Goal: Transaction & Acquisition: Purchase product/service

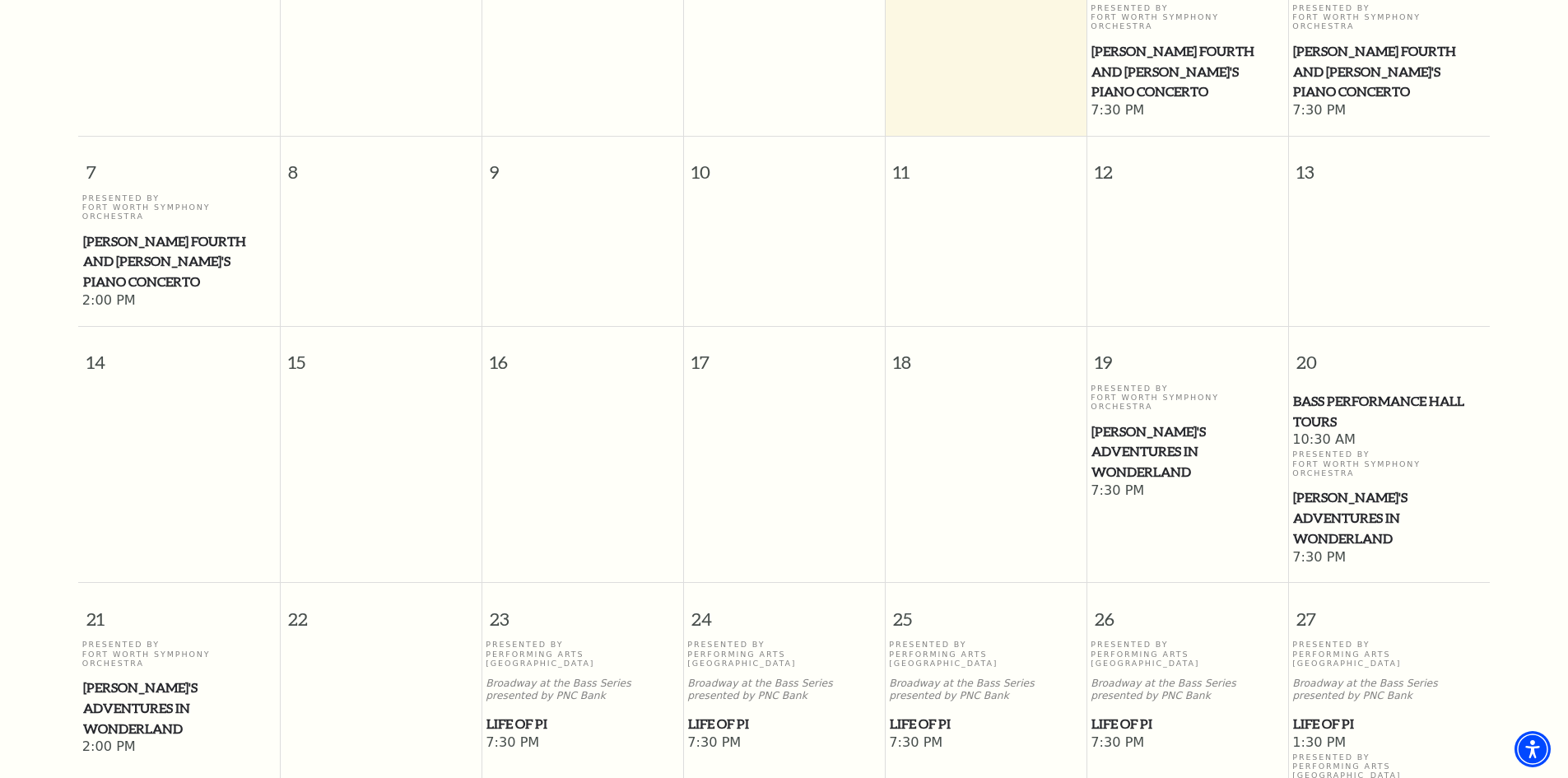
scroll to position [558, 0]
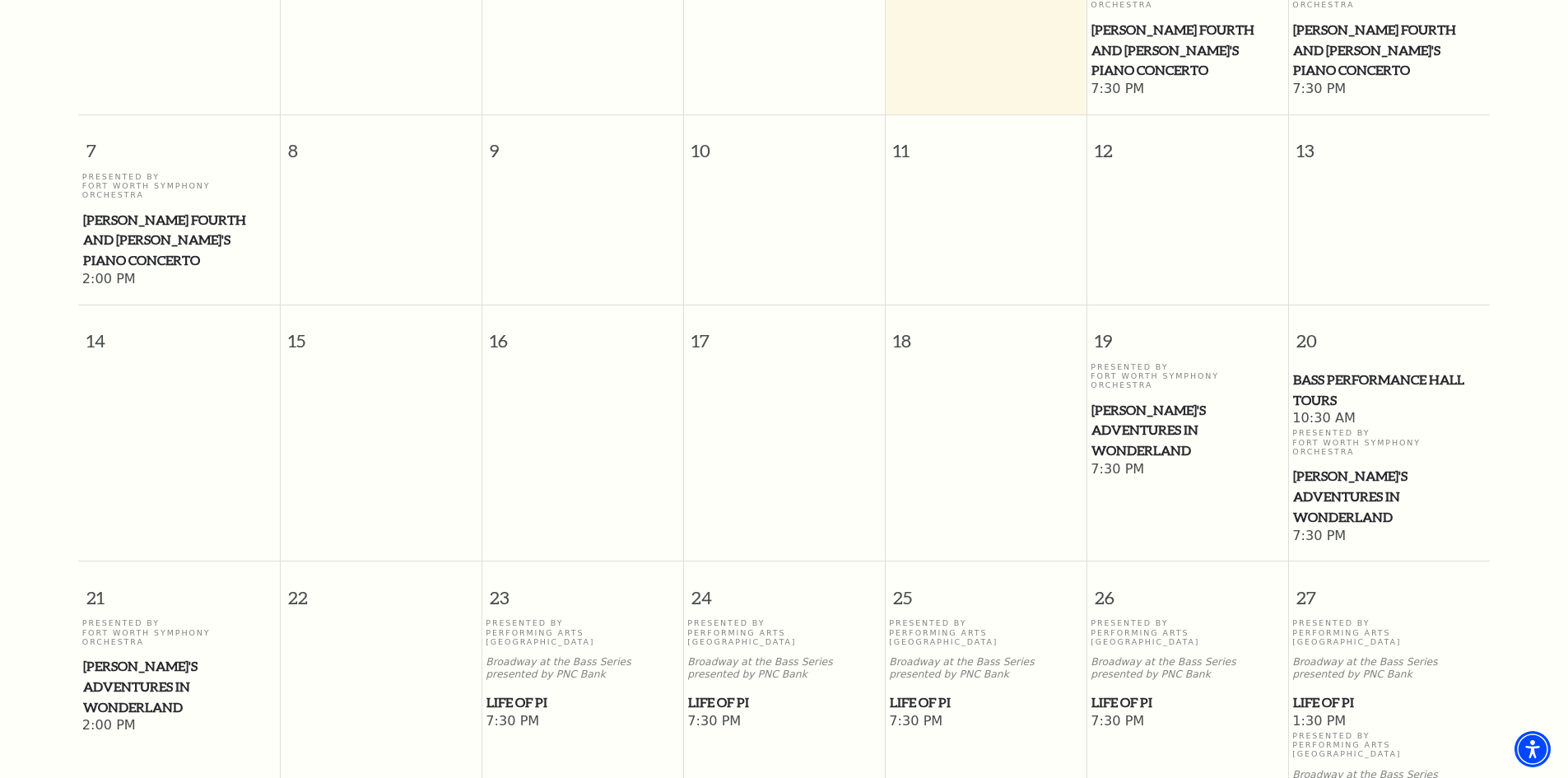
click at [708, 692] on span "Life of Pi" at bounding box center [784, 703] width 191 height 20
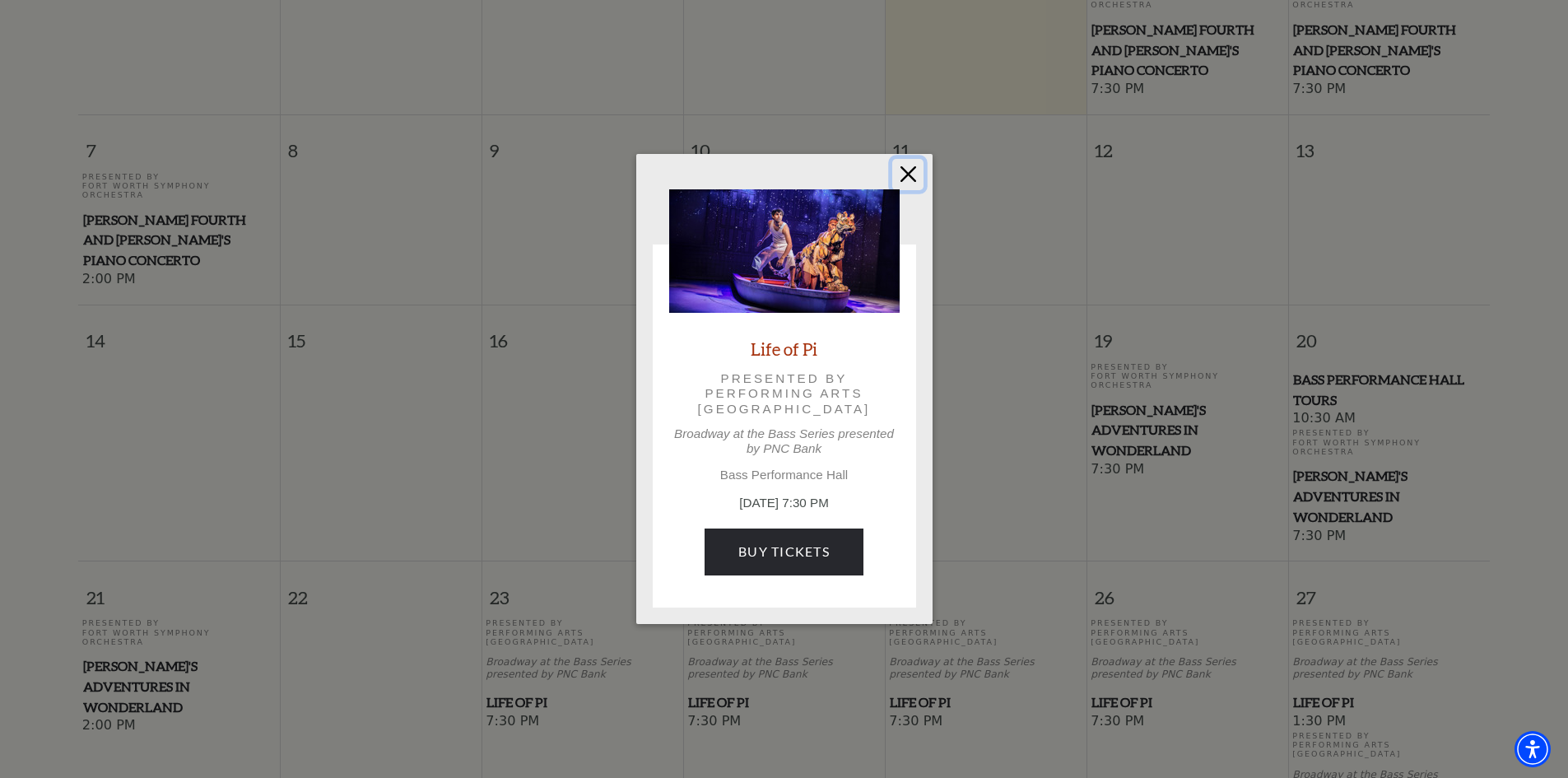
click at [910, 177] on button "Close" at bounding box center [907, 175] width 31 height 31
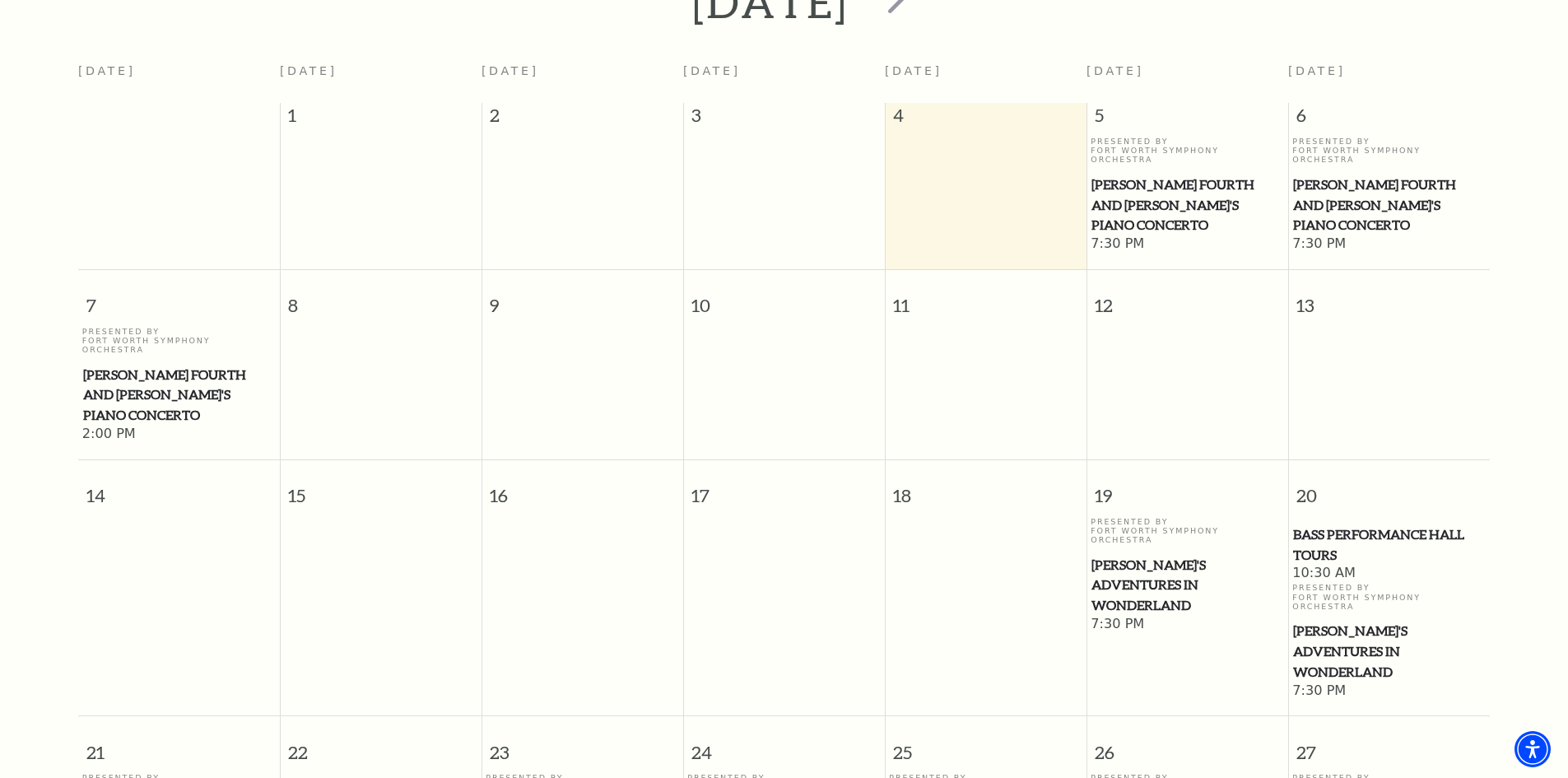
scroll to position [146, 0]
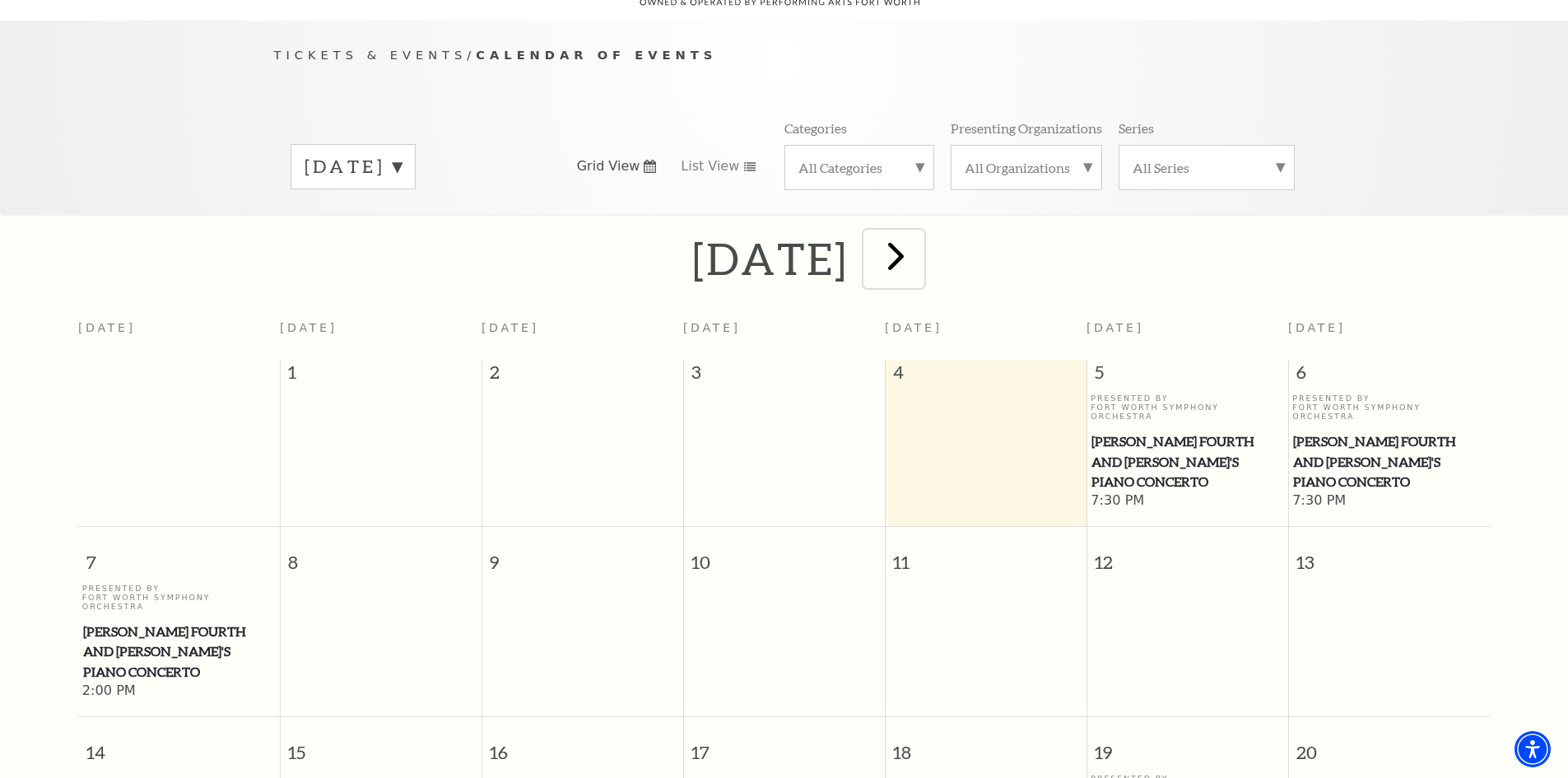
click at [919, 232] on span "next" at bounding box center [895, 255] width 47 height 47
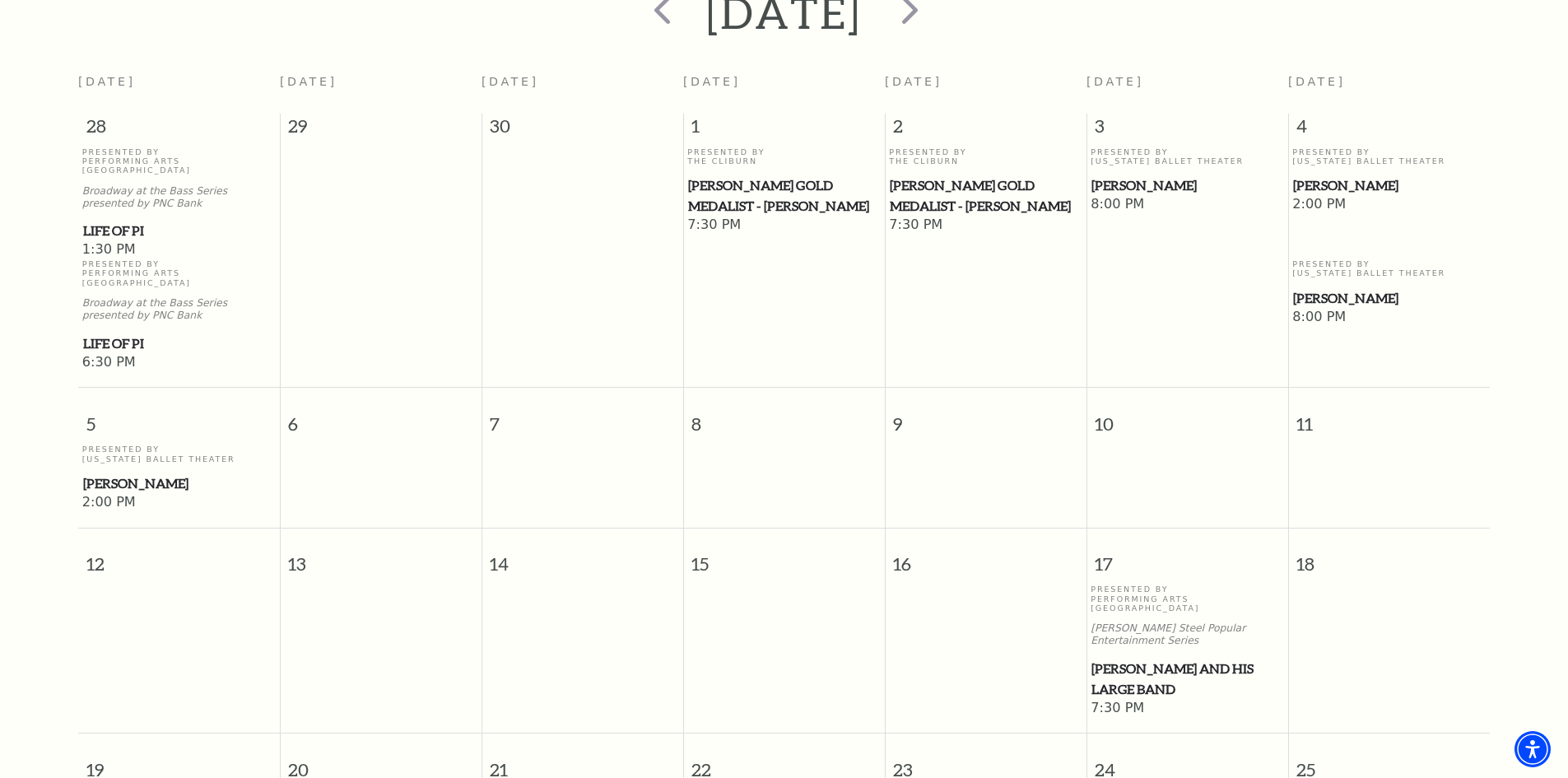
scroll to position [558, 0]
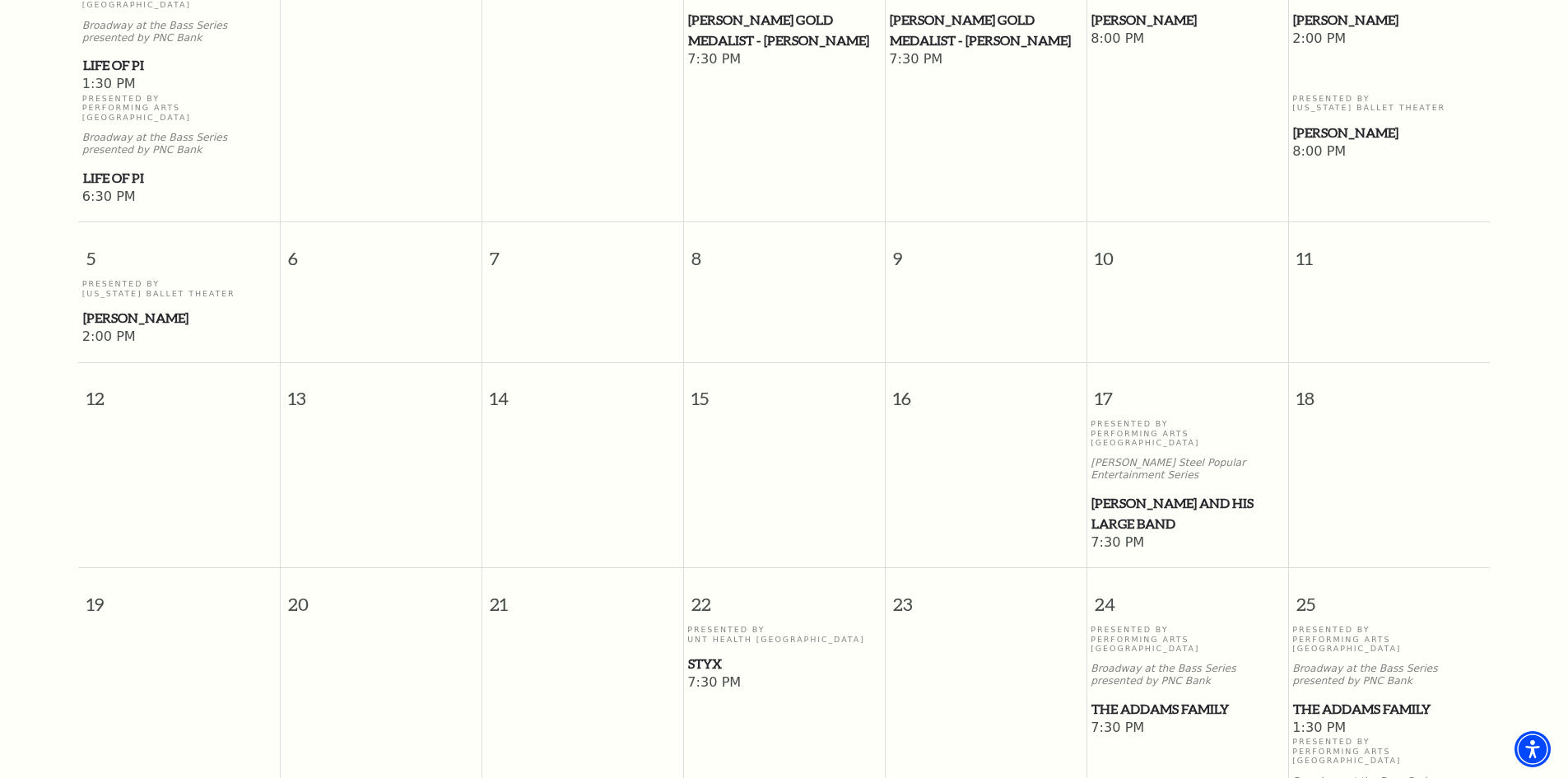
click at [1126, 493] on span "Lyle Lovett and his Large Band" at bounding box center [1187, 514] width 191 height 41
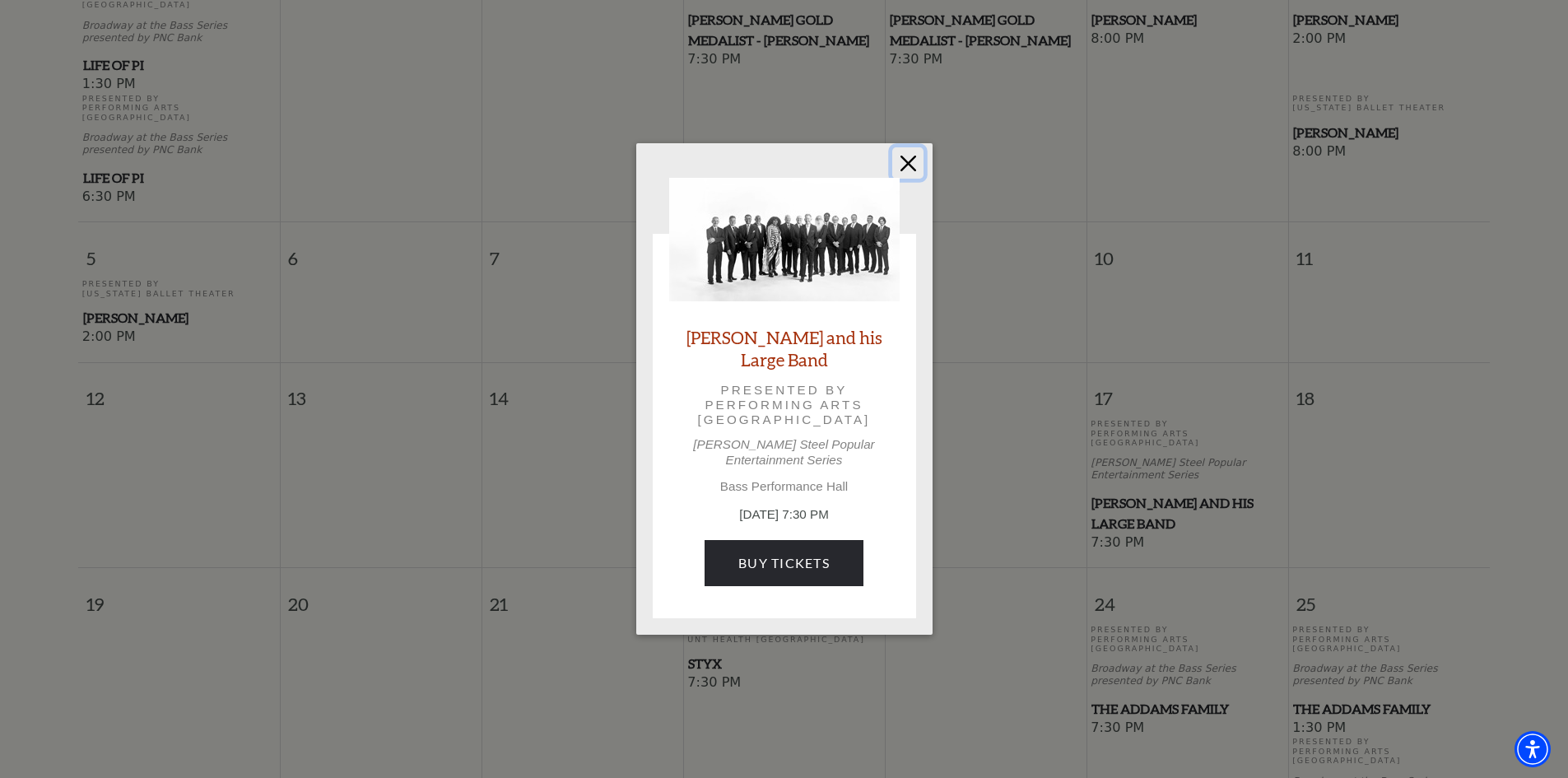
click at [910, 168] on button "Close" at bounding box center [907, 163] width 31 height 31
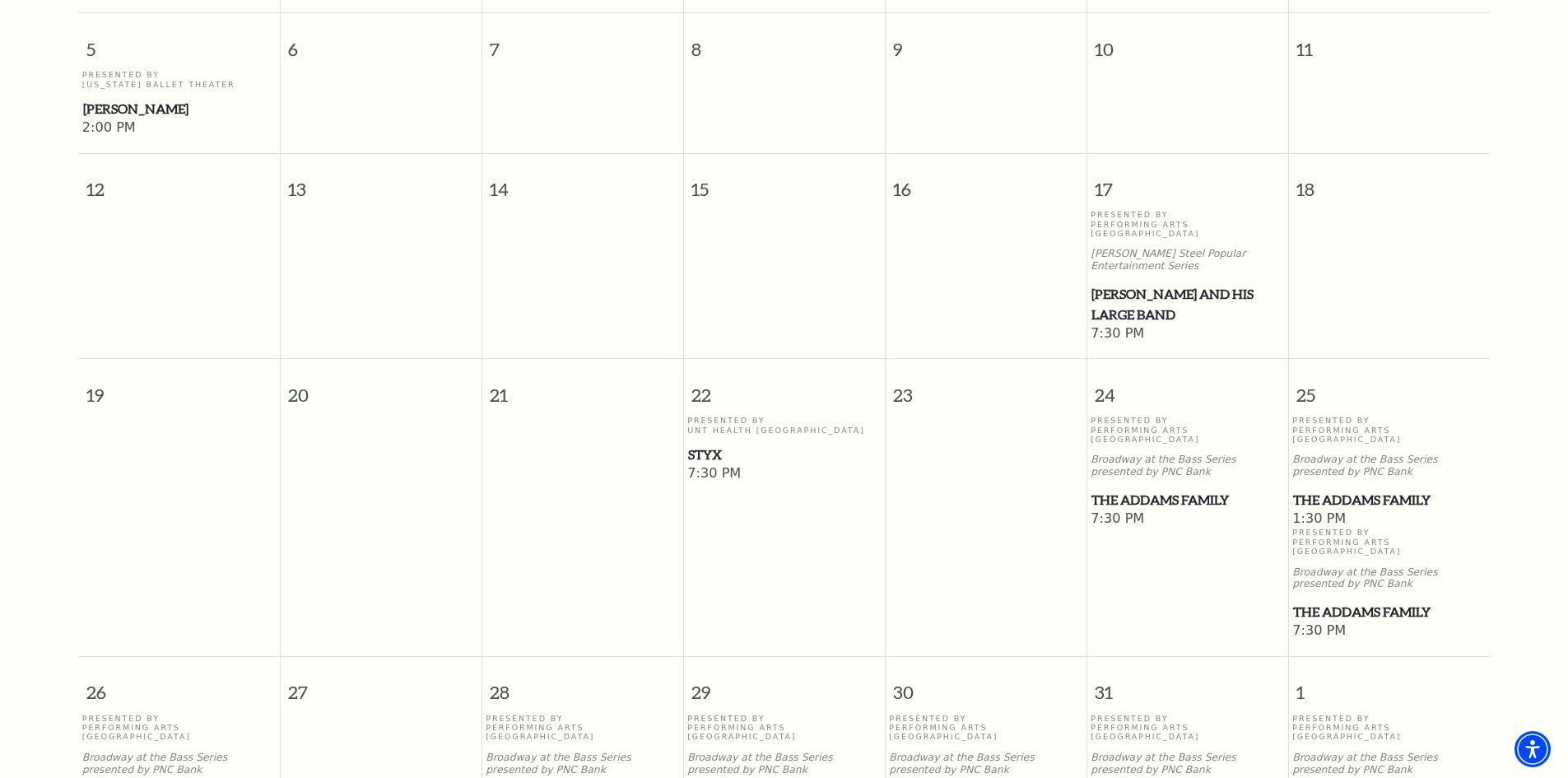
scroll to position [804, 0]
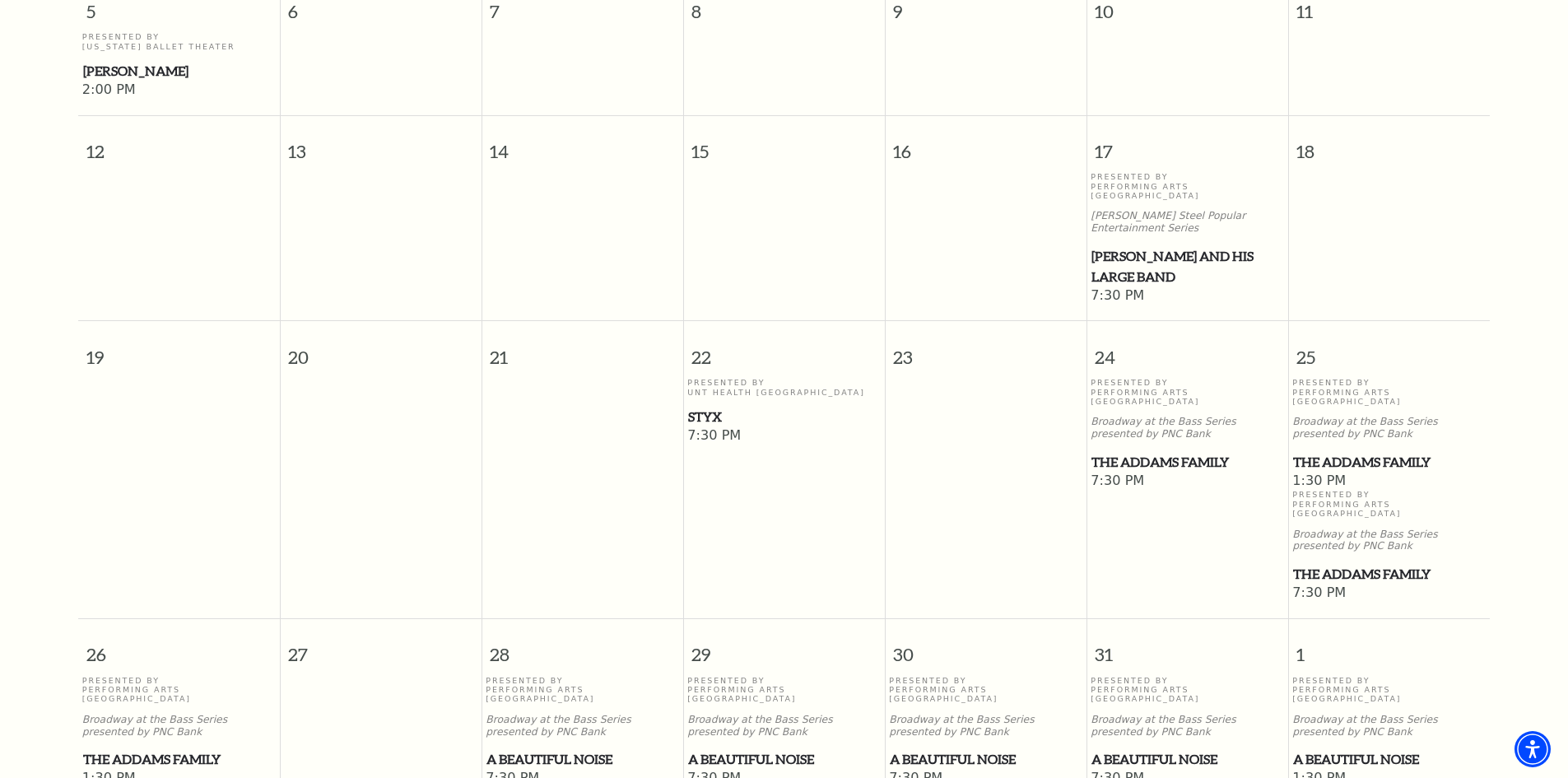
click at [1202, 452] on span "The Addams Family" at bounding box center [1187, 462] width 191 height 20
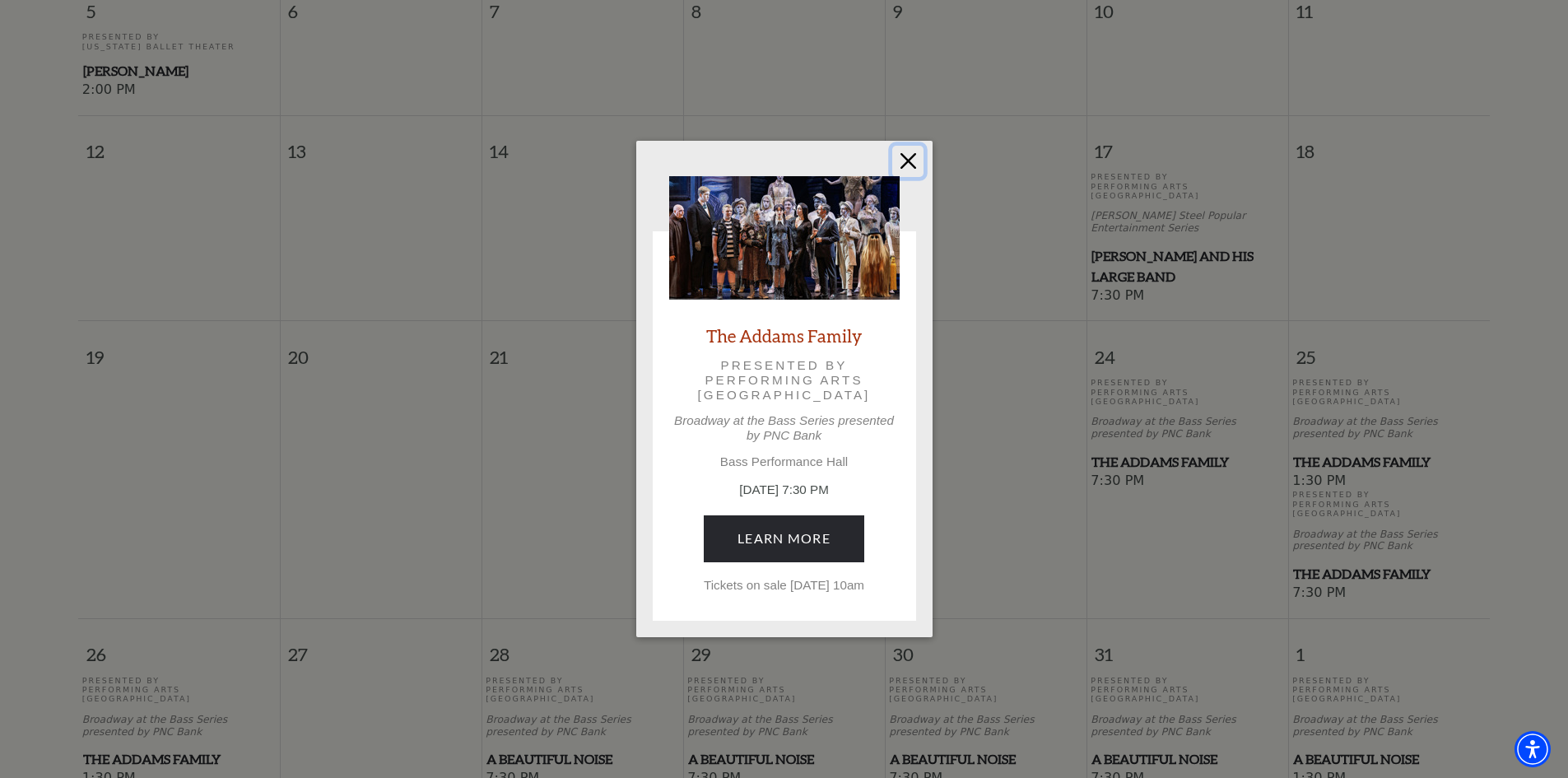
click at [900, 151] on button "Close" at bounding box center [907, 161] width 31 height 31
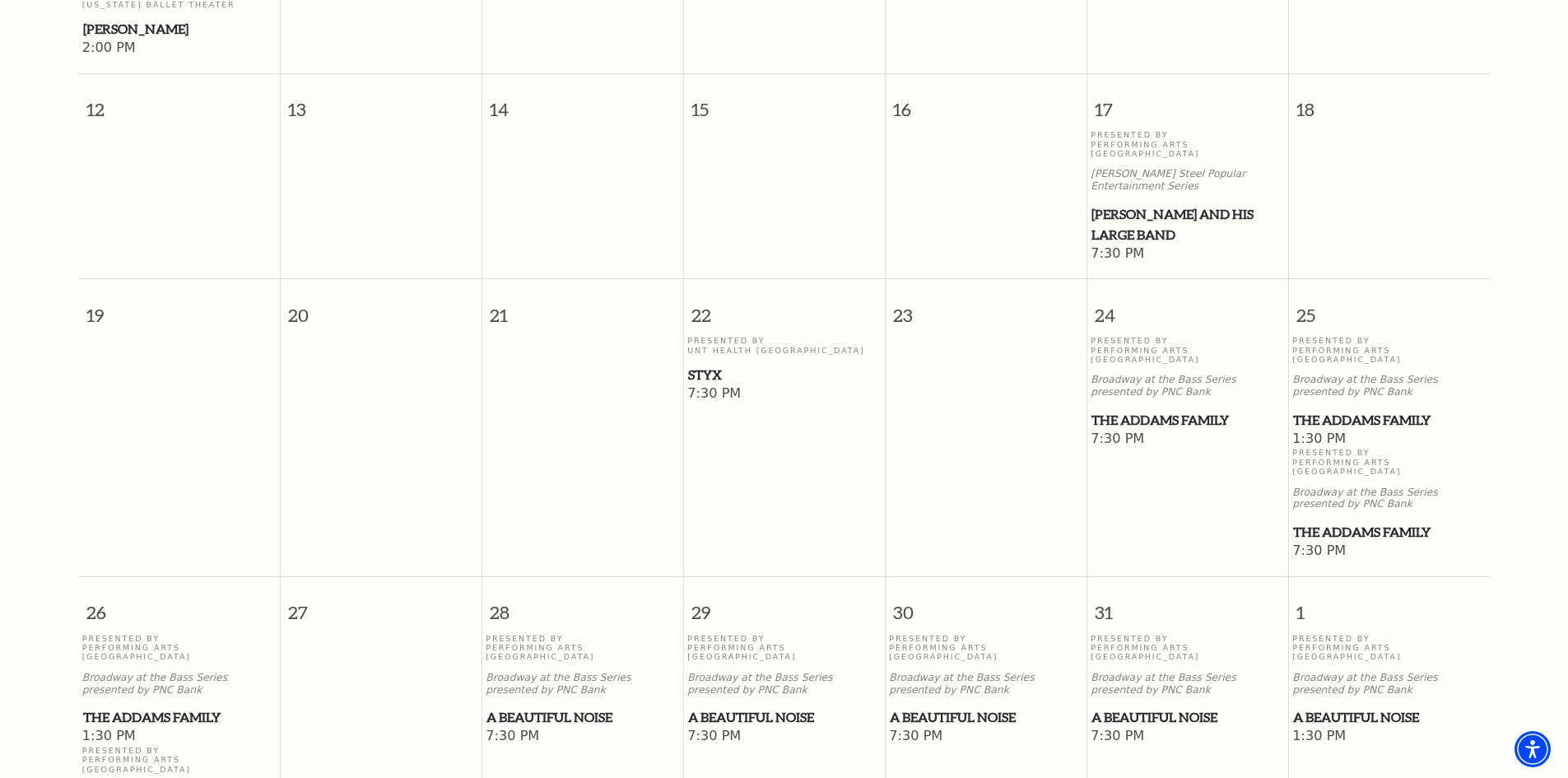
scroll to position [886, 0]
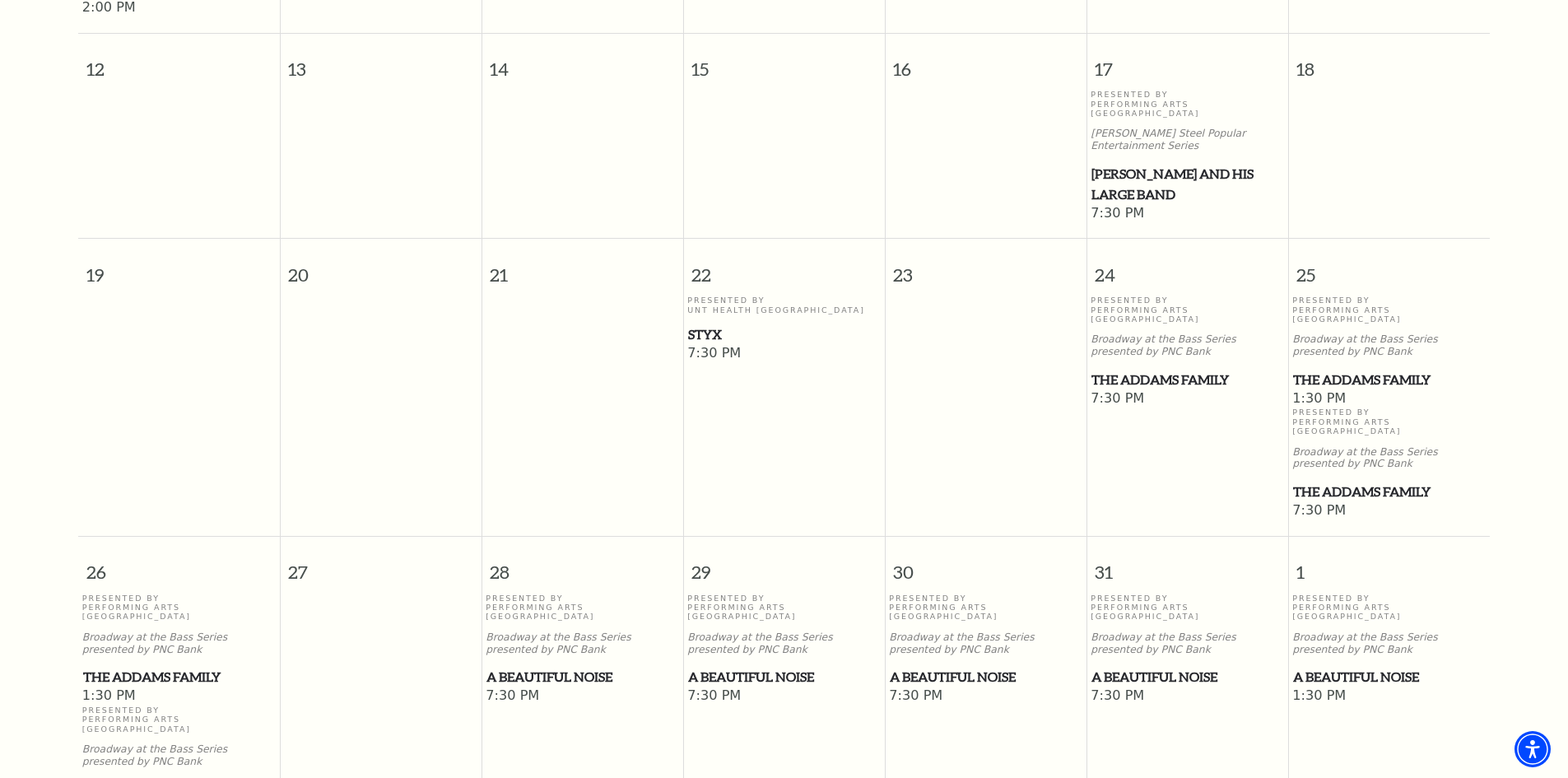
click at [739, 667] on span "A Beautiful Noise" at bounding box center [784, 677] width 191 height 20
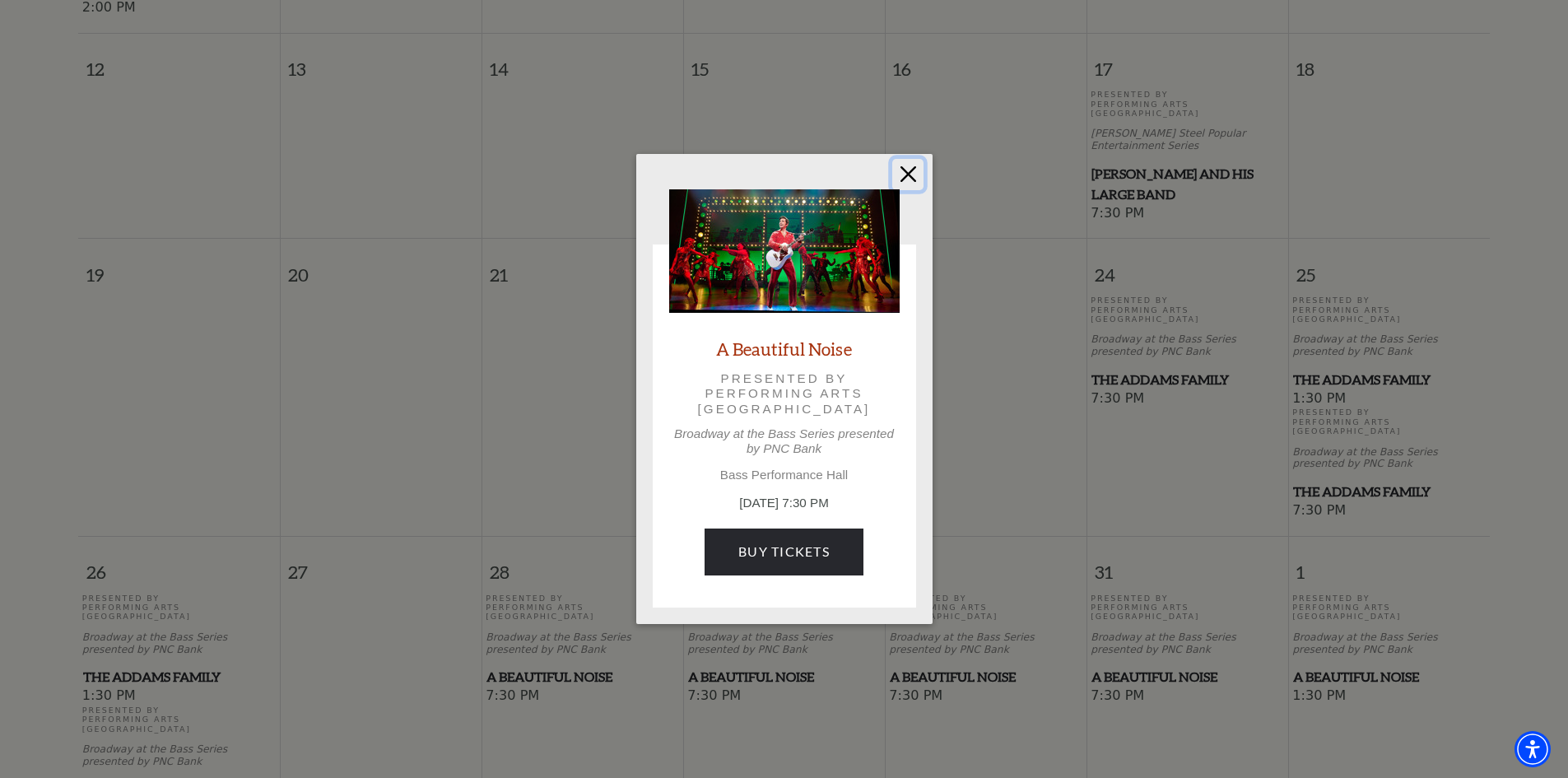
click at [908, 169] on button "Close" at bounding box center [907, 175] width 31 height 31
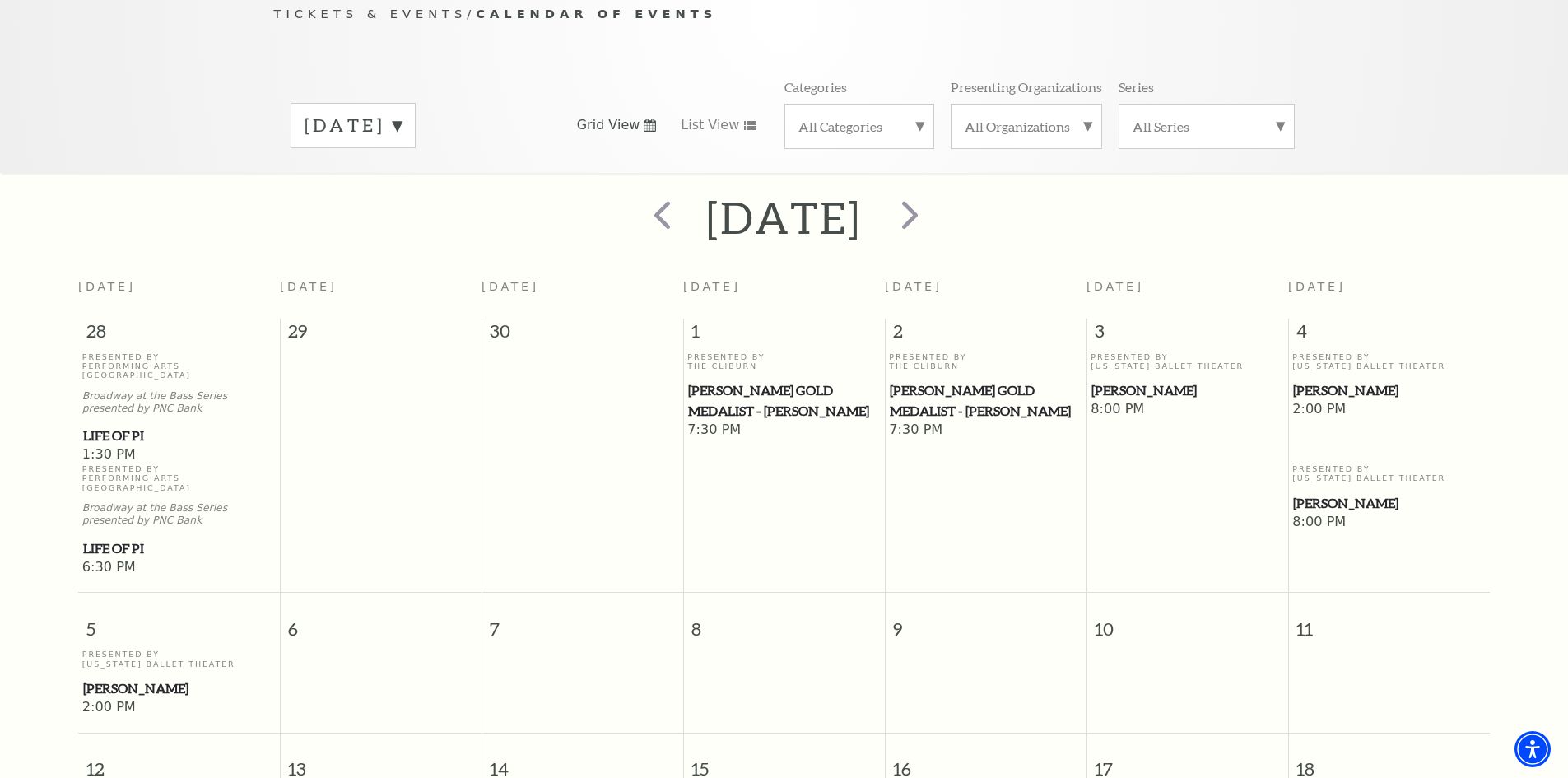
scroll to position [146, 0]
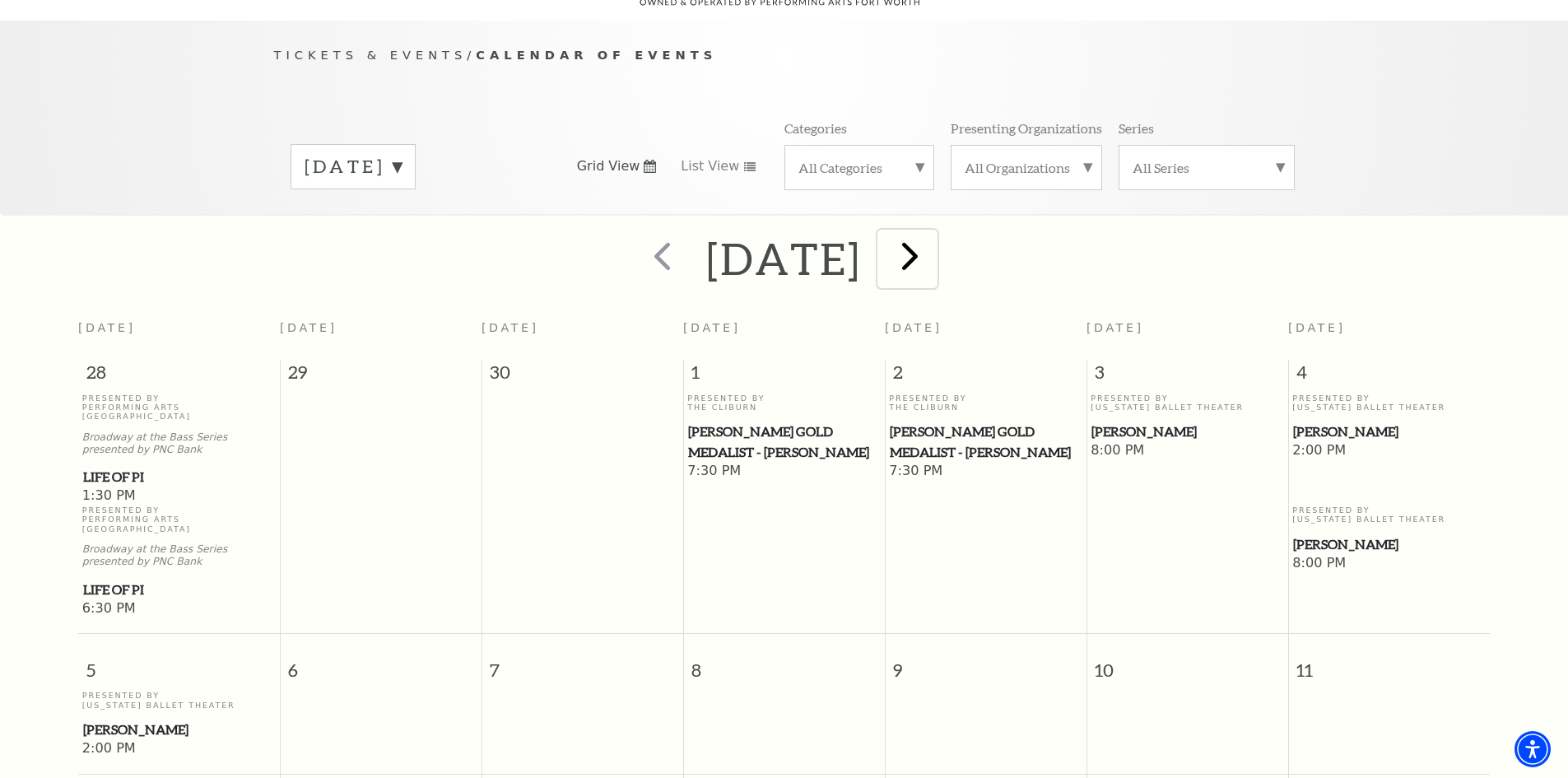
click at [934, 235] on span "next" at bounding box center [909, 255] width 47 height 47
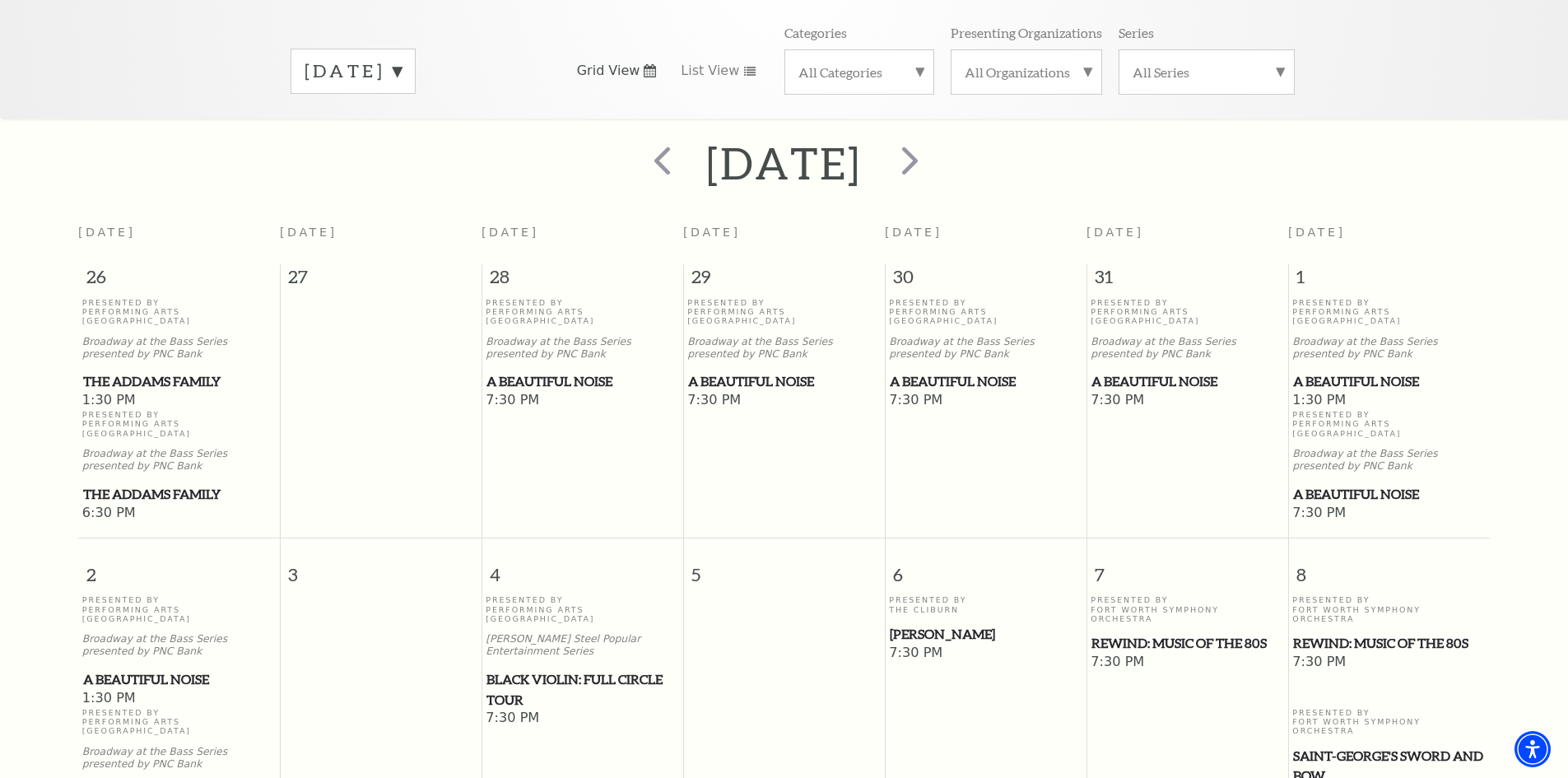
scroll to position [392, 0]
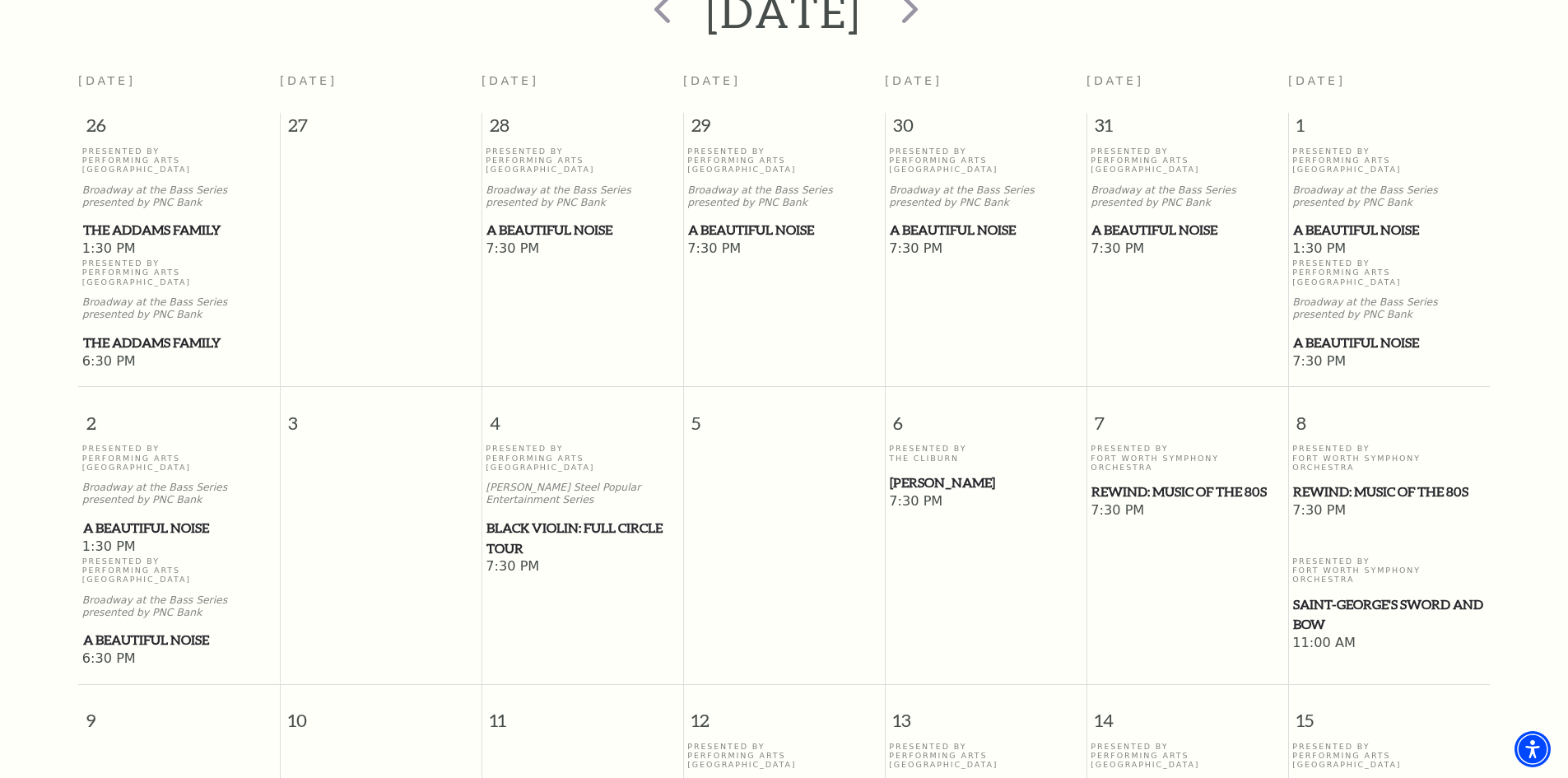
click at [544, 518] on span "Black Violin: Full Circle Tour" at bounding box center [582, 538] width 191 height 41
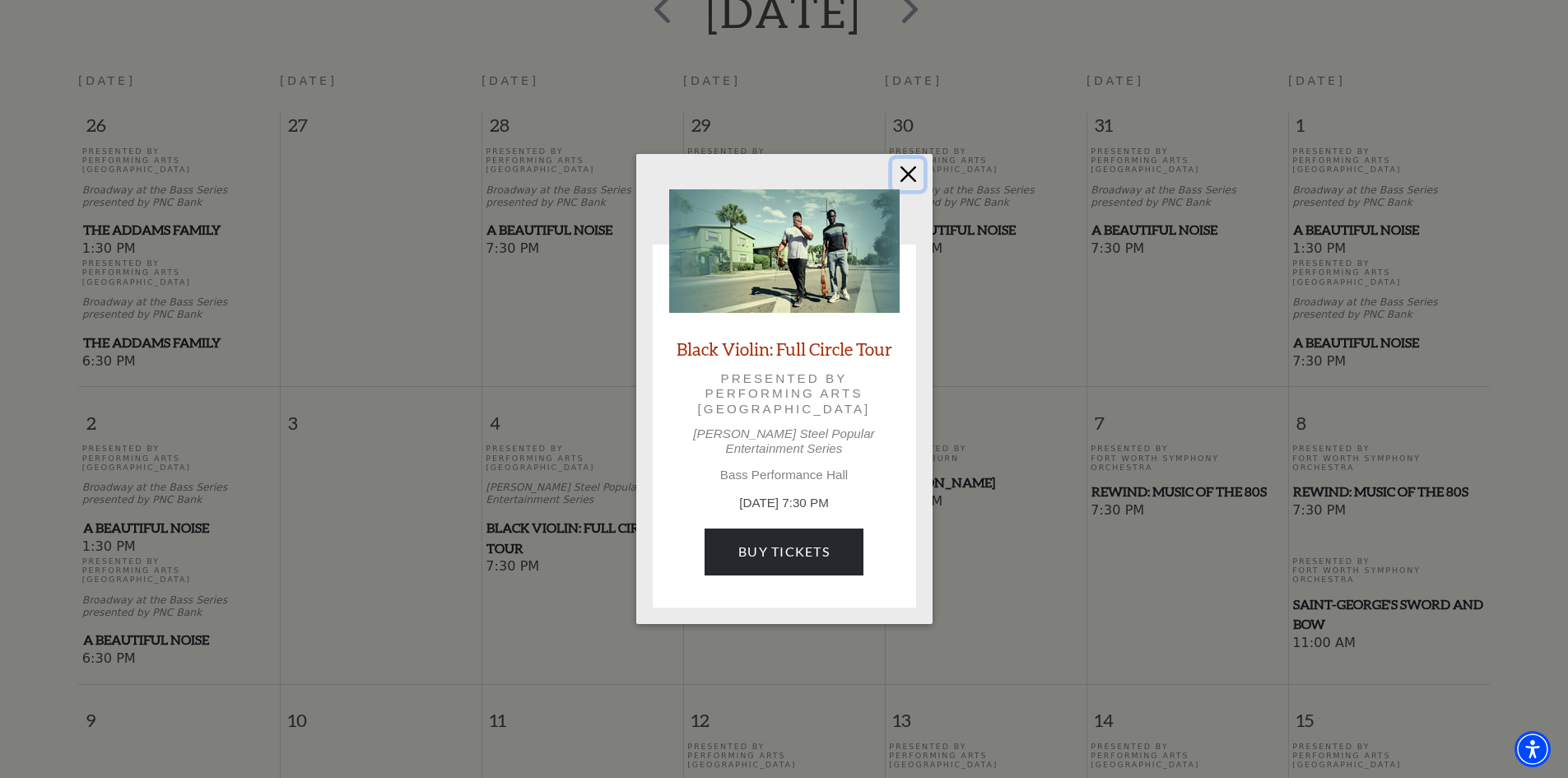
click at [911, 186] on button "Close" at bounding box center [907, 175] width 31 height 31
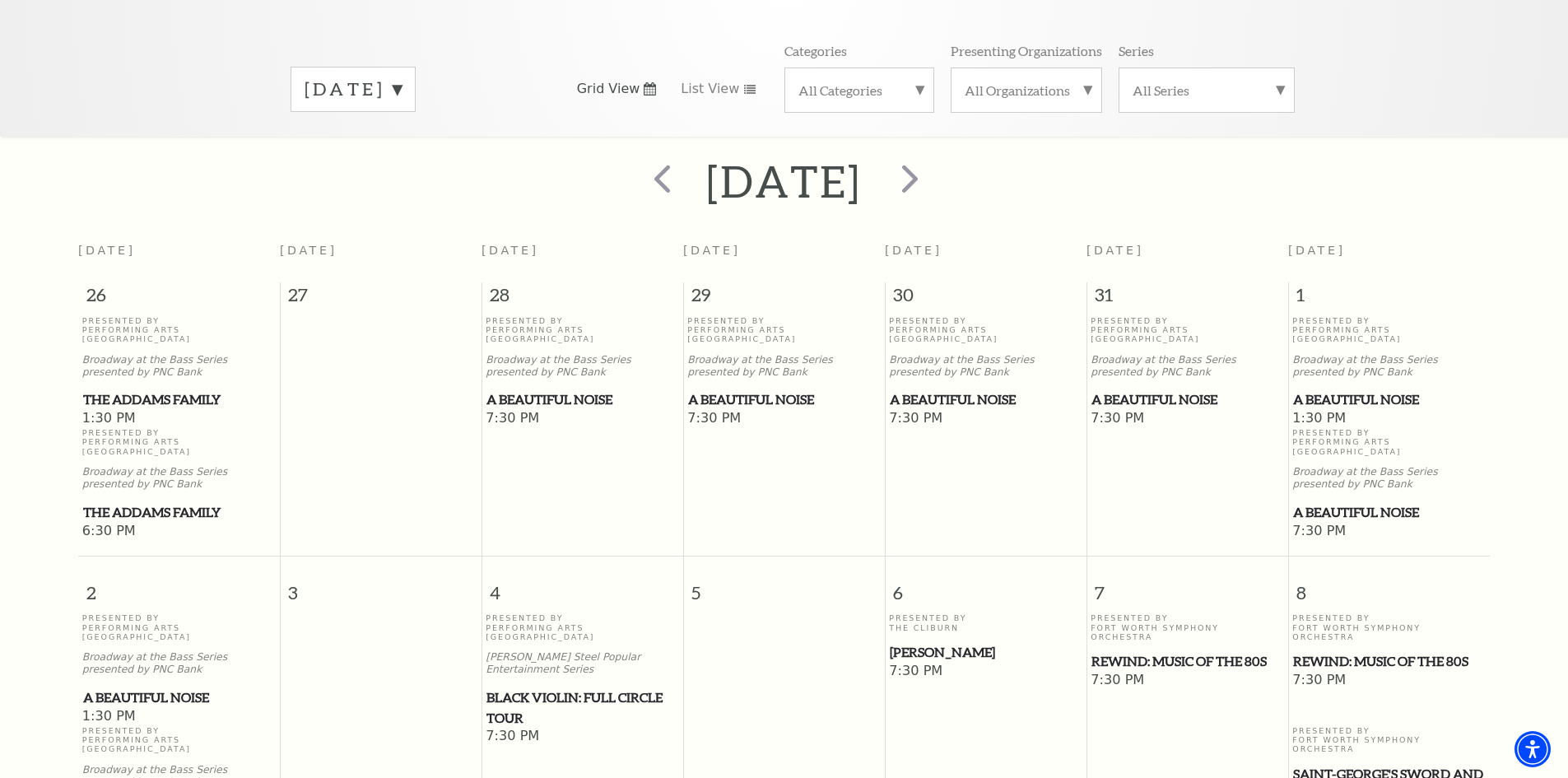
scroll to position [64, 0]
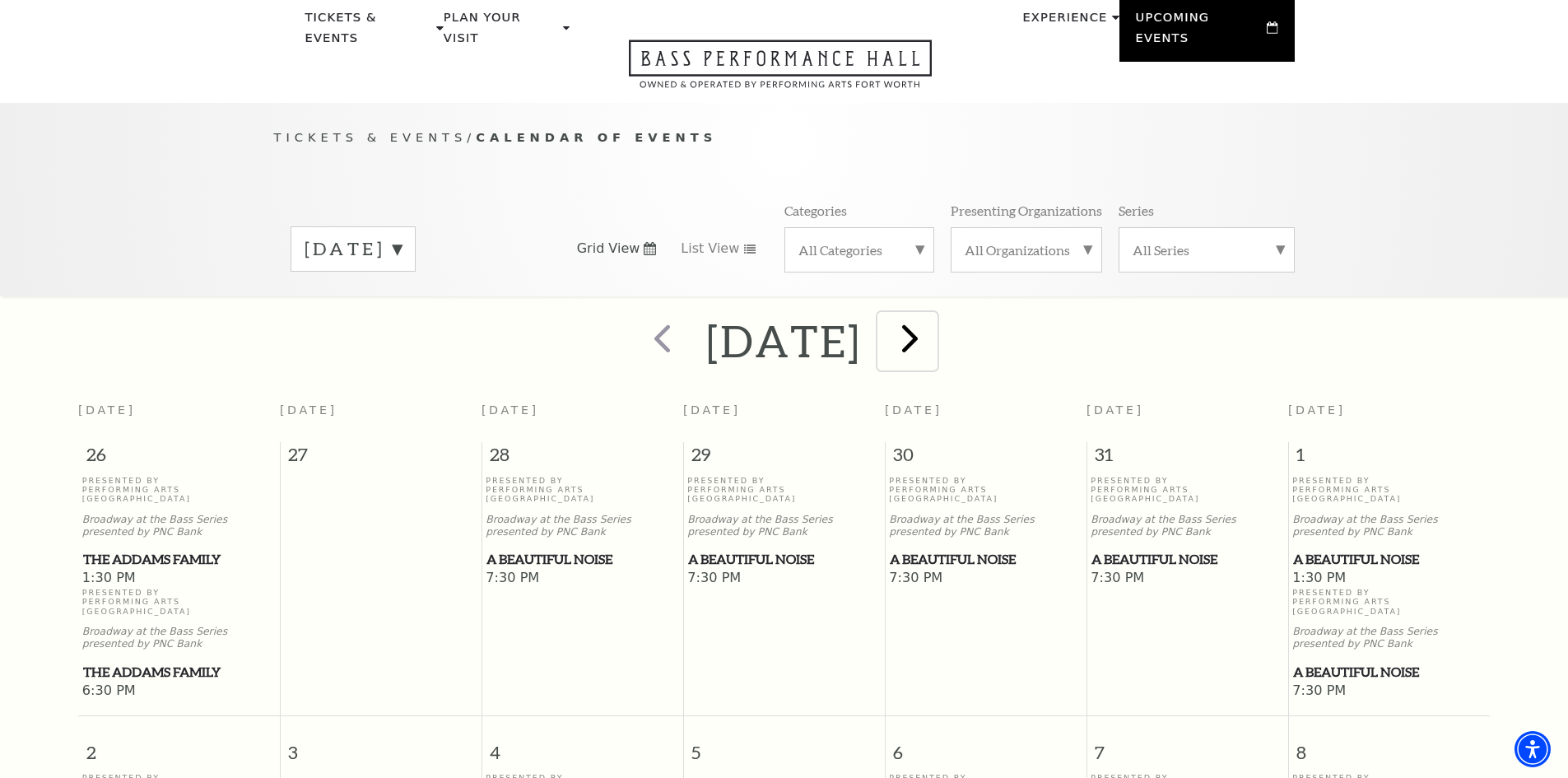
click at [934, 325] on span "next" at bounding box center [909, 337] width 47 height 47
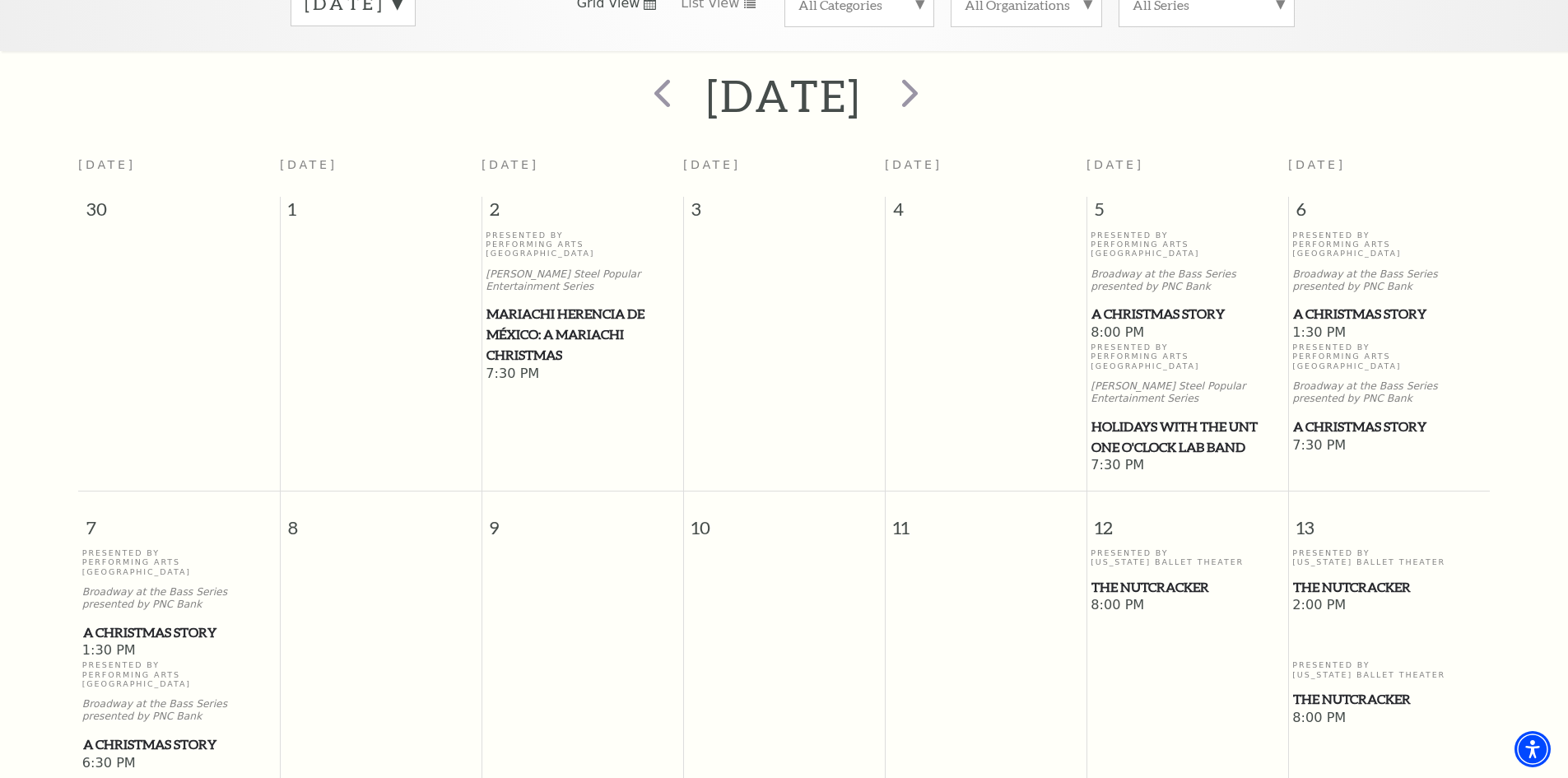
scroll to position [310, 0]
click at [1169, 303] on span "A Christmas Story" at bounding box center [1187, 313] width 191 height 20
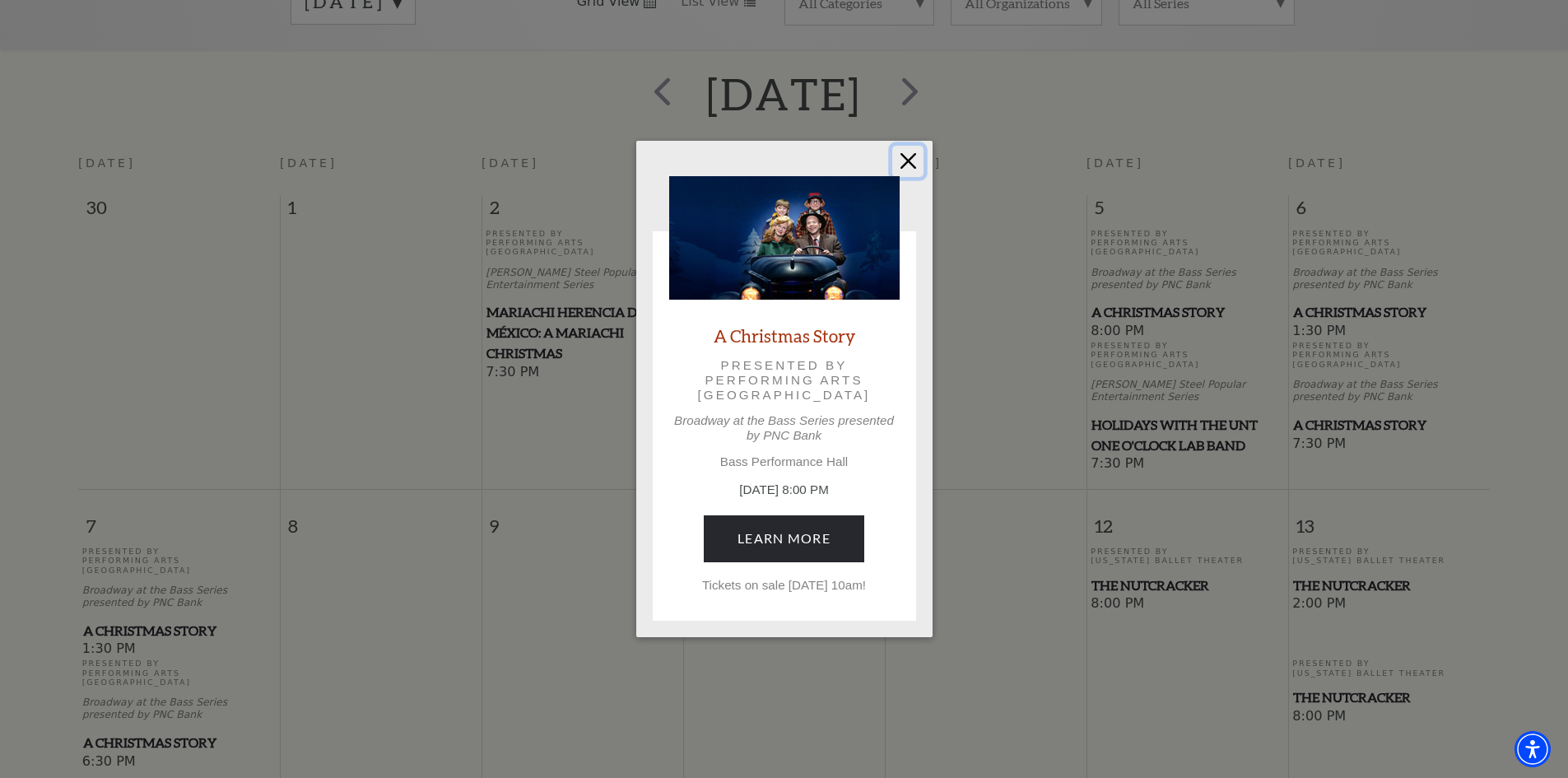
click at [907, 162] on button "Close" at bounding box center [907, 161] width 31 height 31
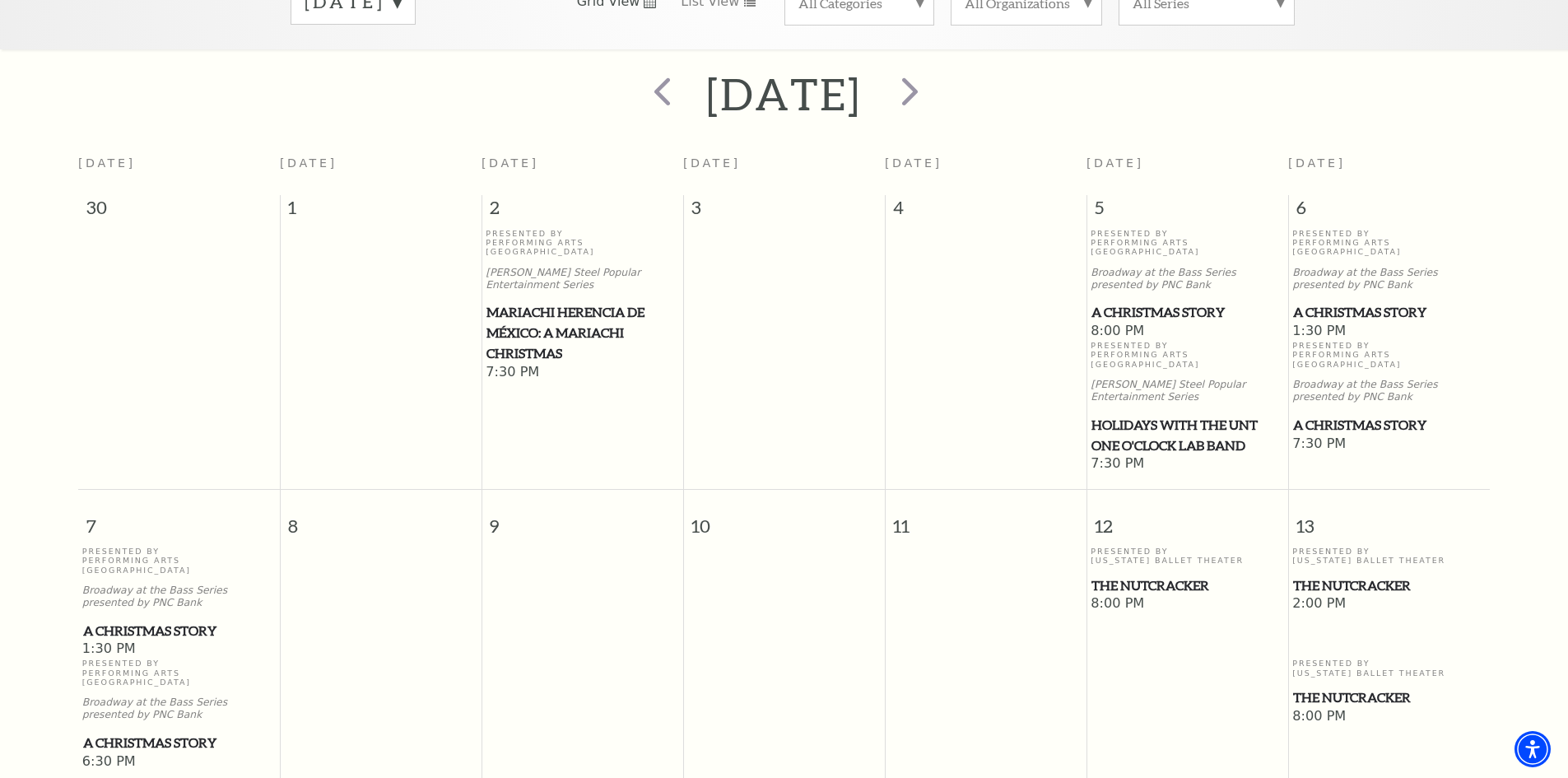
click at [1167, 575] on span "The Nutcracker" at bounding box center [1187, 586] width 191 height 20
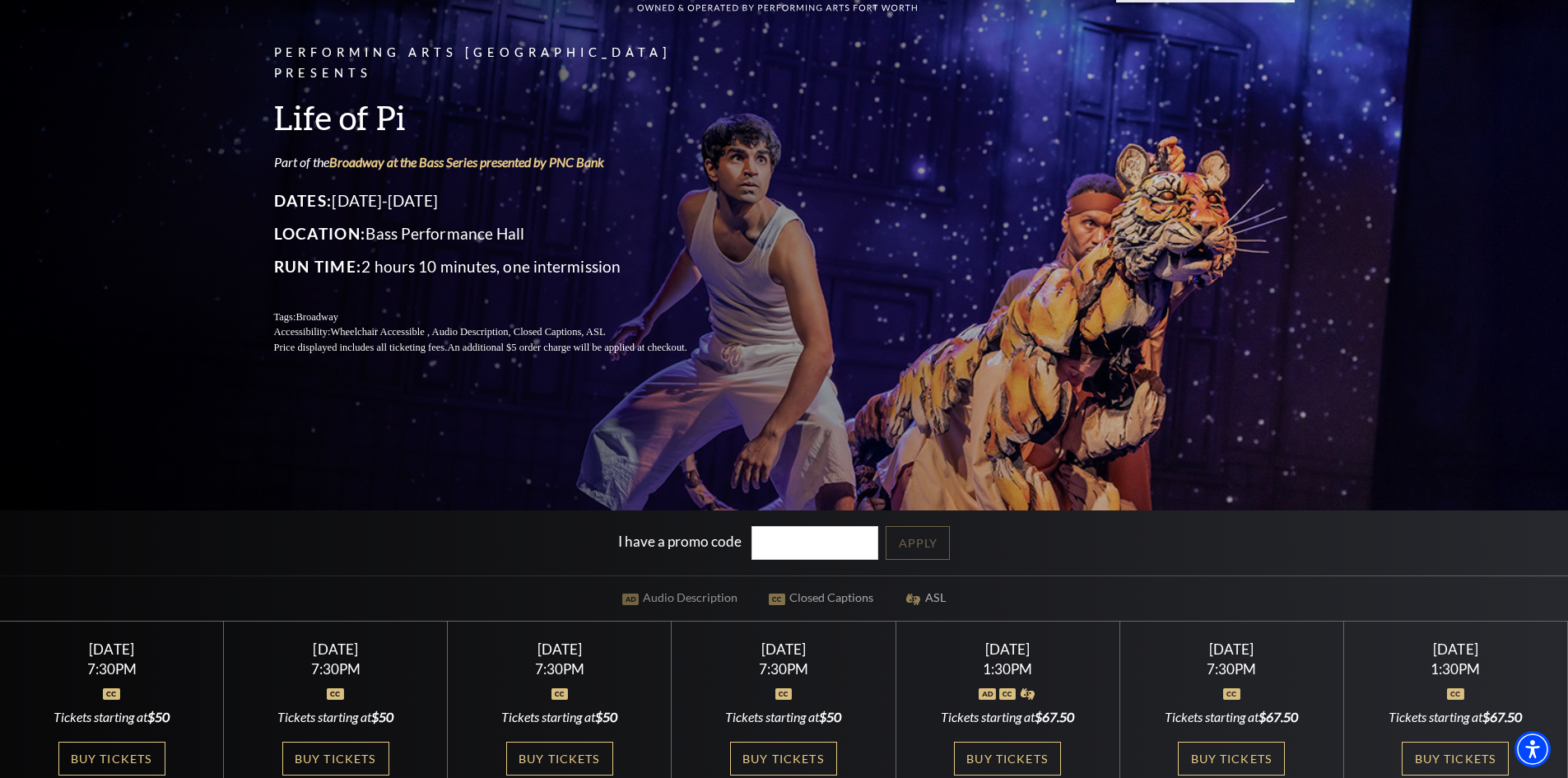
scroll to position [247, 0]
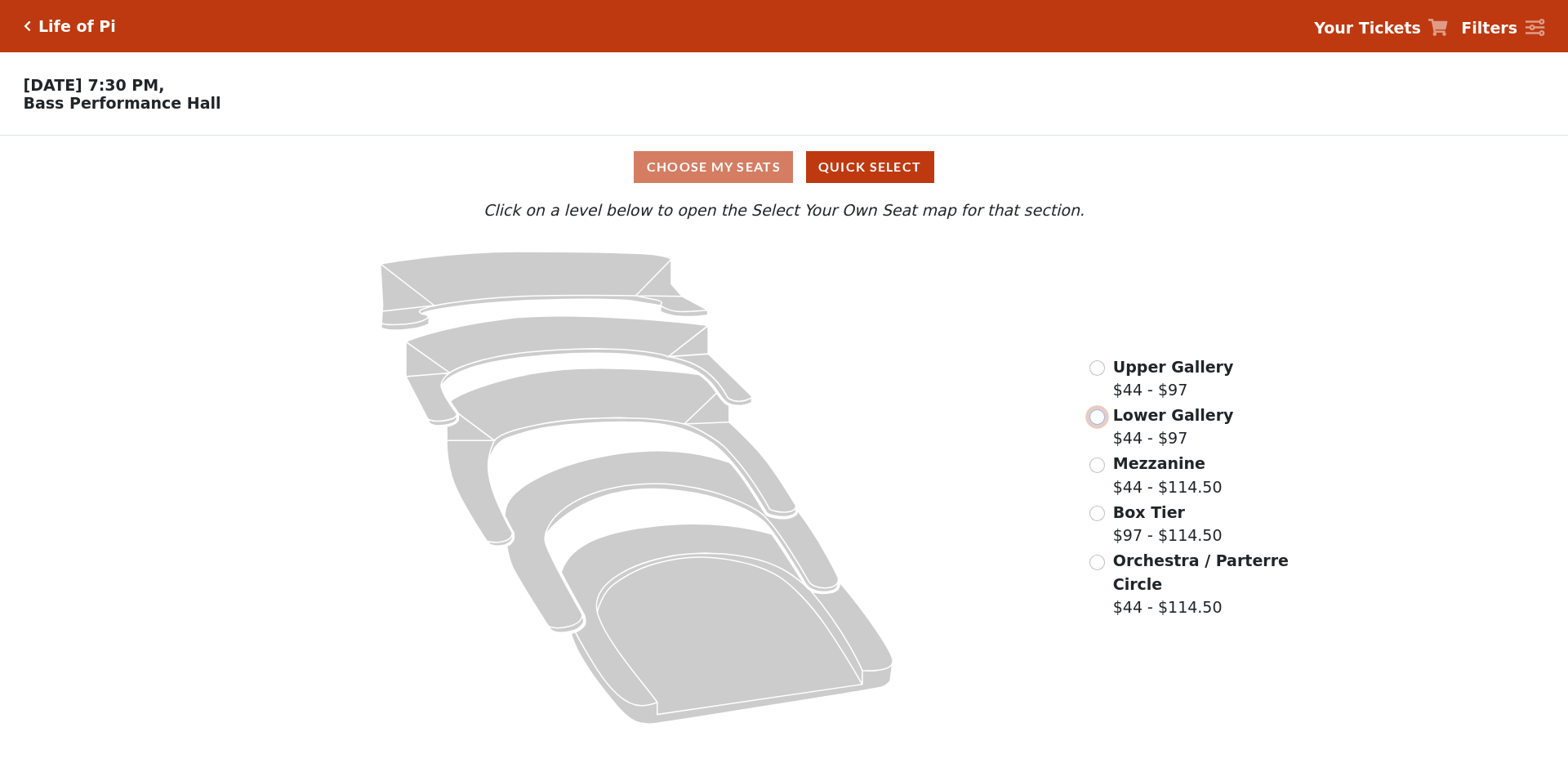
click at [1096, 424] on input "radio" at bounding box center [1097, 417] width 15 height 15
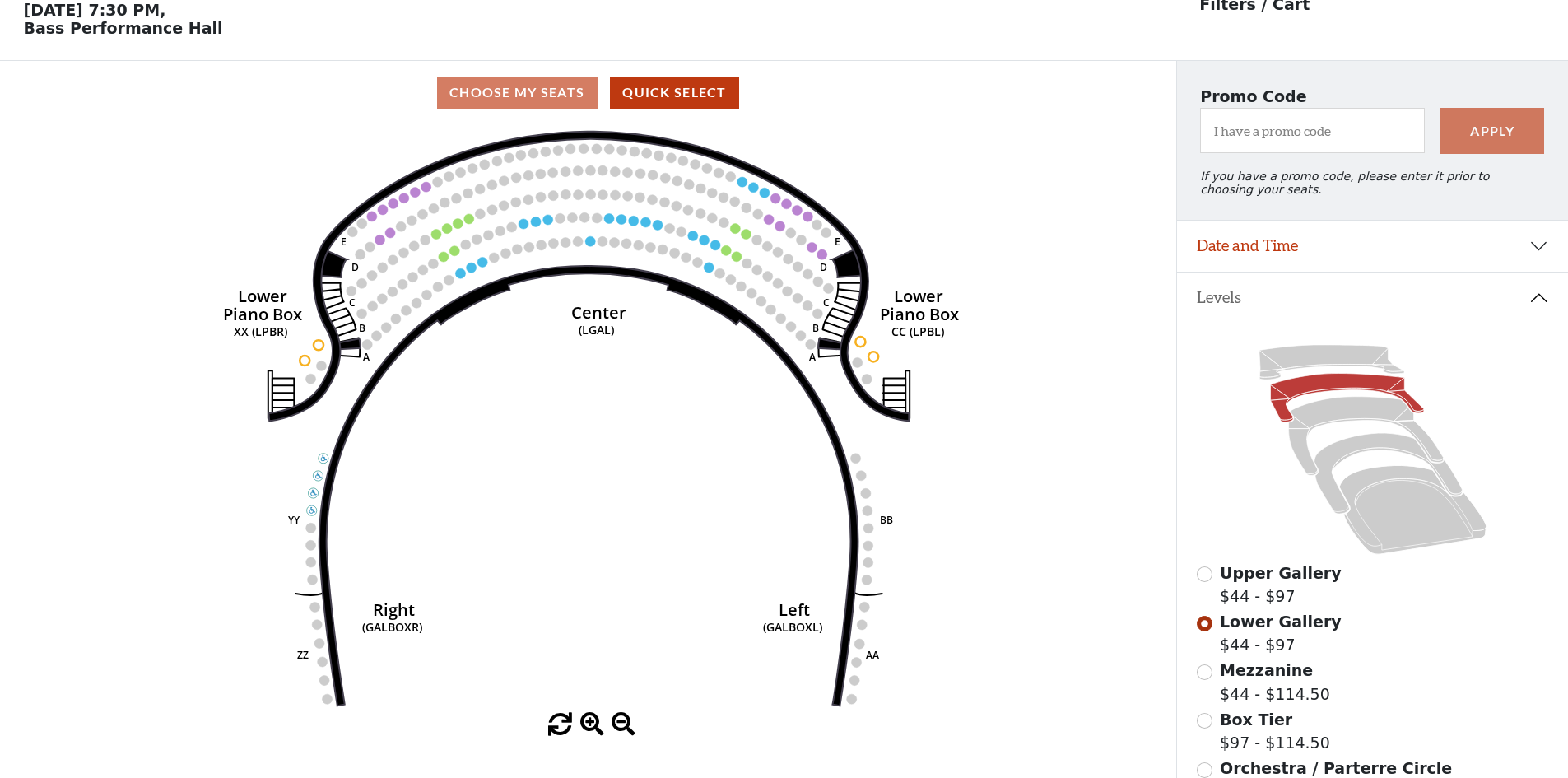
scroll to position [76, 0]
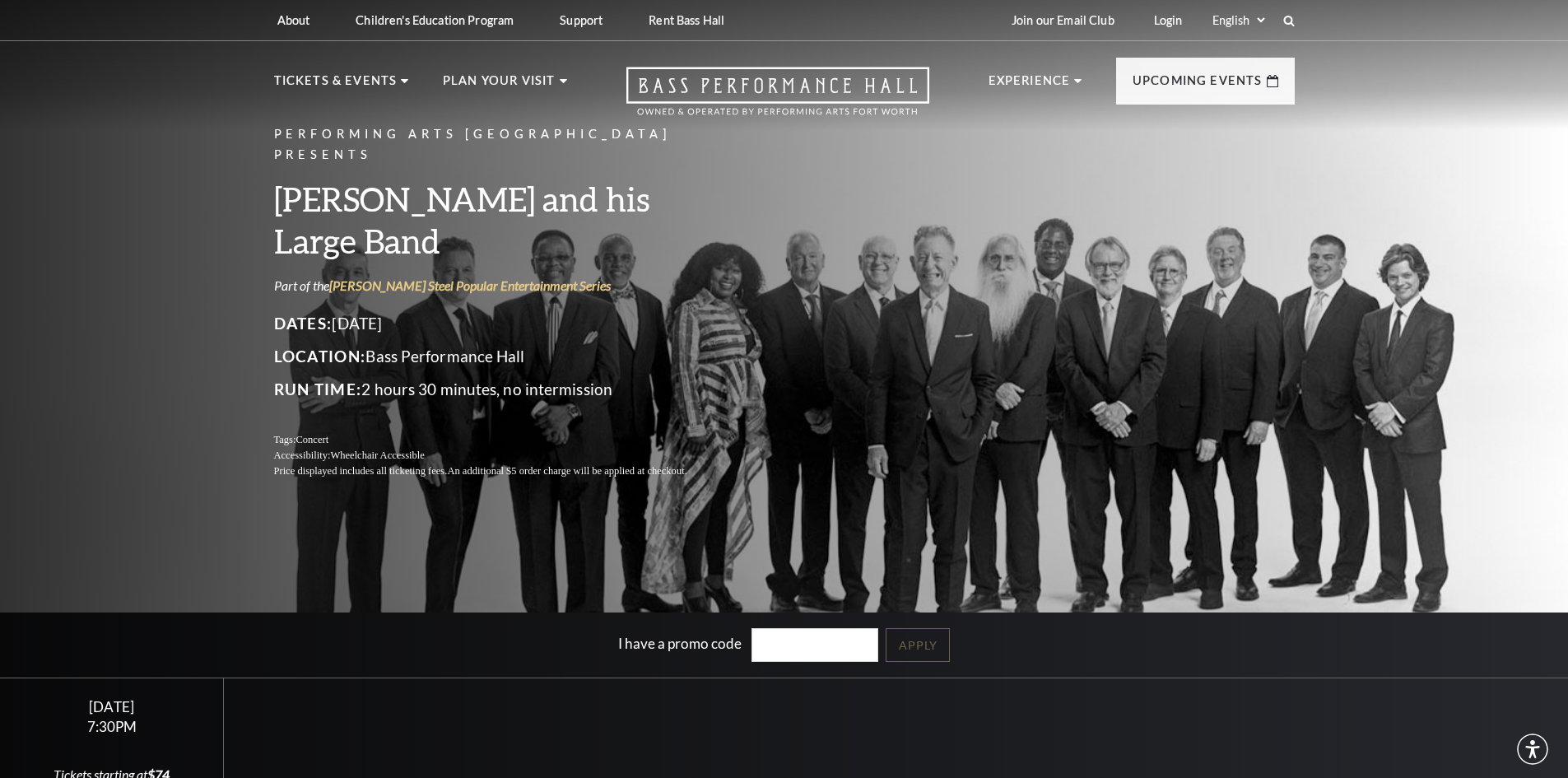
scroll to position [247, 0]
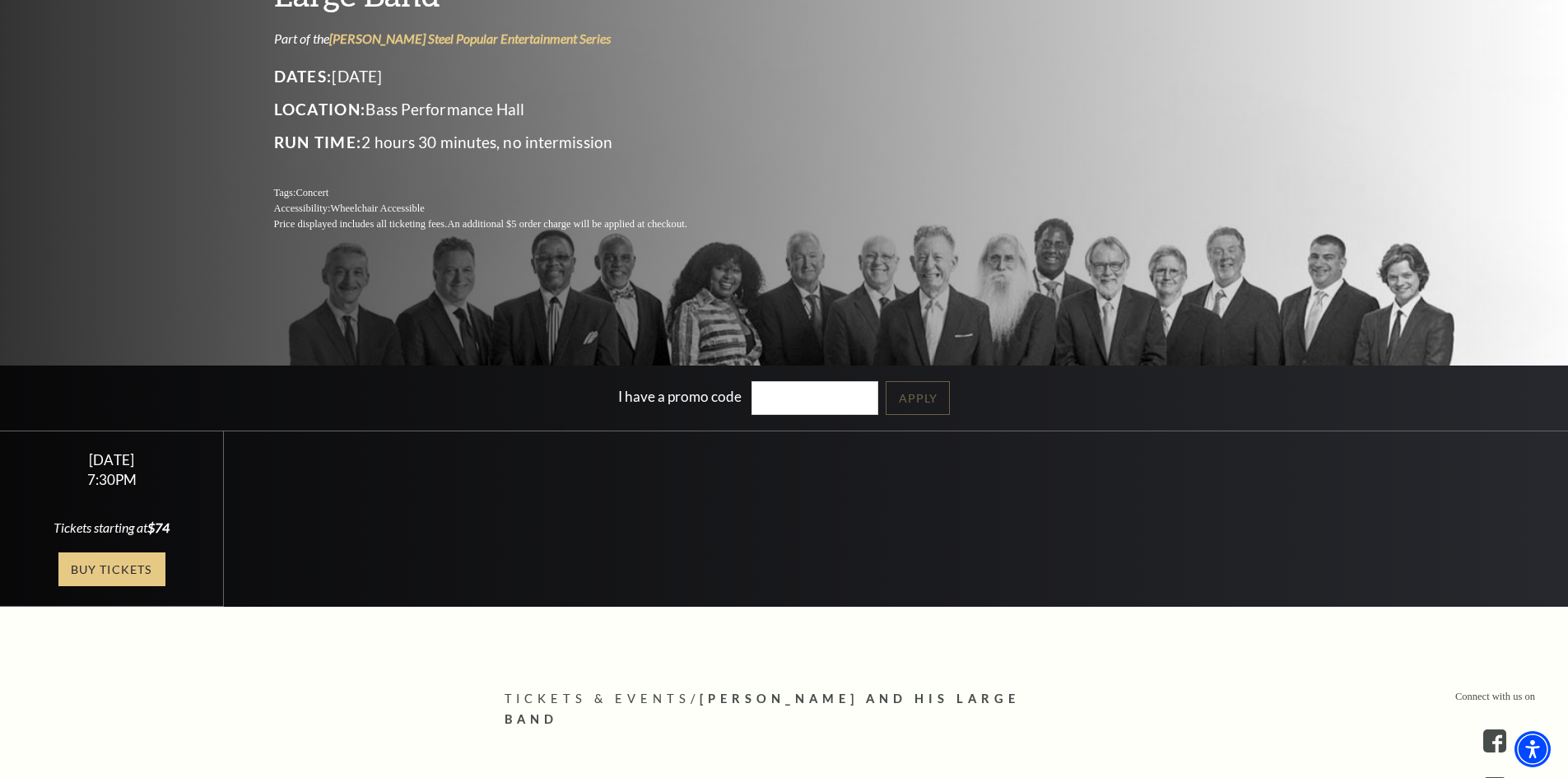
click at [121, 572] on link "Buy Tickets" at bounding box center [112, 570] width 107 height 34
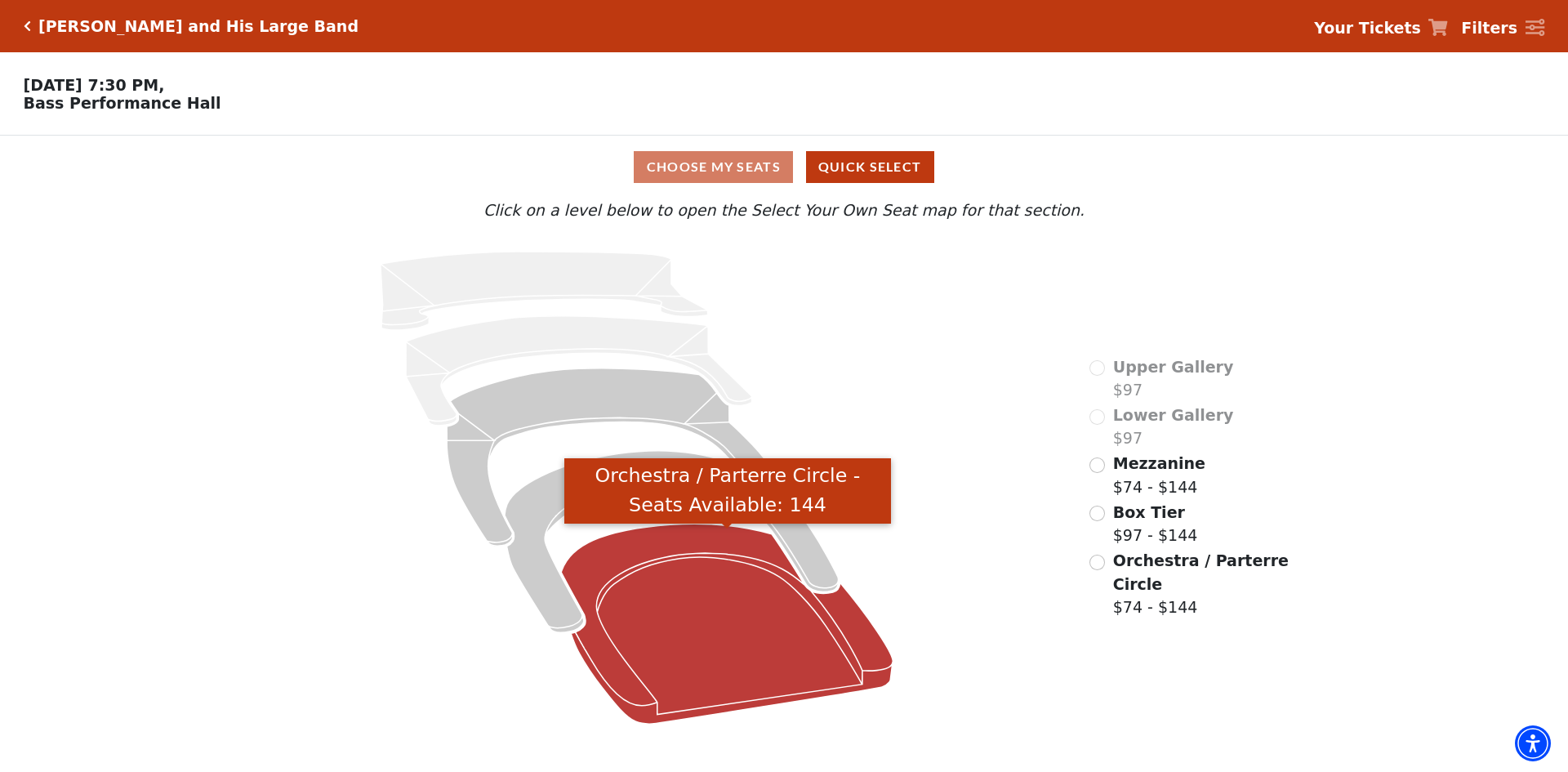
click at [680, 611] on icon "Orchestra / Parterre Circle - Seats Available: 144" at bounding box center [727, 624] width 331 height 200
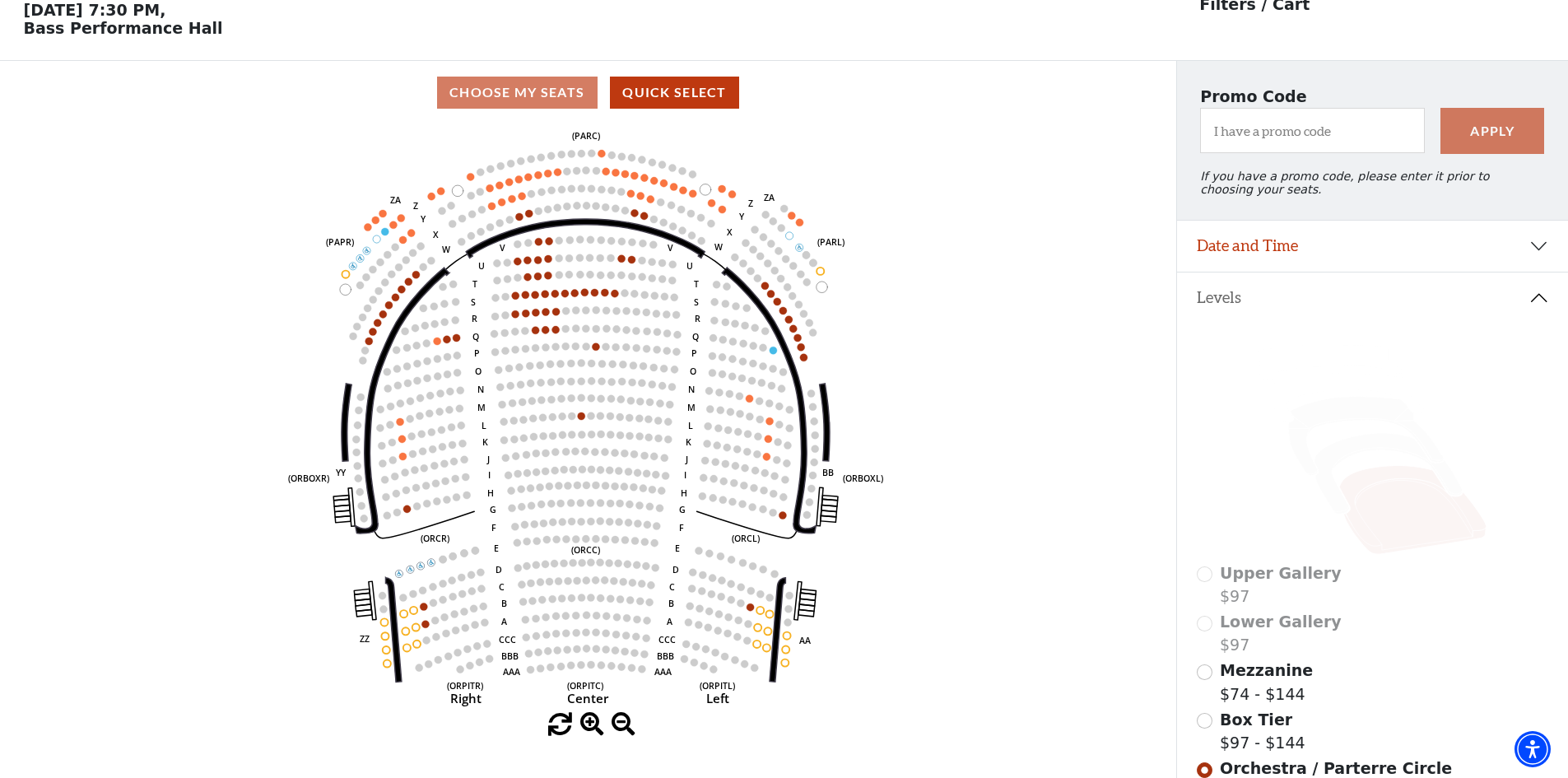
scroll to position [76, 0]
click at [1208, 680] on input "Mezzanine$74 - $144\a" at bounding box center [1205, 671] width 15 height 15
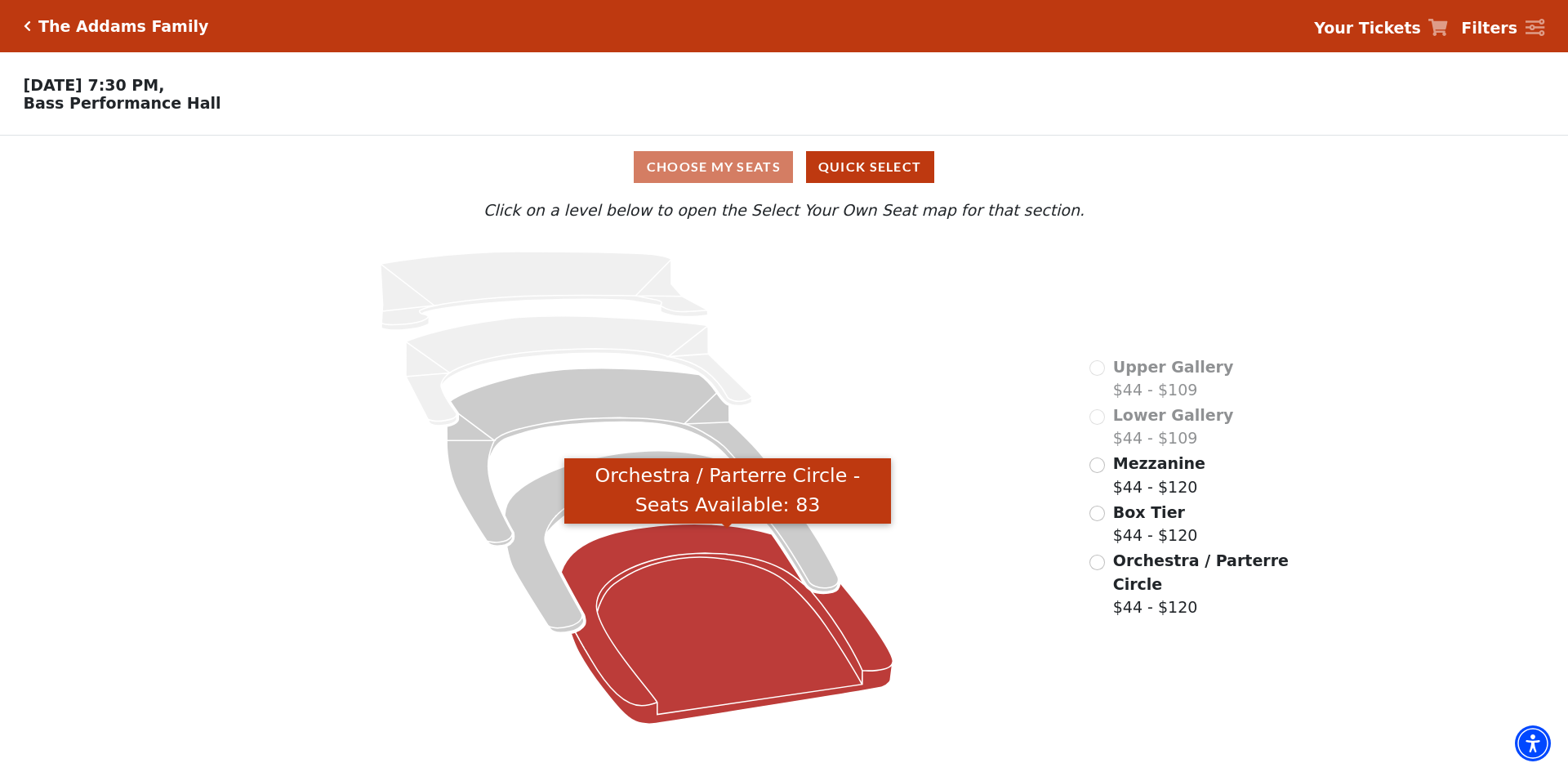
click at [788, 650] on icon "Orchestra / Parterre Circle - Seats Available: 83" at bounding box center [727, 624] width 331 height 200
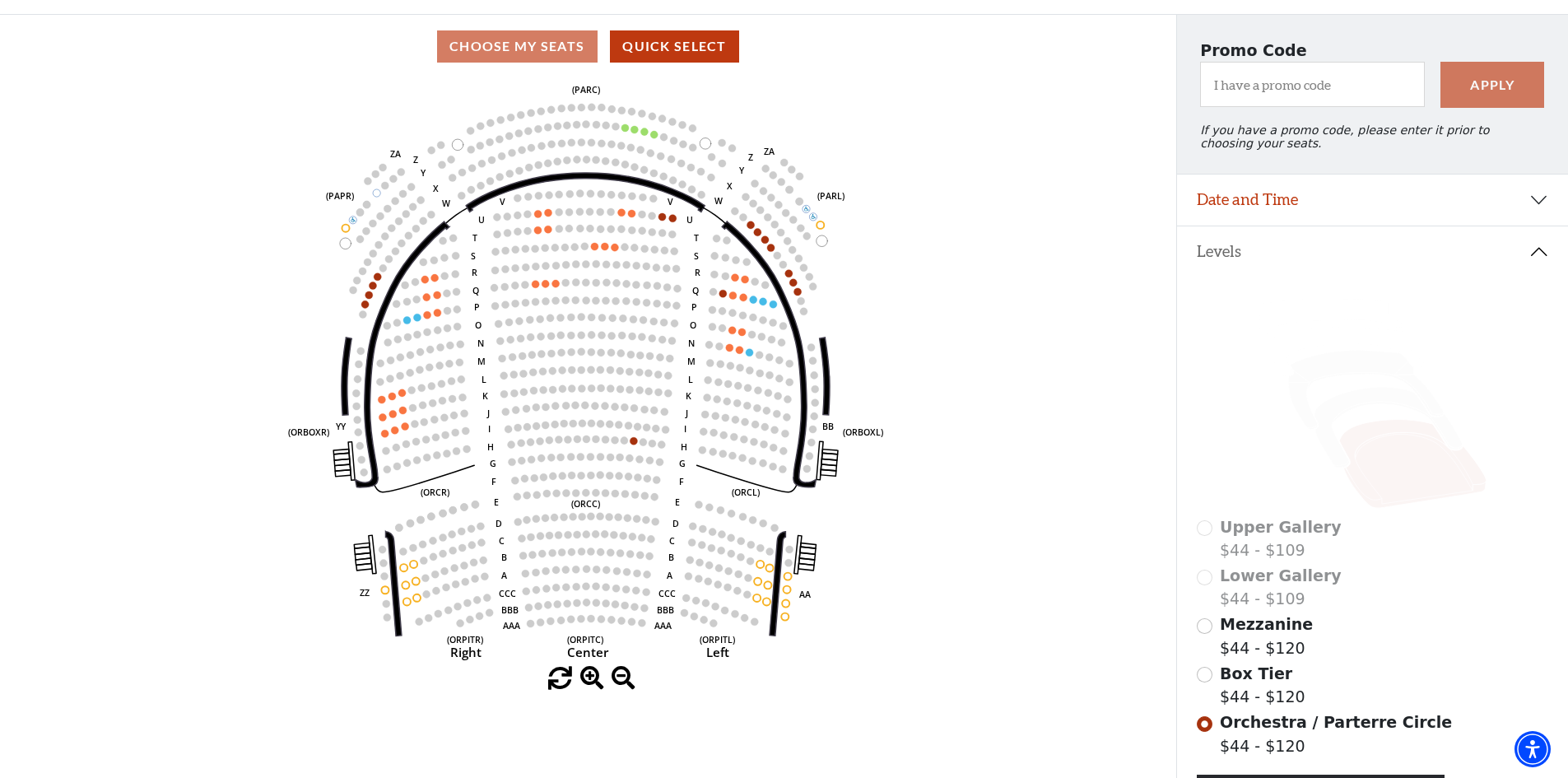
scroll to position [159, 0]
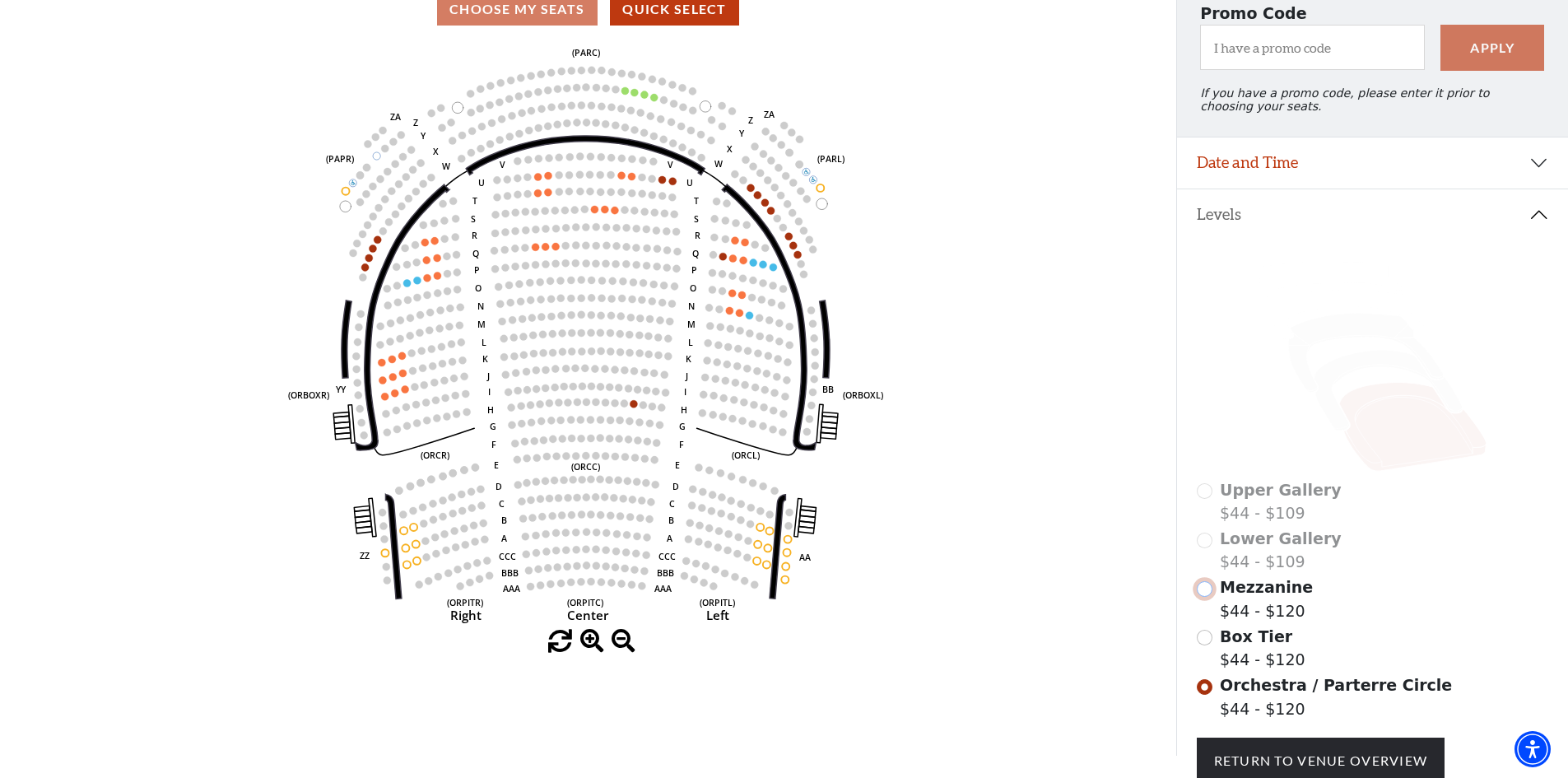
click at [1208, 597] on input "Mezzanine$44 - $120\a" at bounding box center [1205, 589] width 15 height 15
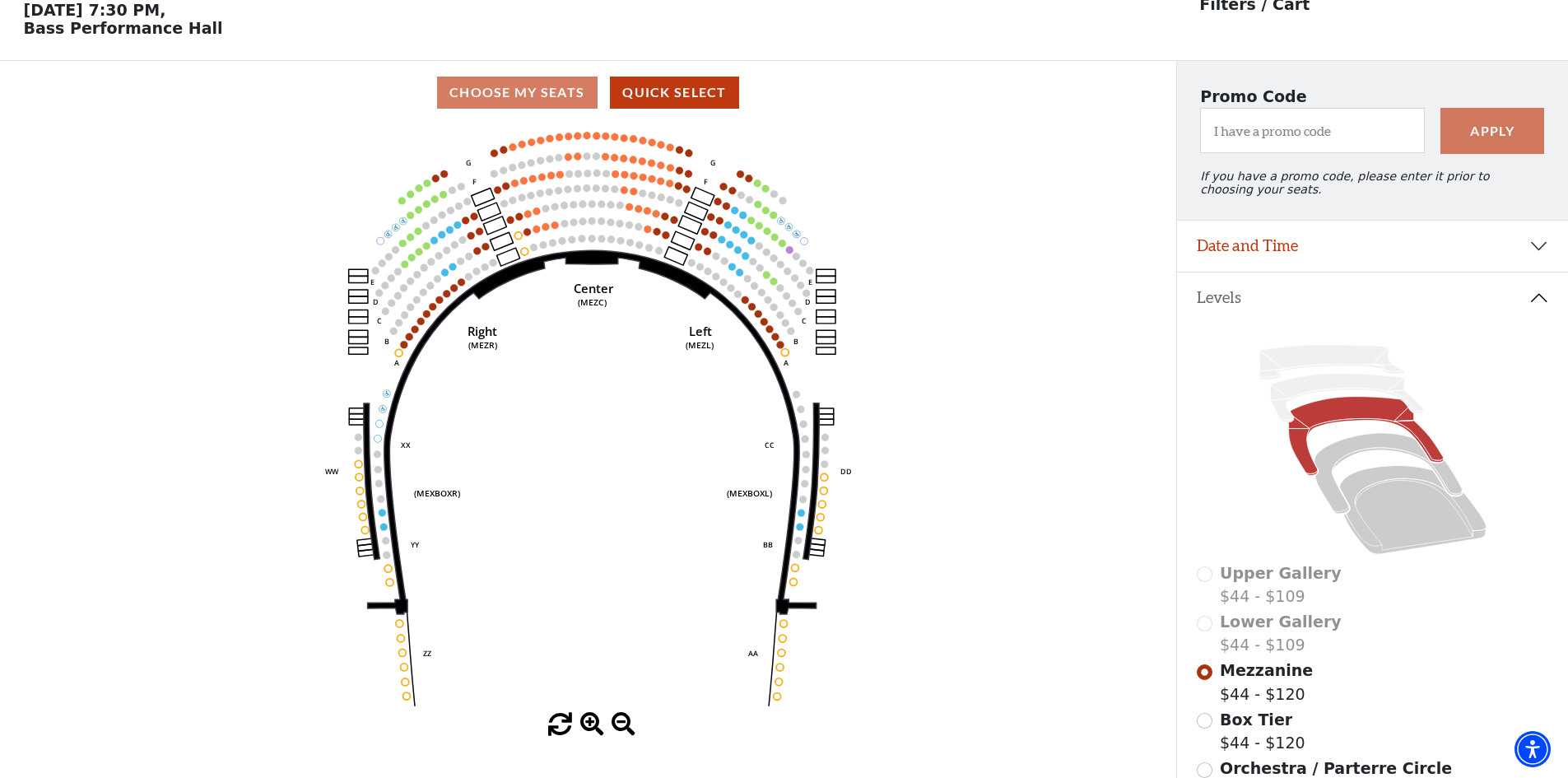
scroll to position [76, 0]
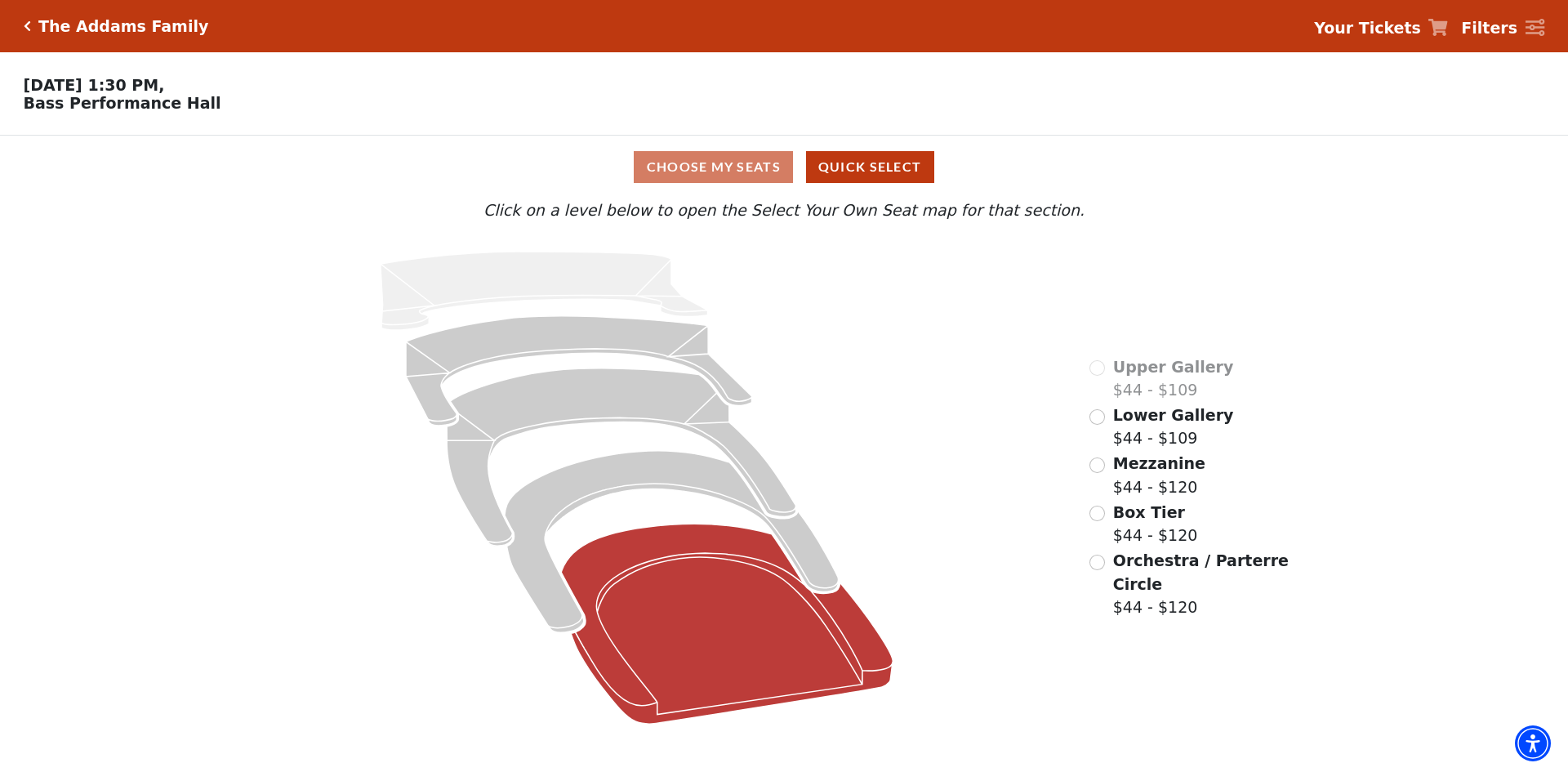
click at [715, 581] on icon at bounding box center [727, 624] width 331 height 200
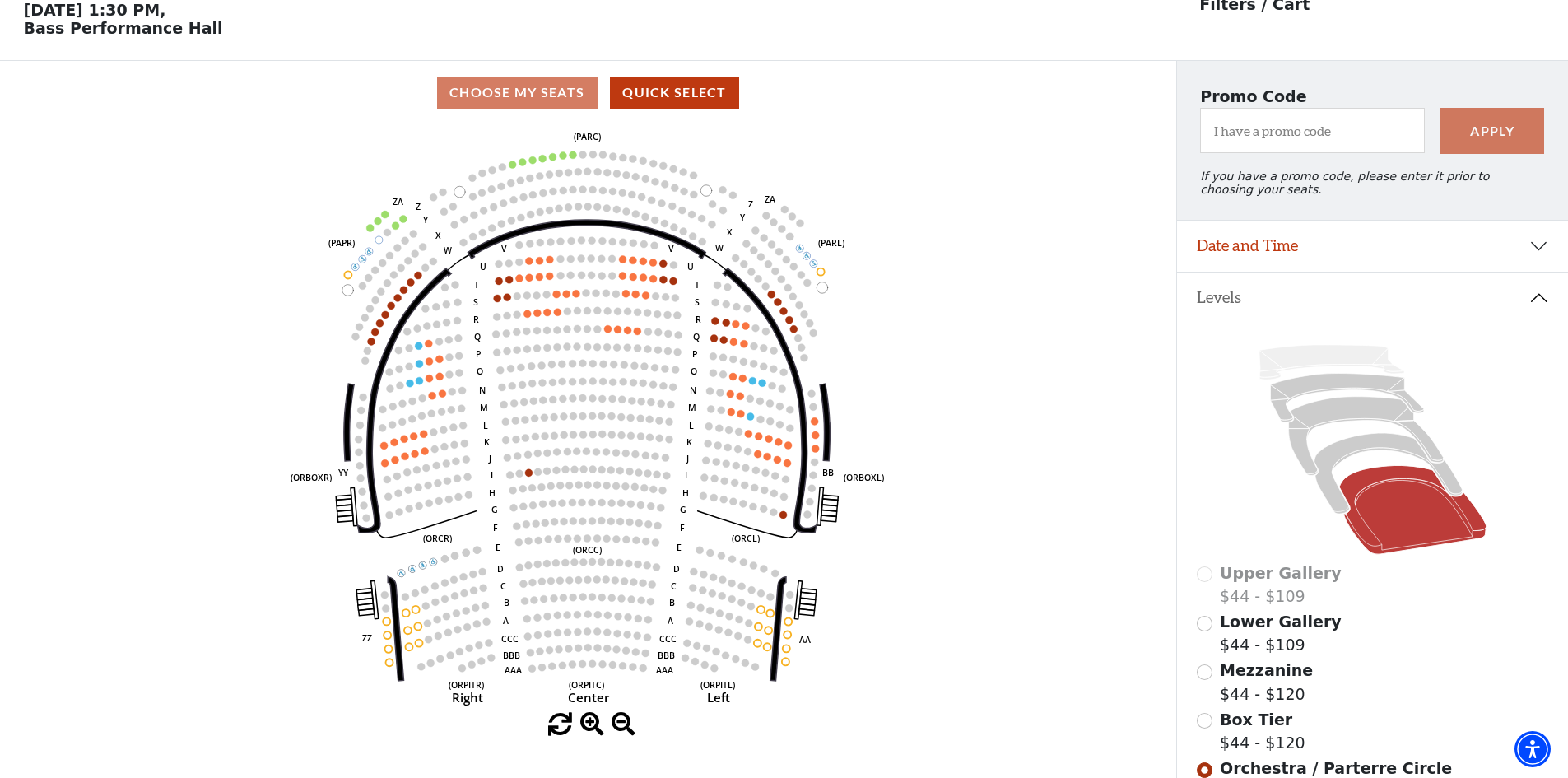
scroll to position [76, 0]
click at [1202, 680] on input "Mezzanine$44 - $120\a" at bounding box center [1205, 671] width 15 height 15
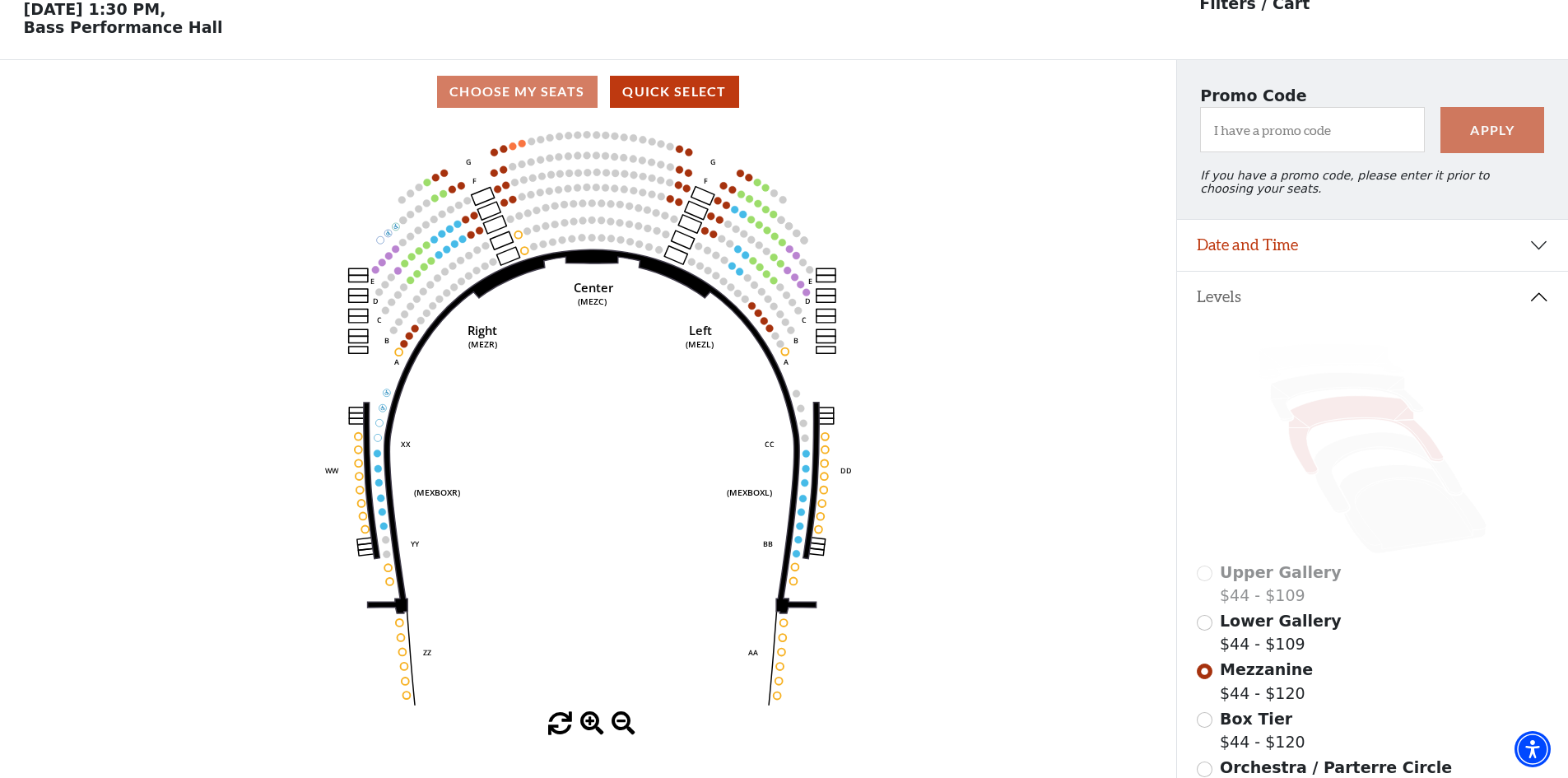
click at [1208, 642] on div "Lower Gallery $44 - $109" at bounding box center [1373, 632] width 352 height 47
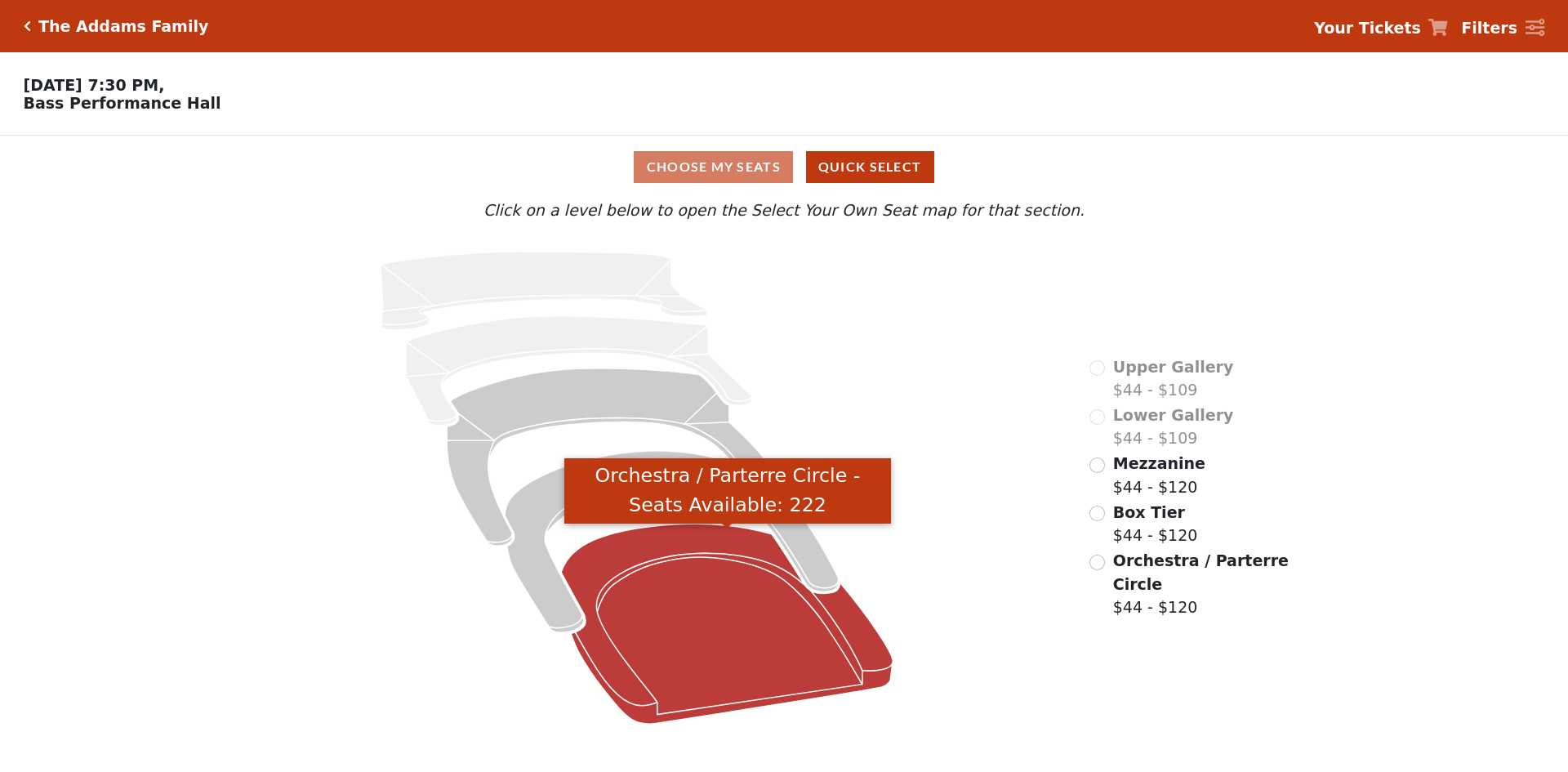
click at [774, 631] on icon "Orchestra / Parterre Circle - Seats Available: 222" at bounding box center [727, 624] width 331 height 200
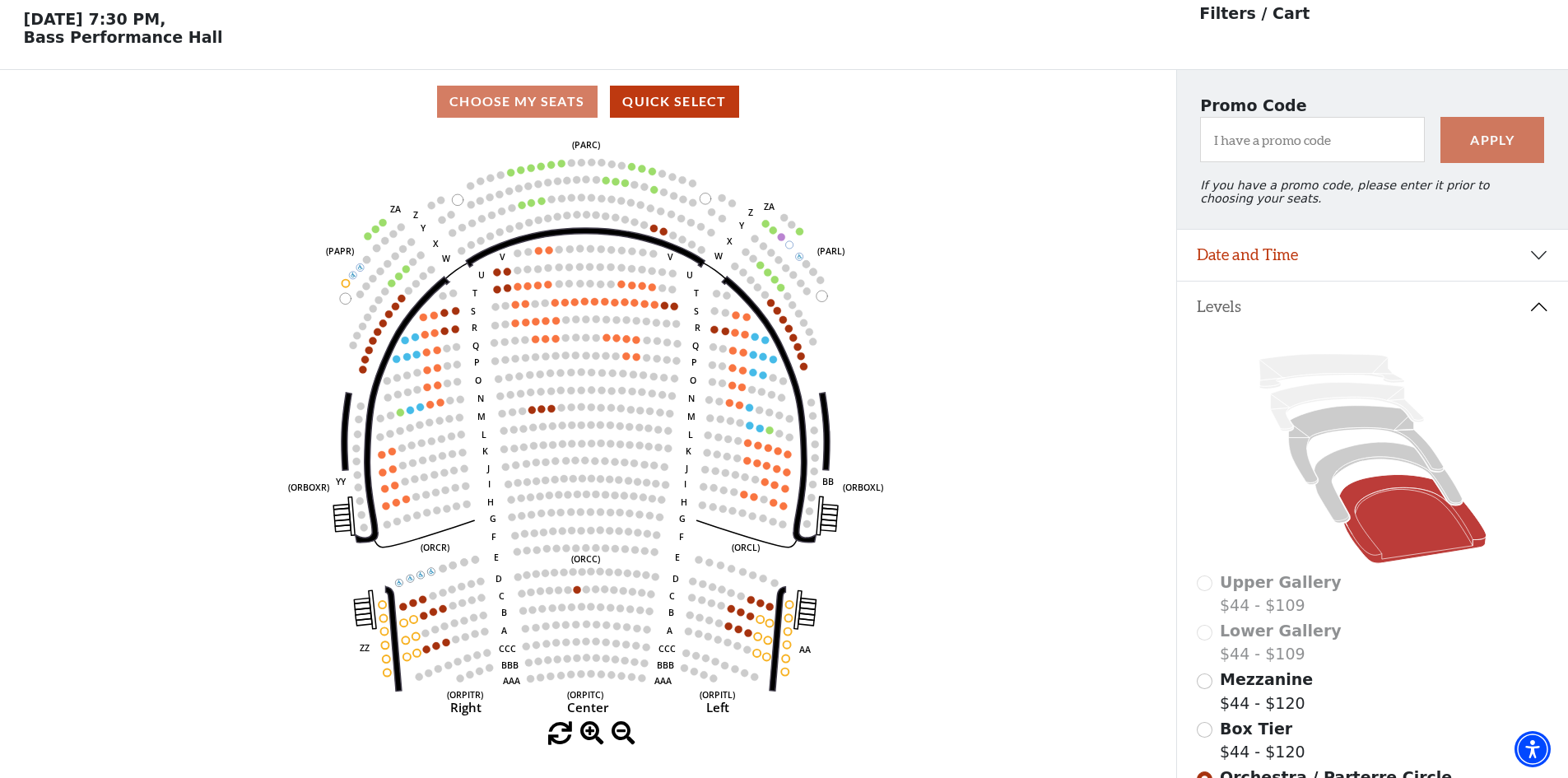
scroll to position [76, 0]
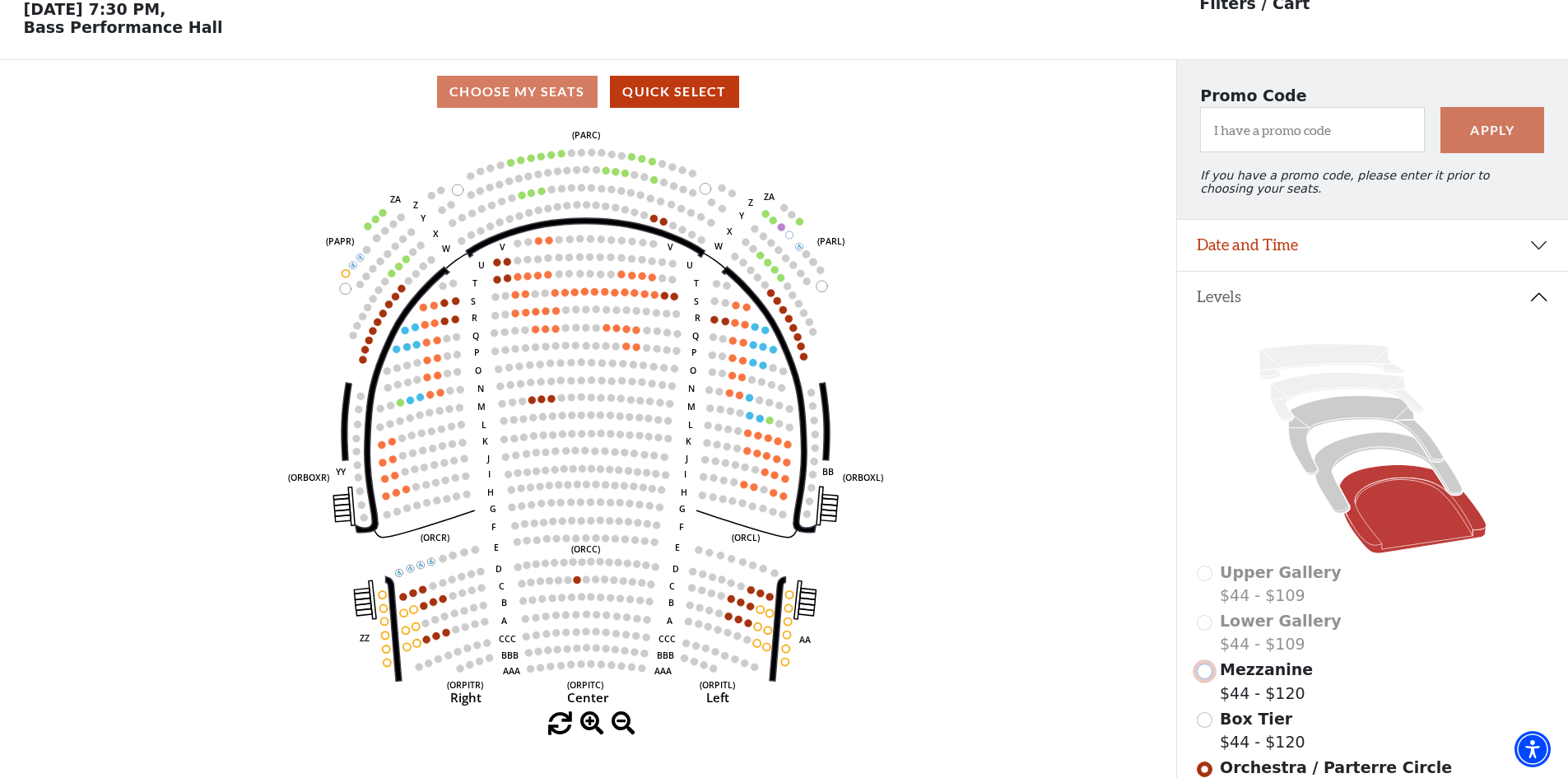
click at [1211, 680] on input "Mezzanine$44 - $120\a" at bounding box center [1205, 671] width 15 height 15
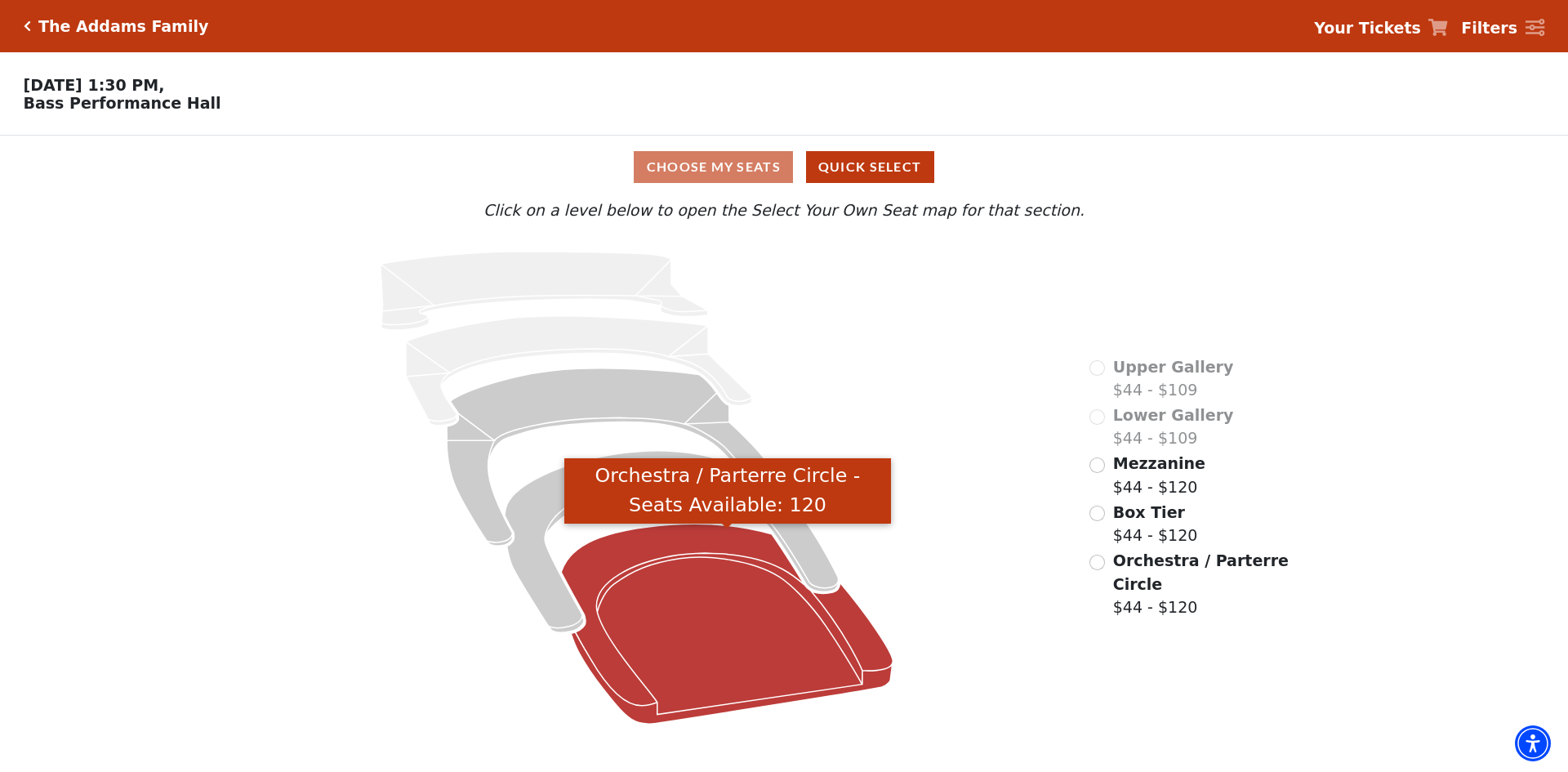
click at [705, 637] on icon "Orchestra / Parterre Circle - Seats Available: 120" at bounding box center [727, 624] width 331 height 200
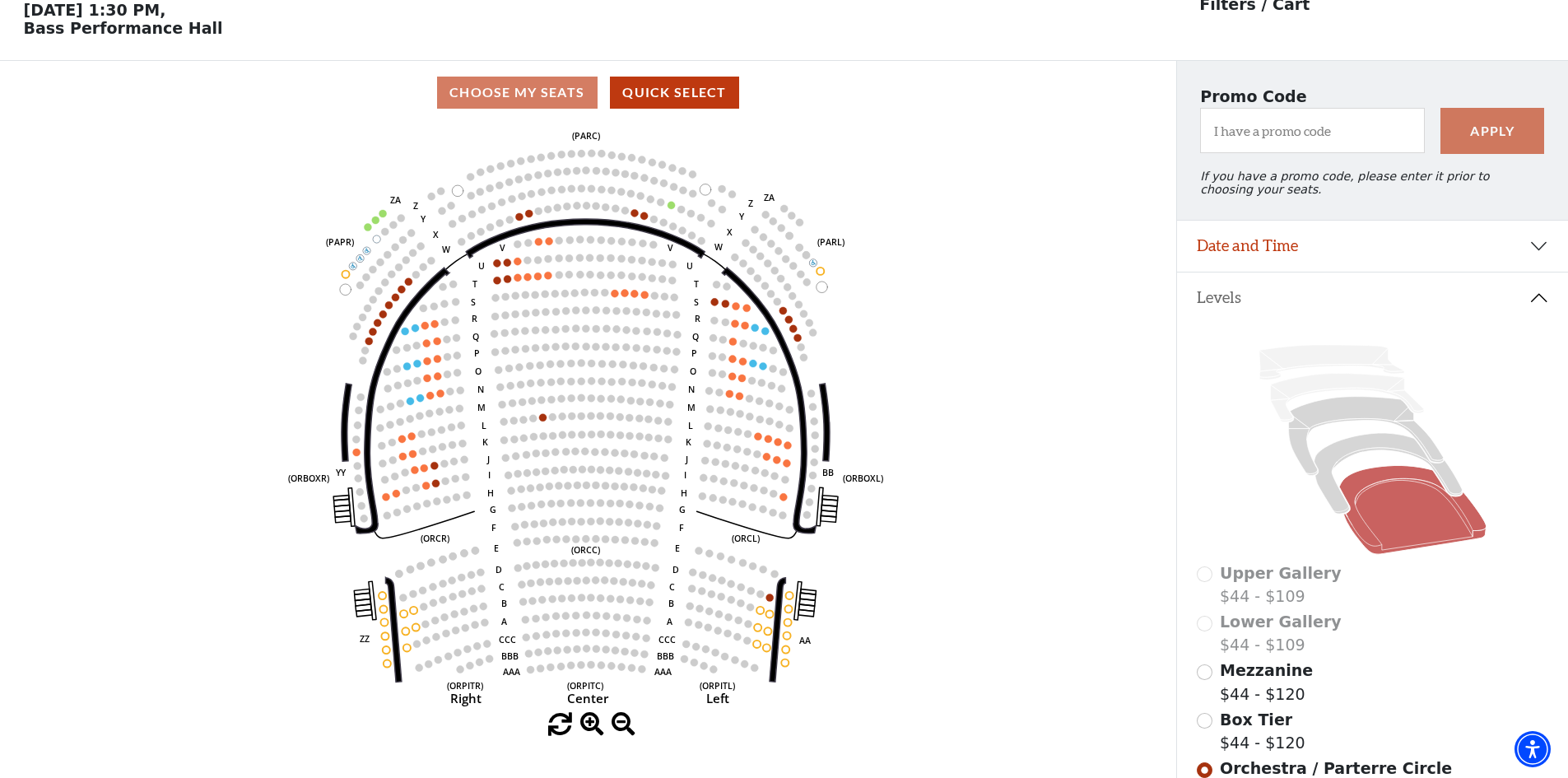
scroll to position [76, 0]
click at [1205, 680] on input "Mezzanine$44 - $120\a" at bounding box center [1205, 671] width 15 height 15
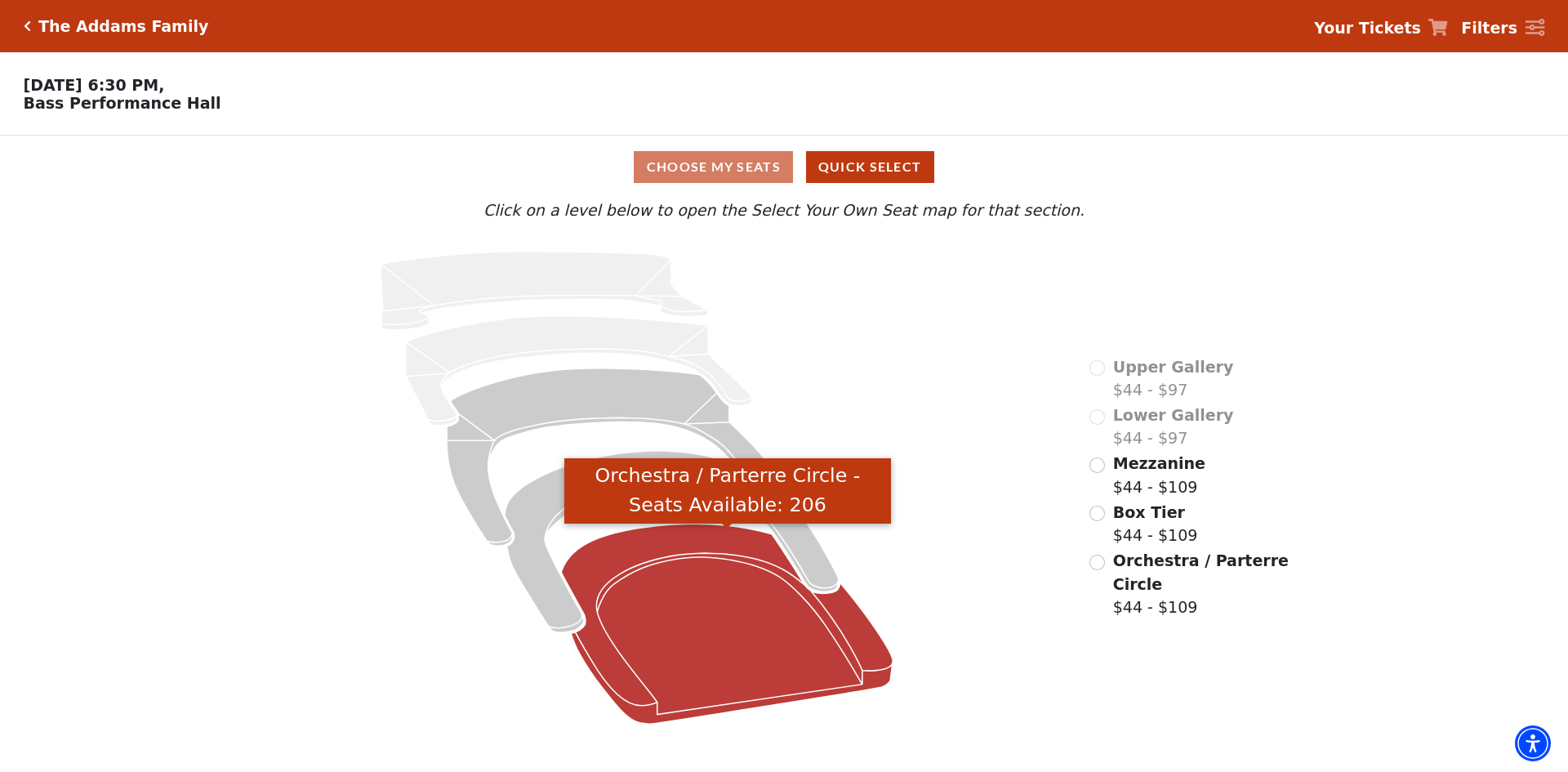
click at [741, 576] on icon "Orchestra / Parterre Circle - Seats Available: 206" at bounding box center [727, 624] width 331 height 200
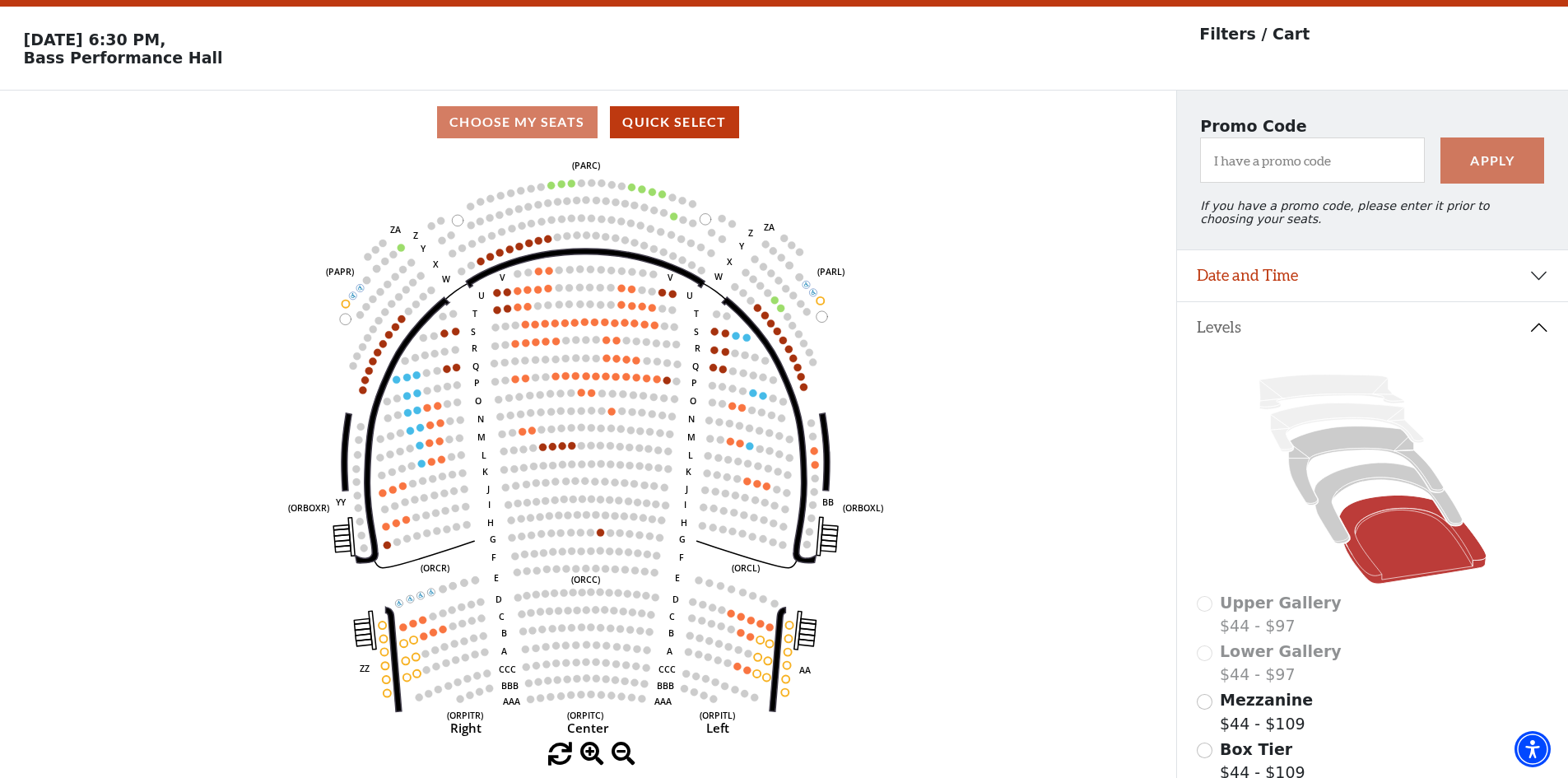
scroll to position [76, 0]
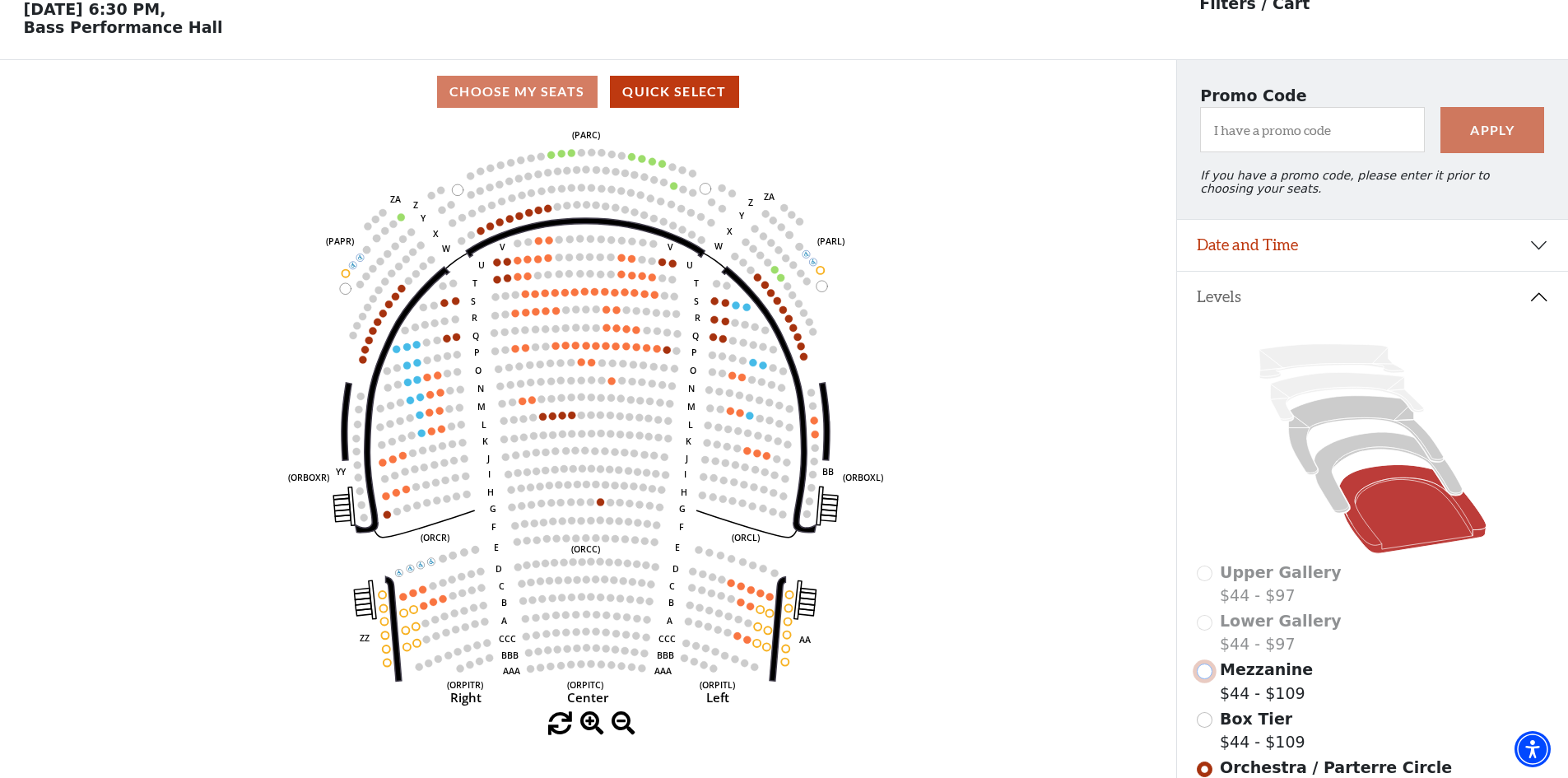
click at [1205, 677] on input "Mezzanine$44 - $109\a" at bounding box center [1205, 671] width 15 height 15
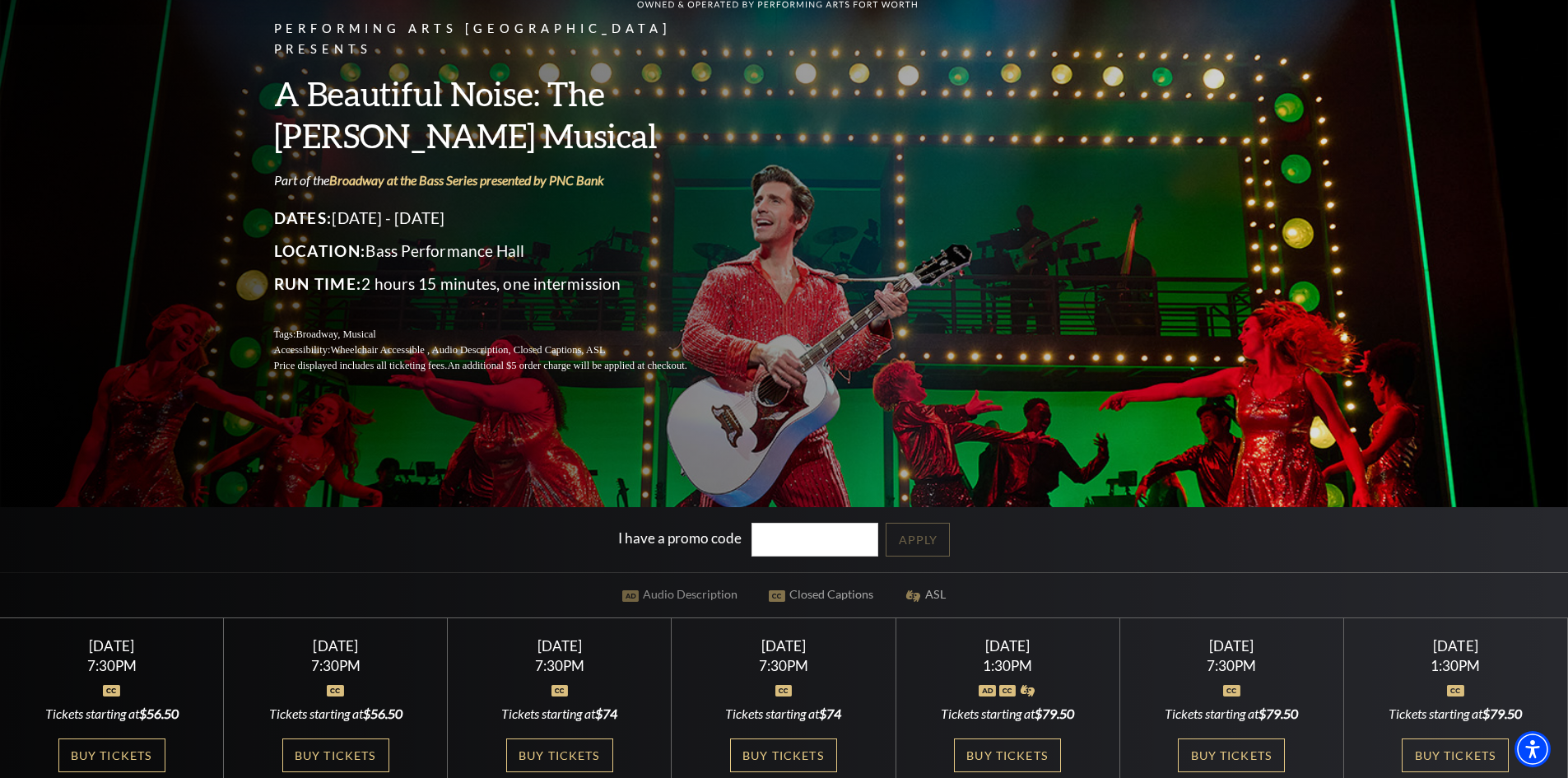
scroll to position [330, 0]
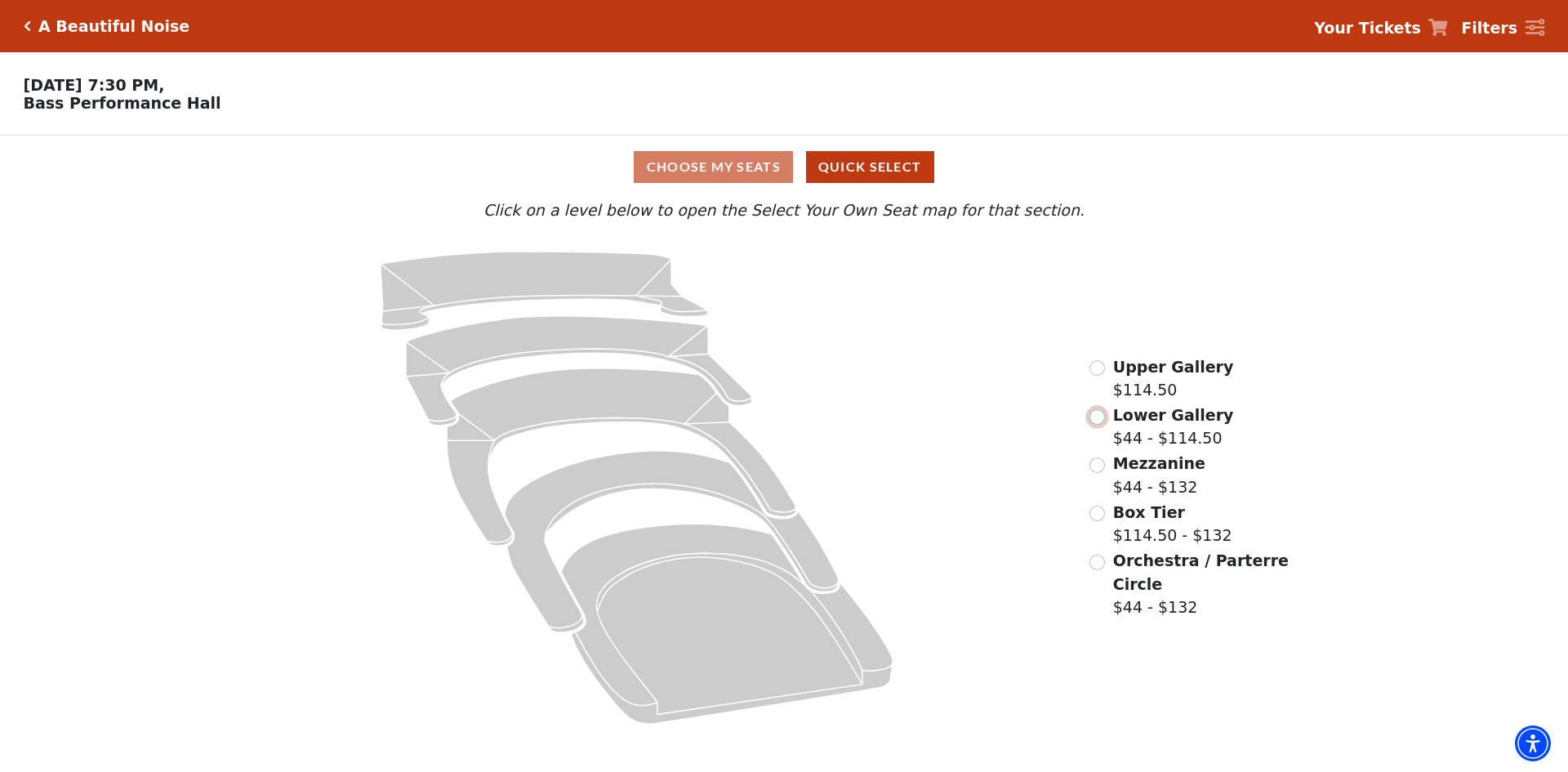
click at [1104, 425] on input "Lower Gallery$44 - $114.50\a" at bounding box center [1097, 417] width 15 height 15
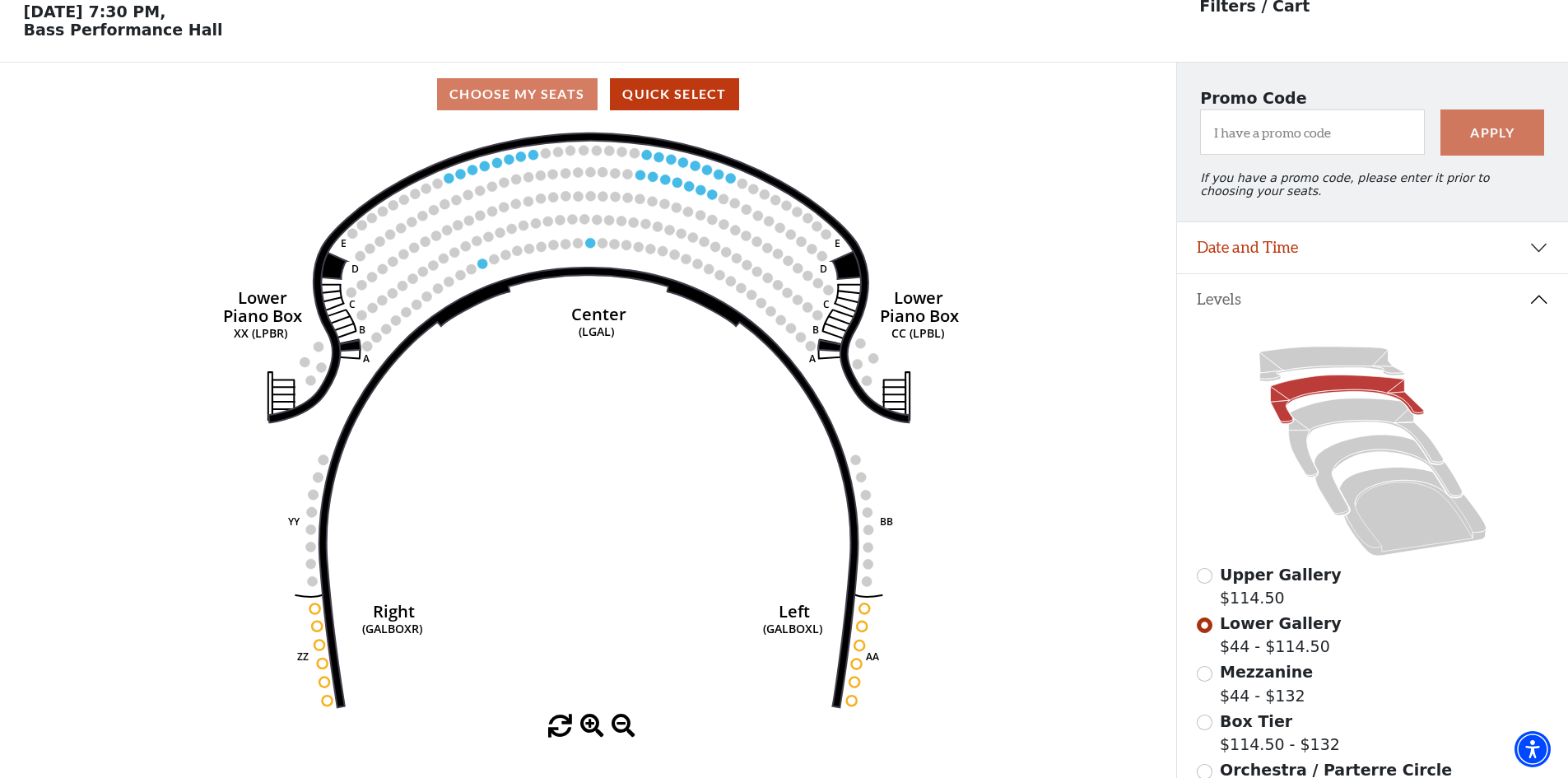
scroll to position [76, 0]
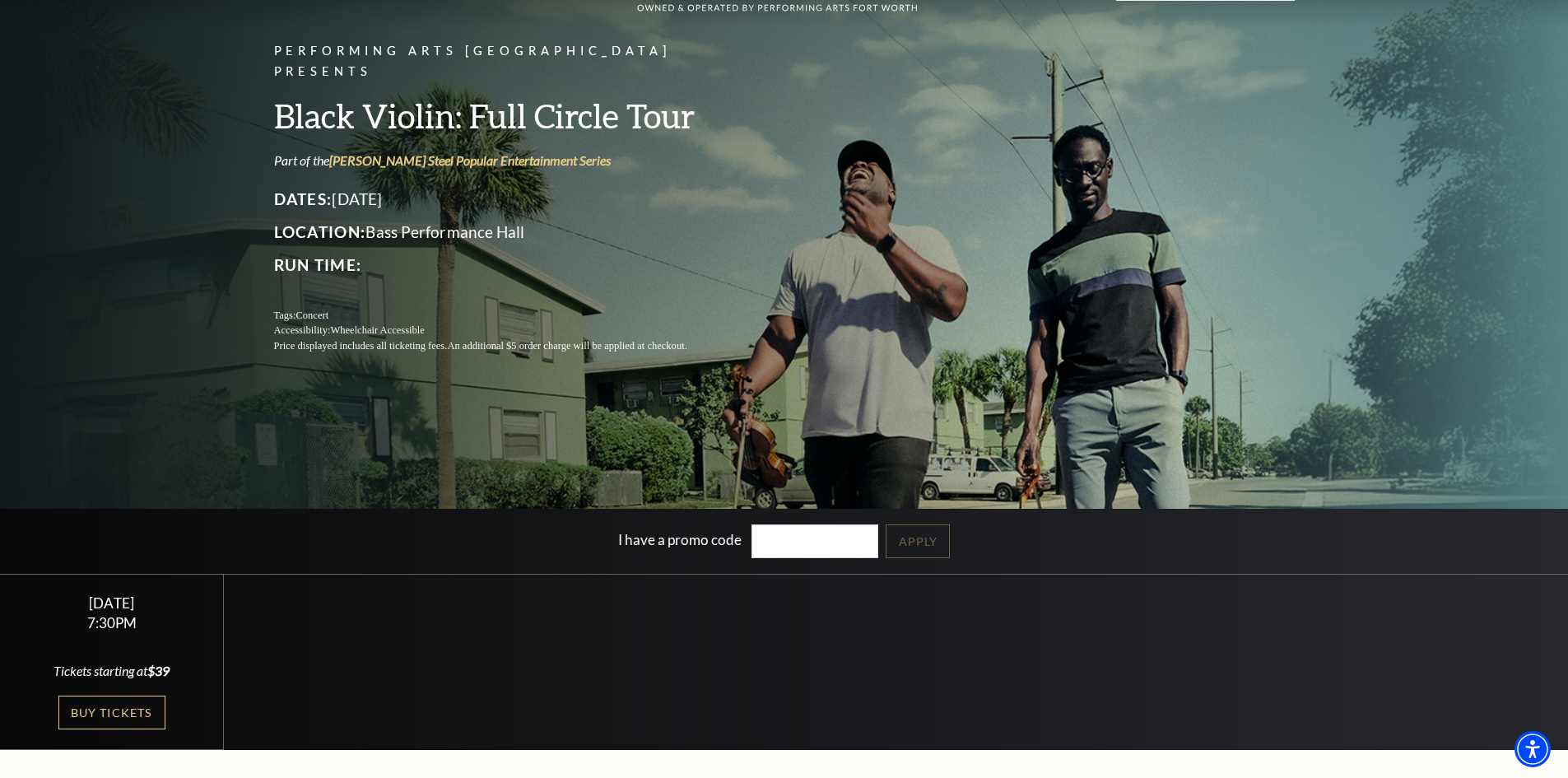
scroll to position [164, 0]
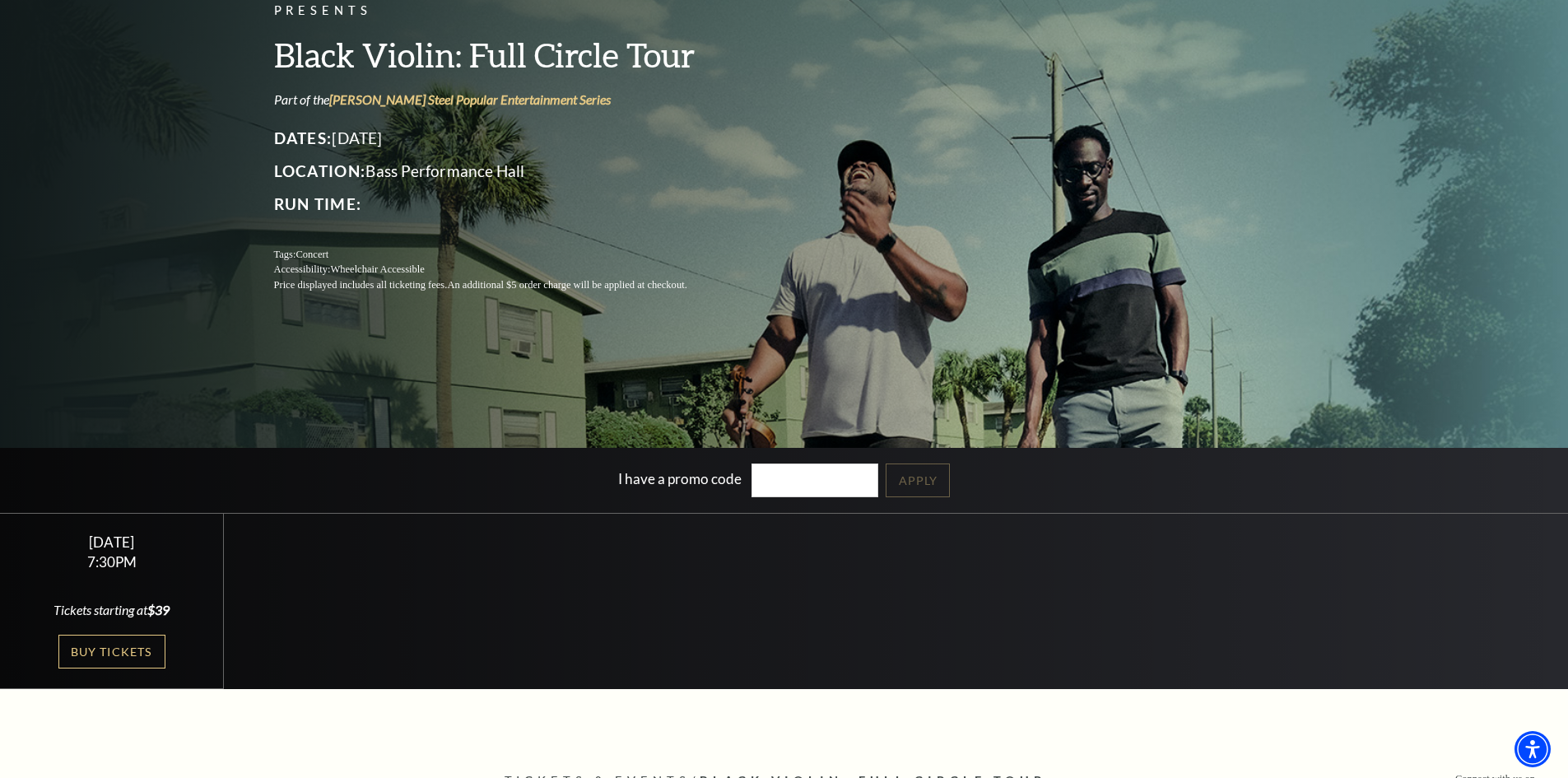
click at [149, 633] on div "Tuesday November 4 7:30PM Tickets starting at $39 Buy Tickets" at bounding box center [112, 601] width 224 height 175
click at [129, 647] on link "Buy Tickets" at bounding box center [112, 652] width 107 height 34
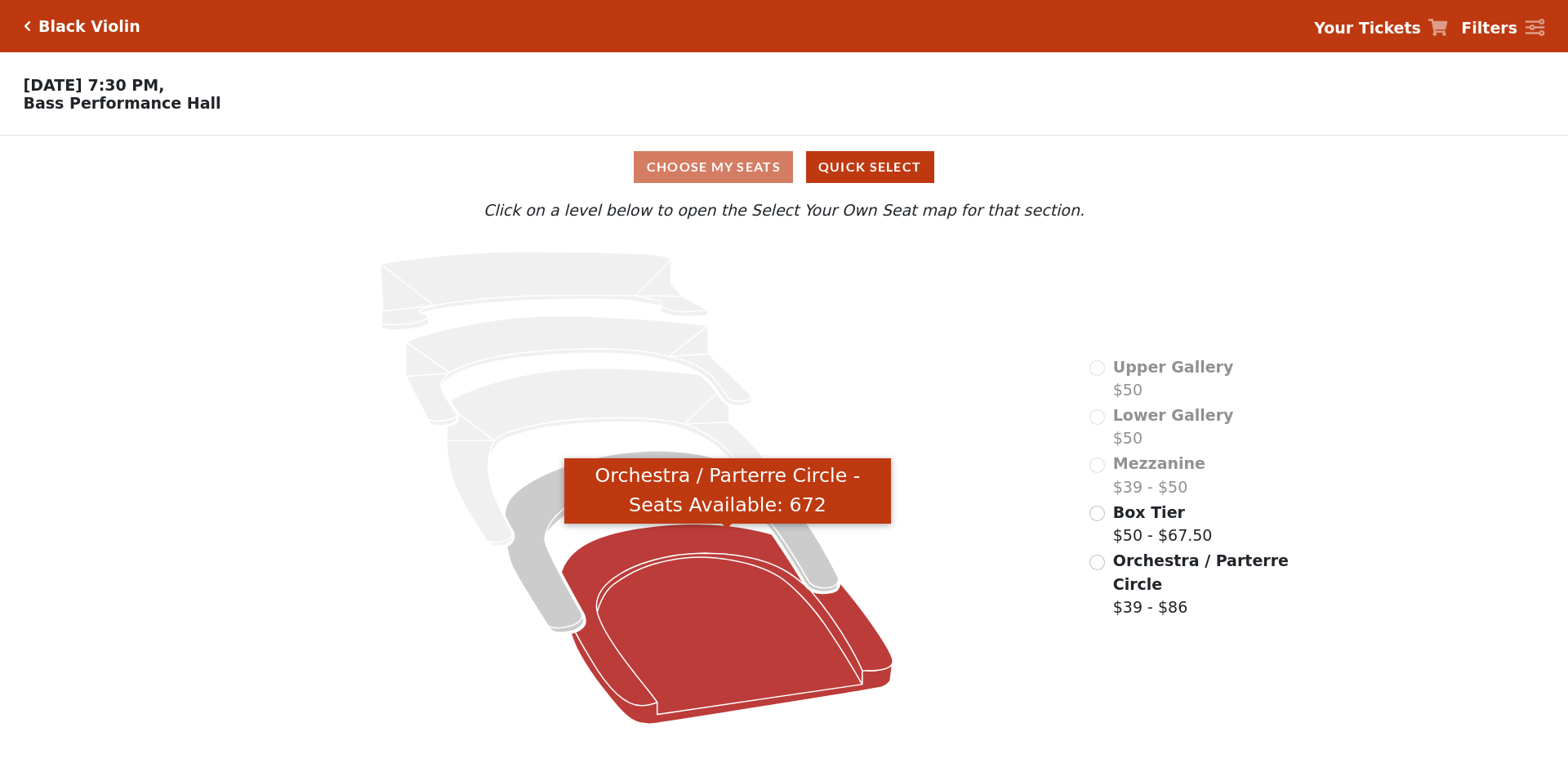
click at [742, 627] on icon "Orchestra / Parterre Circle - Seats Available: 672" at bounding box center [727, 624] width 331 height 200
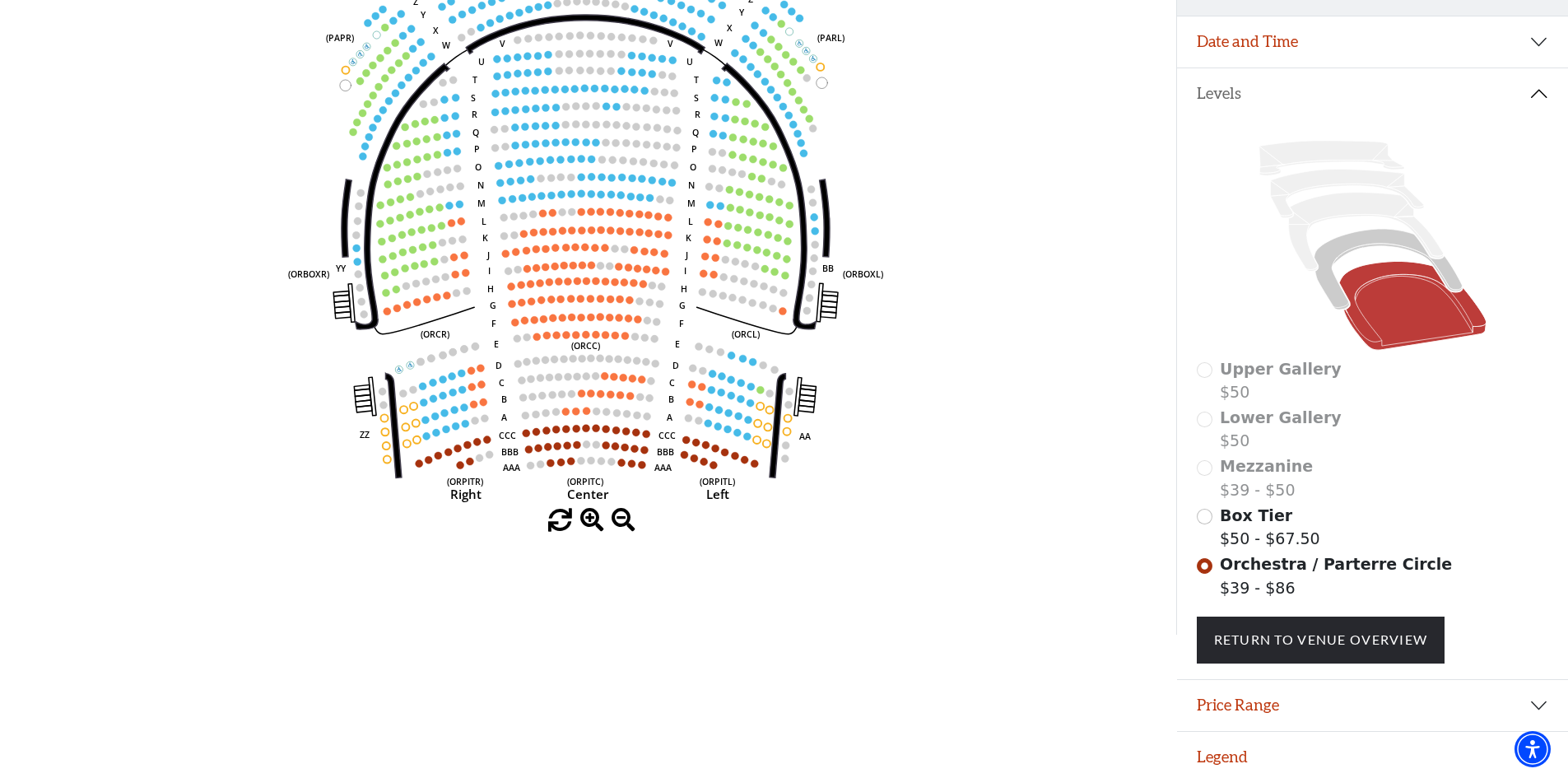
scroll to position [296, 0]
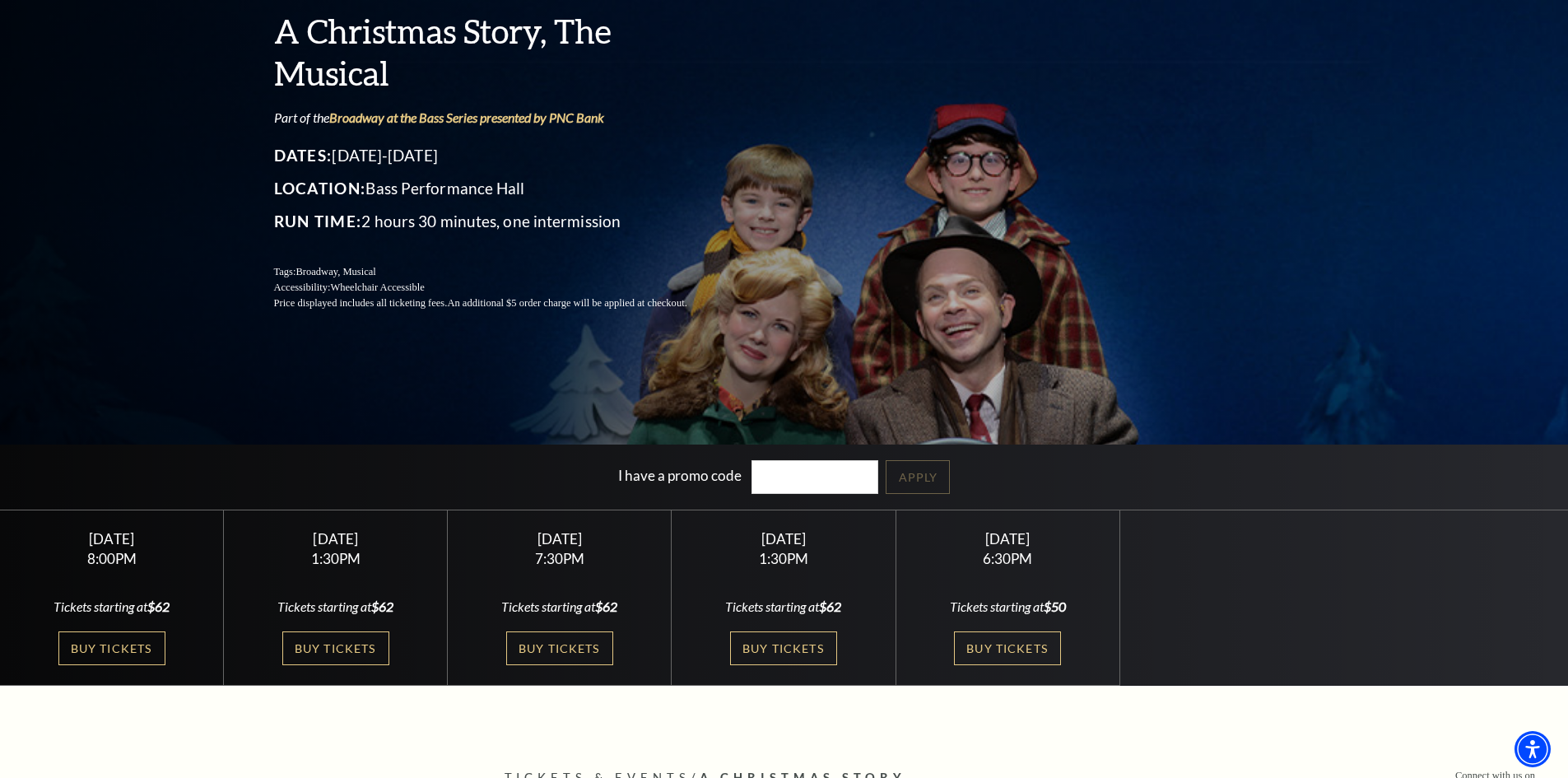
scroll to position [247, 0]
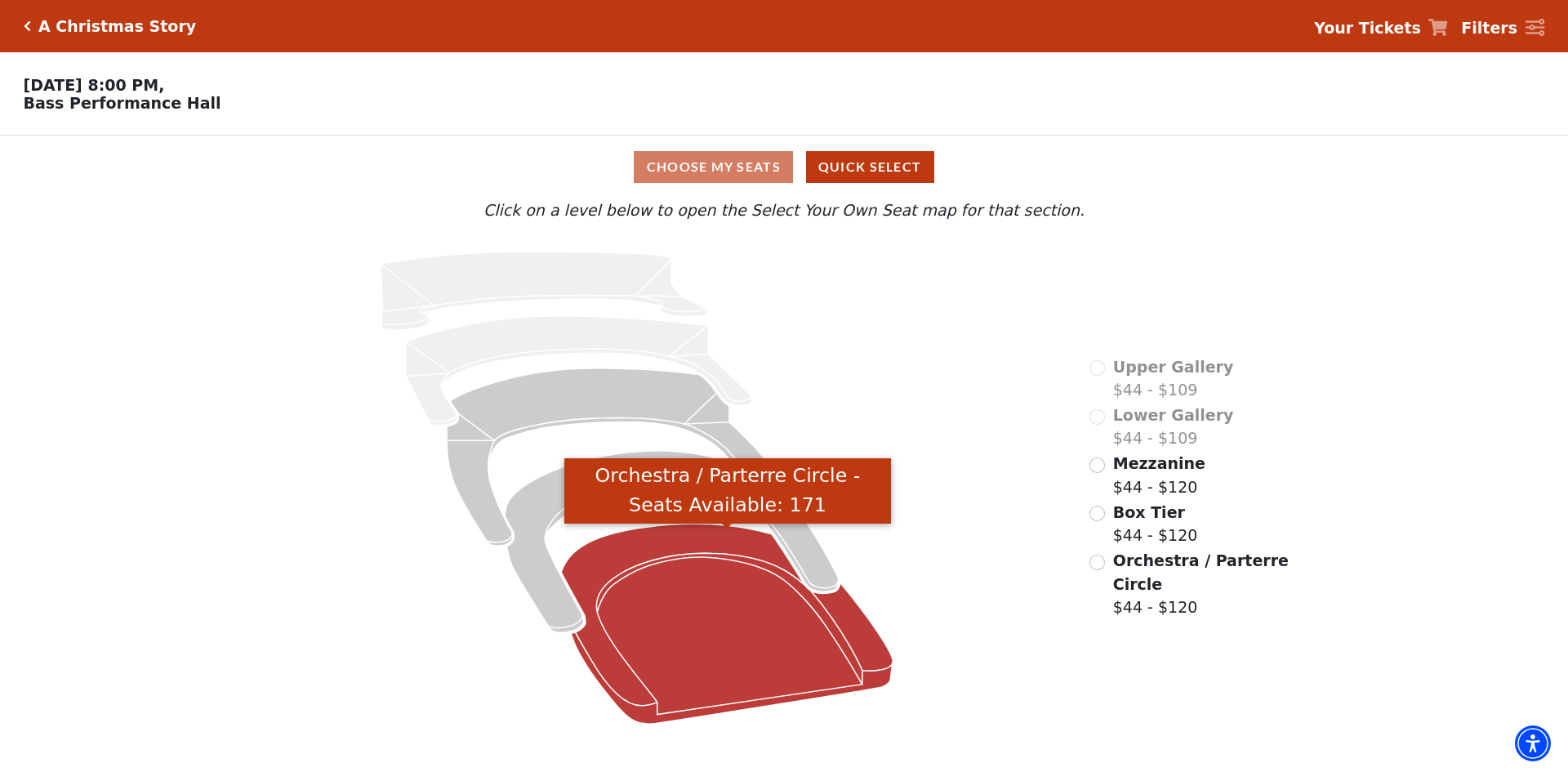
click at [749, 667] on icon "Orchestra / Parterre Circle - Seats Available: 171" at bounding box center [727, 624] width 331 height 200
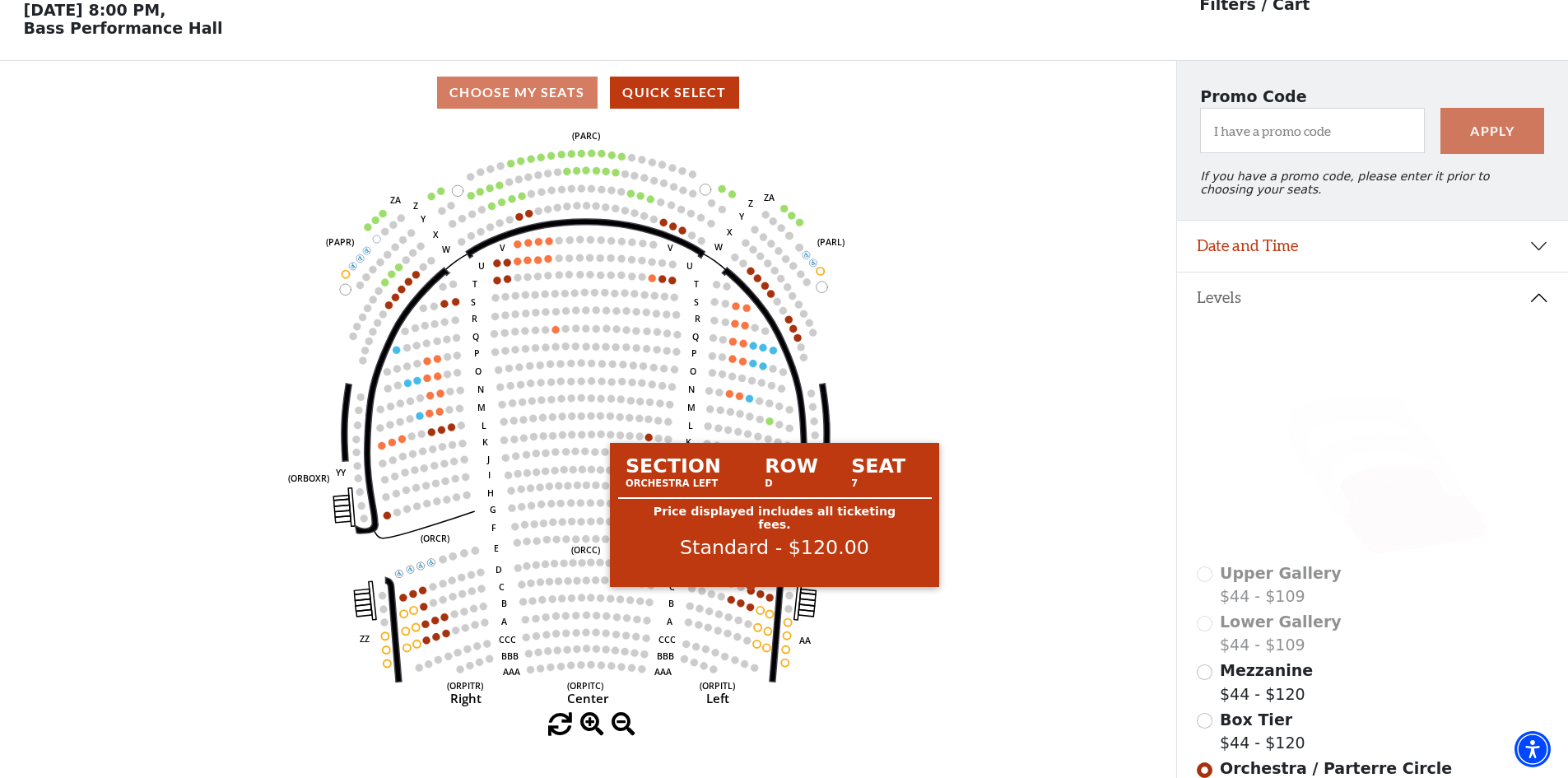
scroll to position [76, 0]
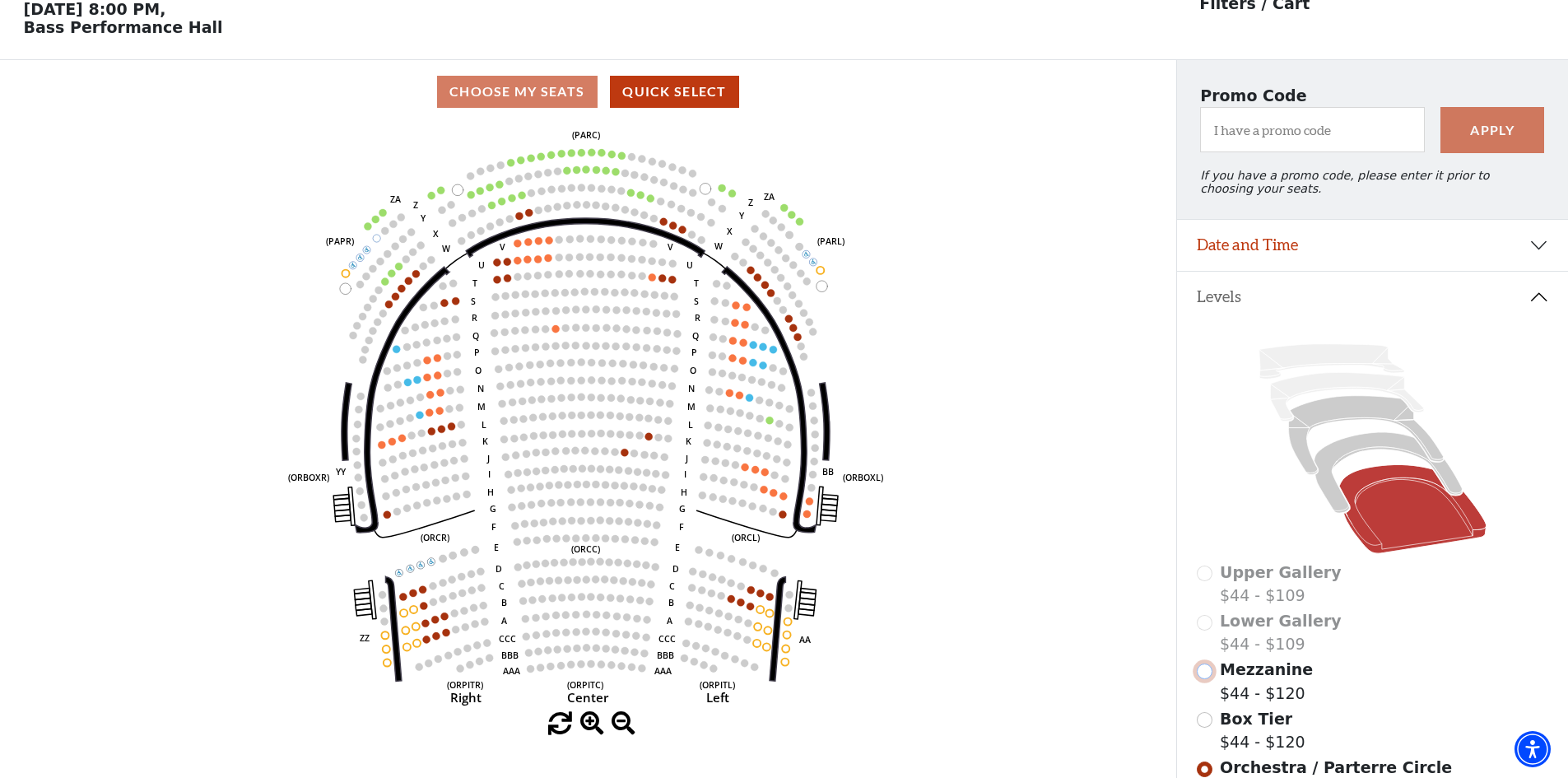
click at [1209, 680] on input "Mezzanine$44 - $120\a" at bounding box center [1205, 671] width 15 height 15
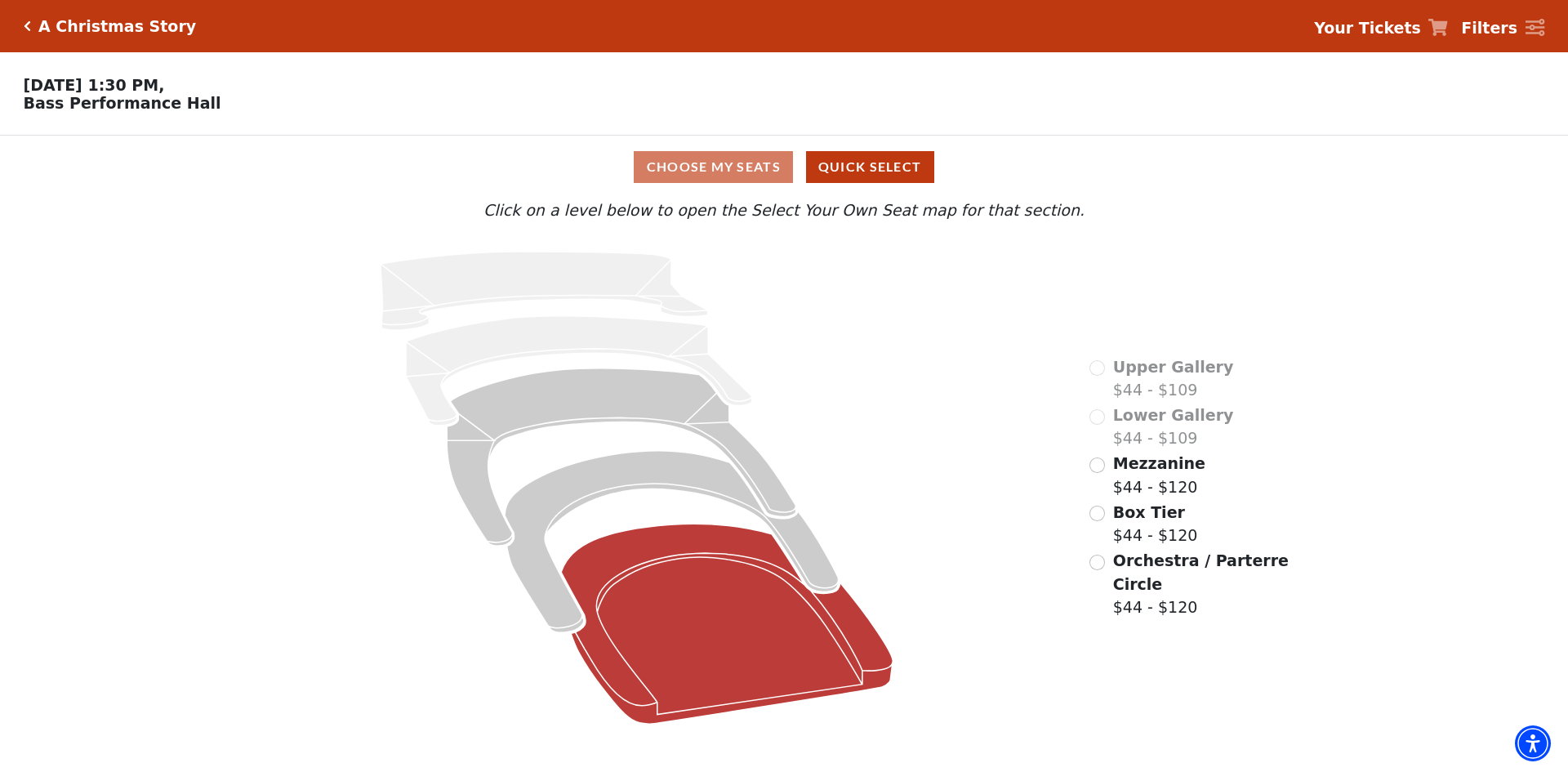
click at [719, 547] on icon at bounding box center [727, 624] width 331 height 200
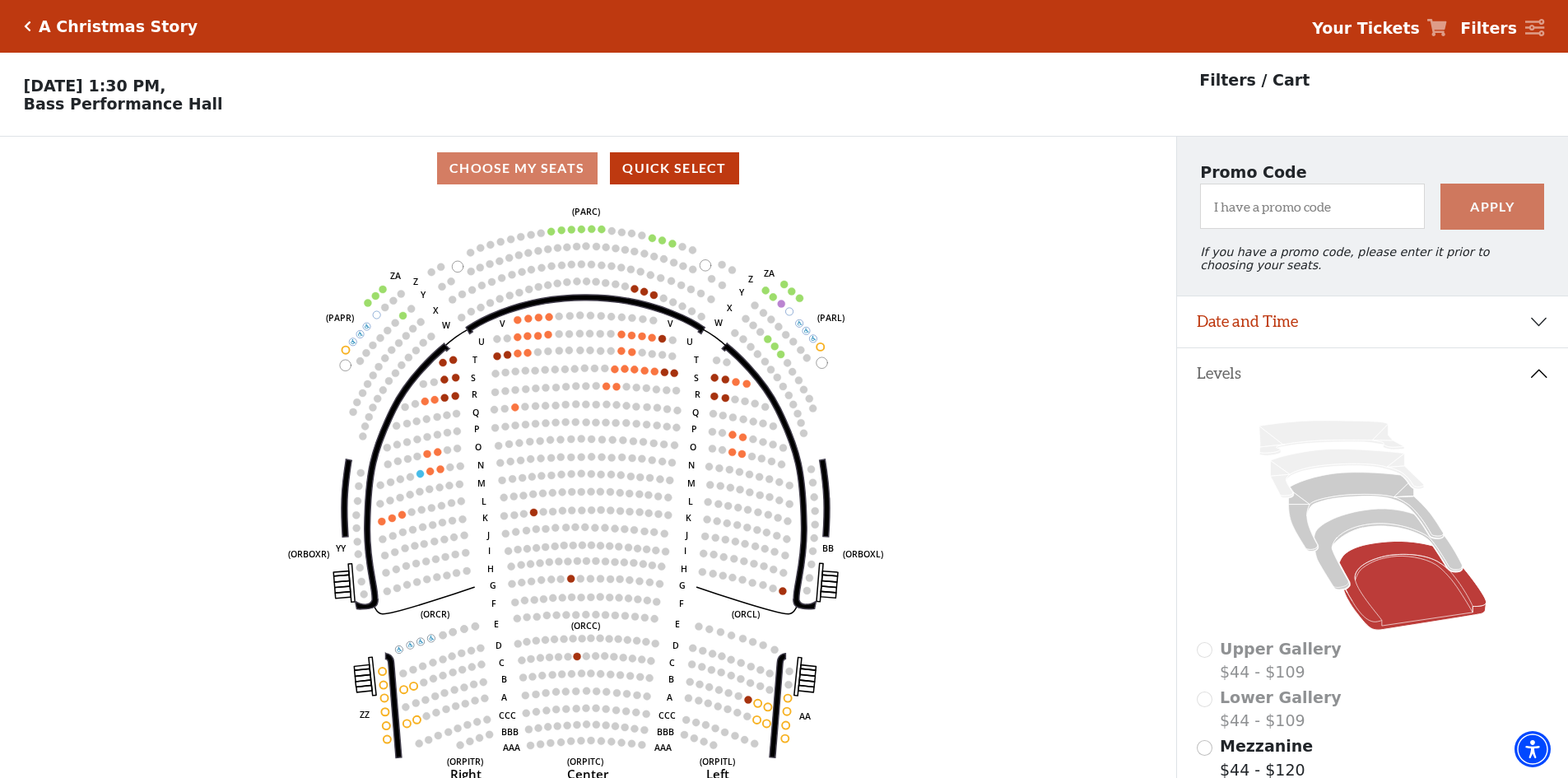
scroll to position [76, 0]
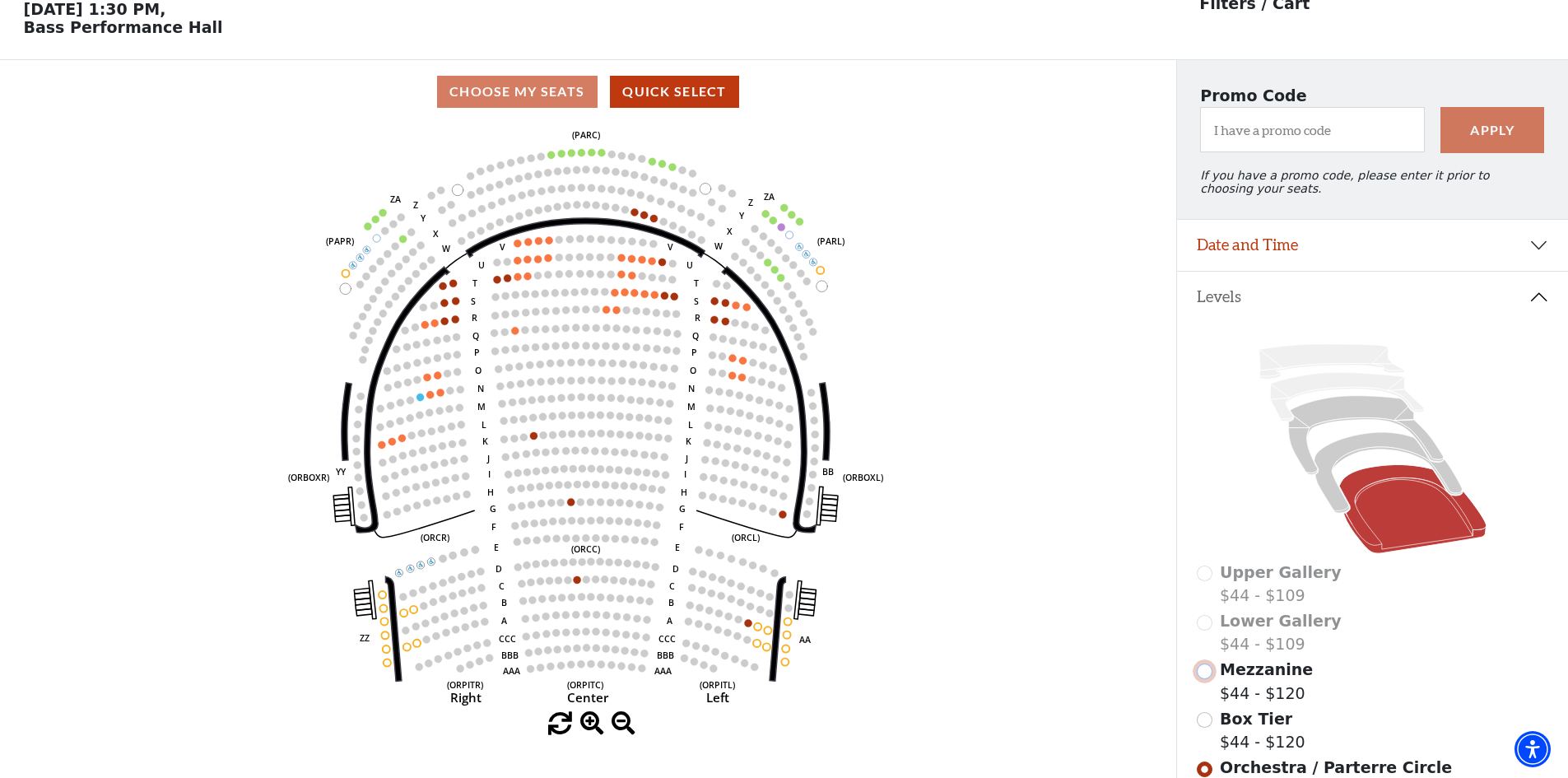
click at [1207, 680] on input "Mezzanine$44 - $120\a" at bounding box center [1205, 671] width 15 height 15
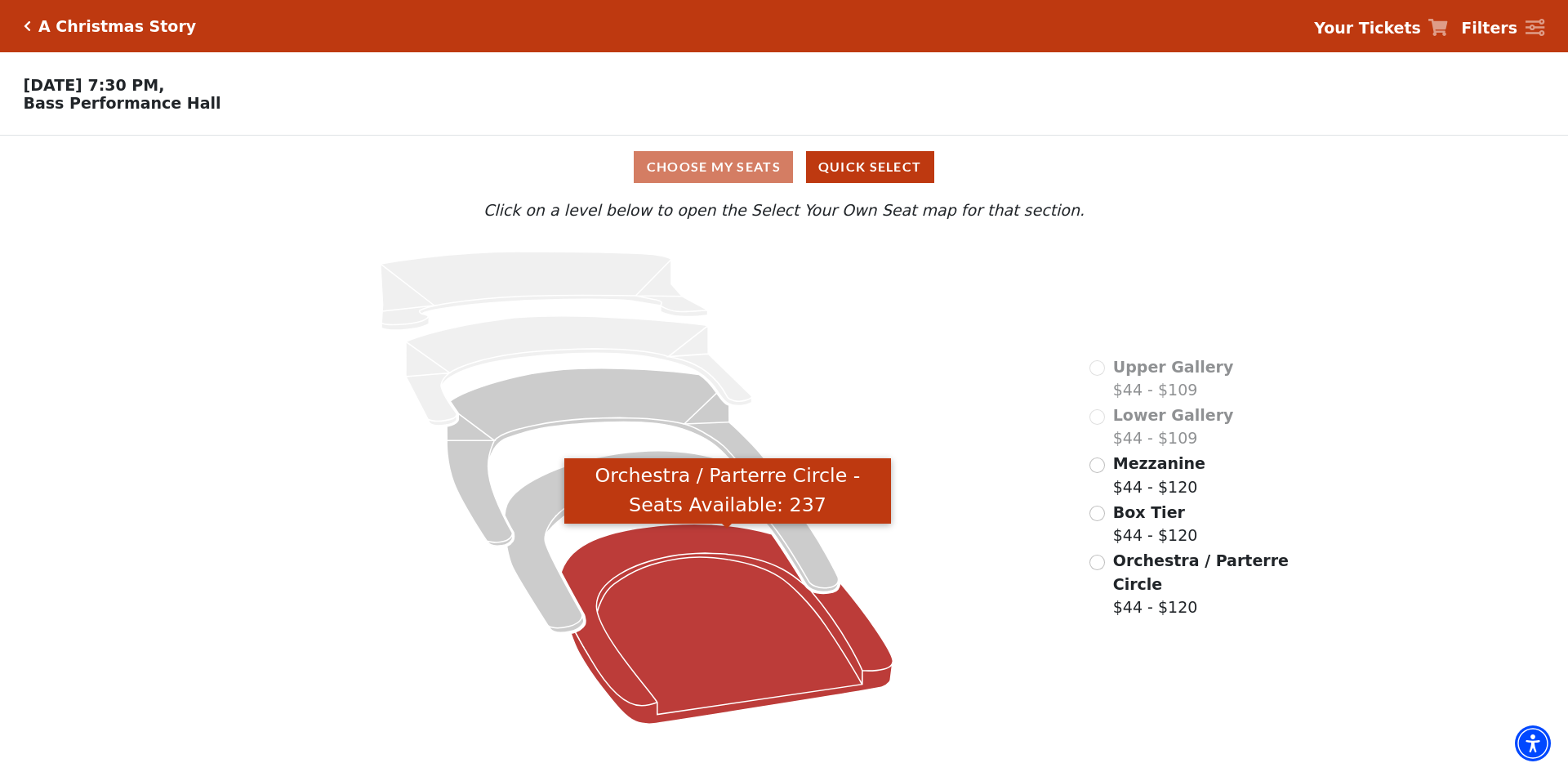
click at [758, 620] on icon "Orchestra / Parterre Circle - Seats Available: 237" at bounding box center [727, 624] width 331 height 200
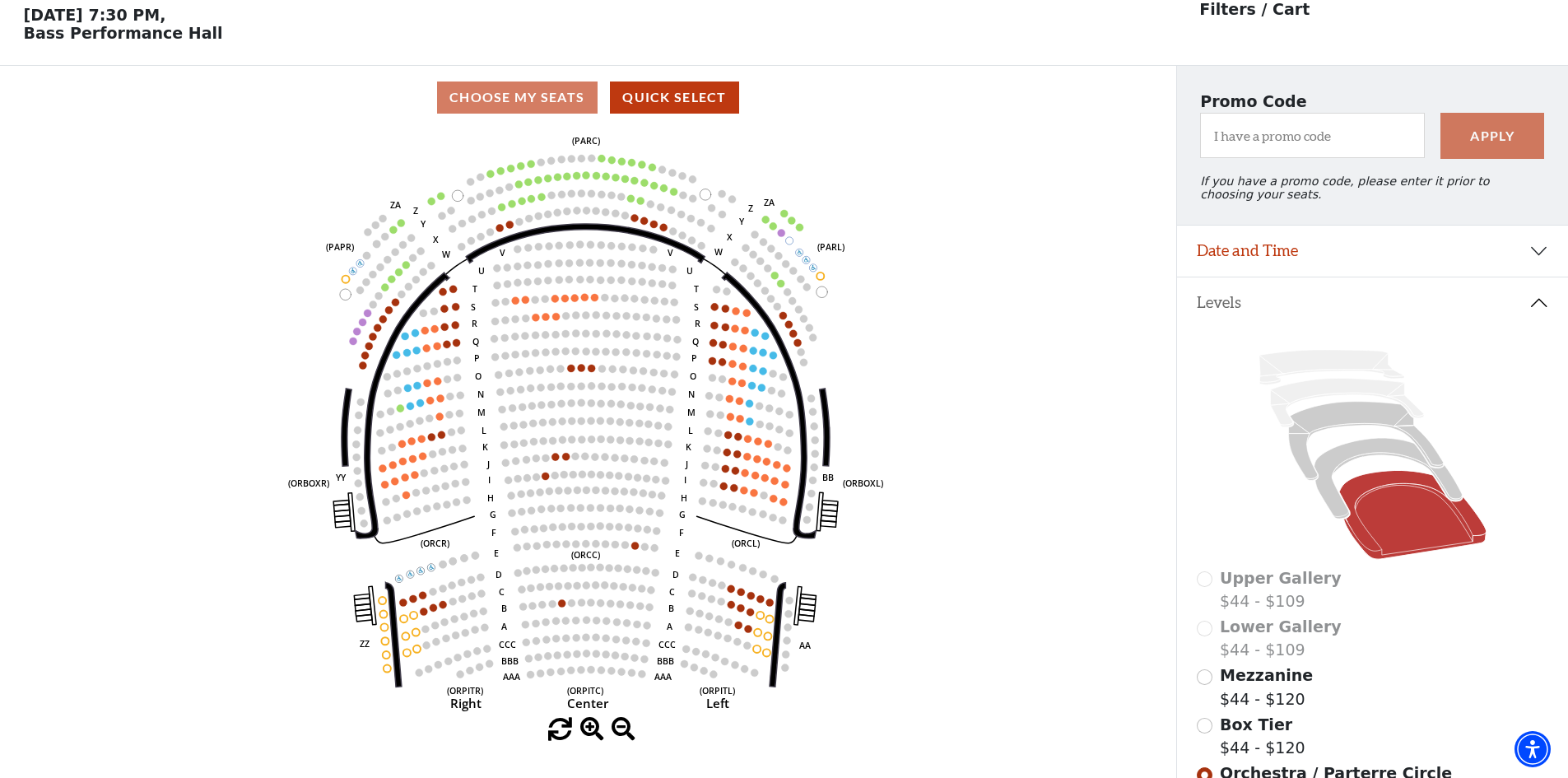
scroll to position [76, 0]
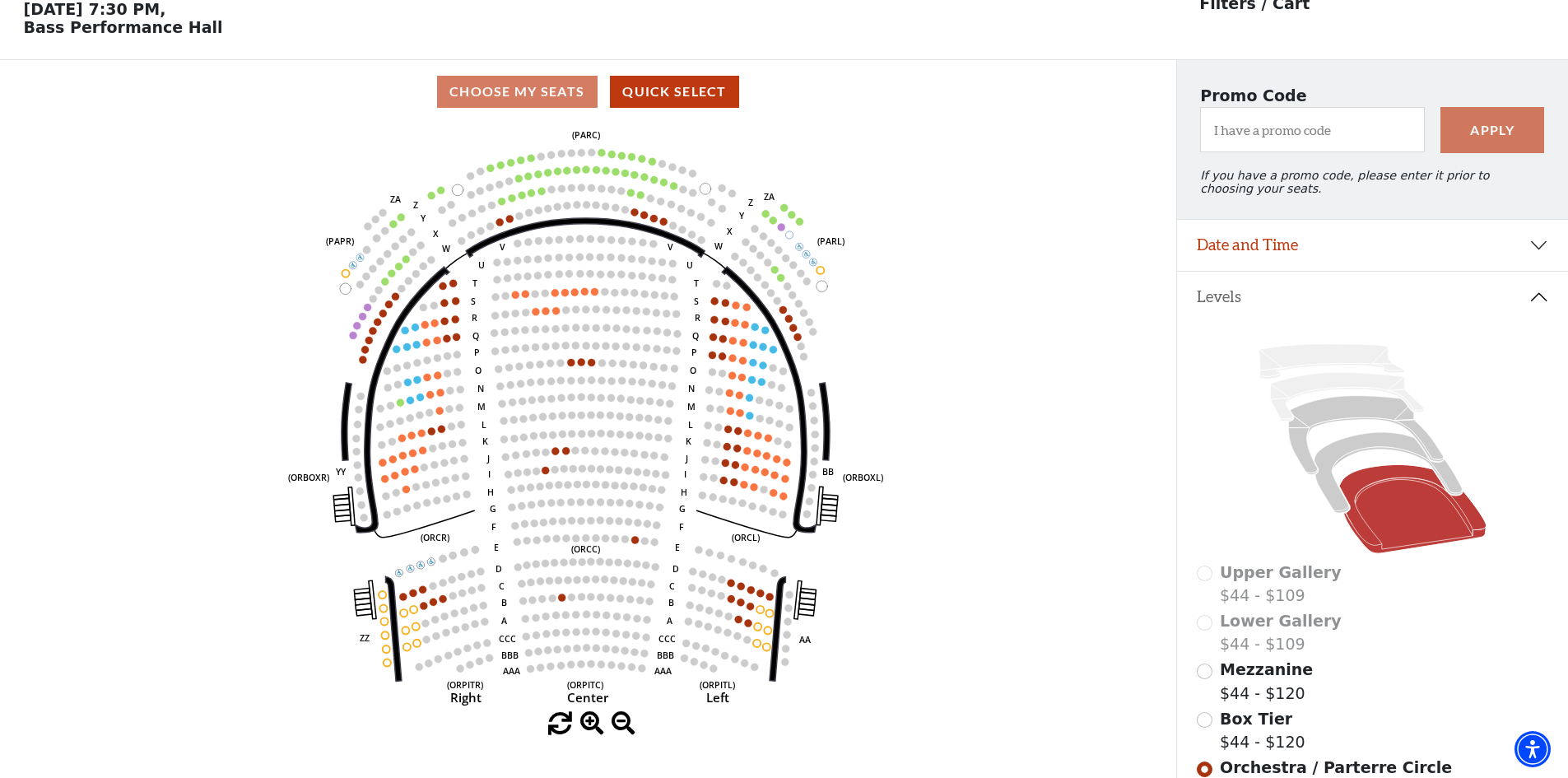
click at [1213, 686] on div "Mezzanine $44 - $120" at bounding box center [1373, 681] width 352 height 47
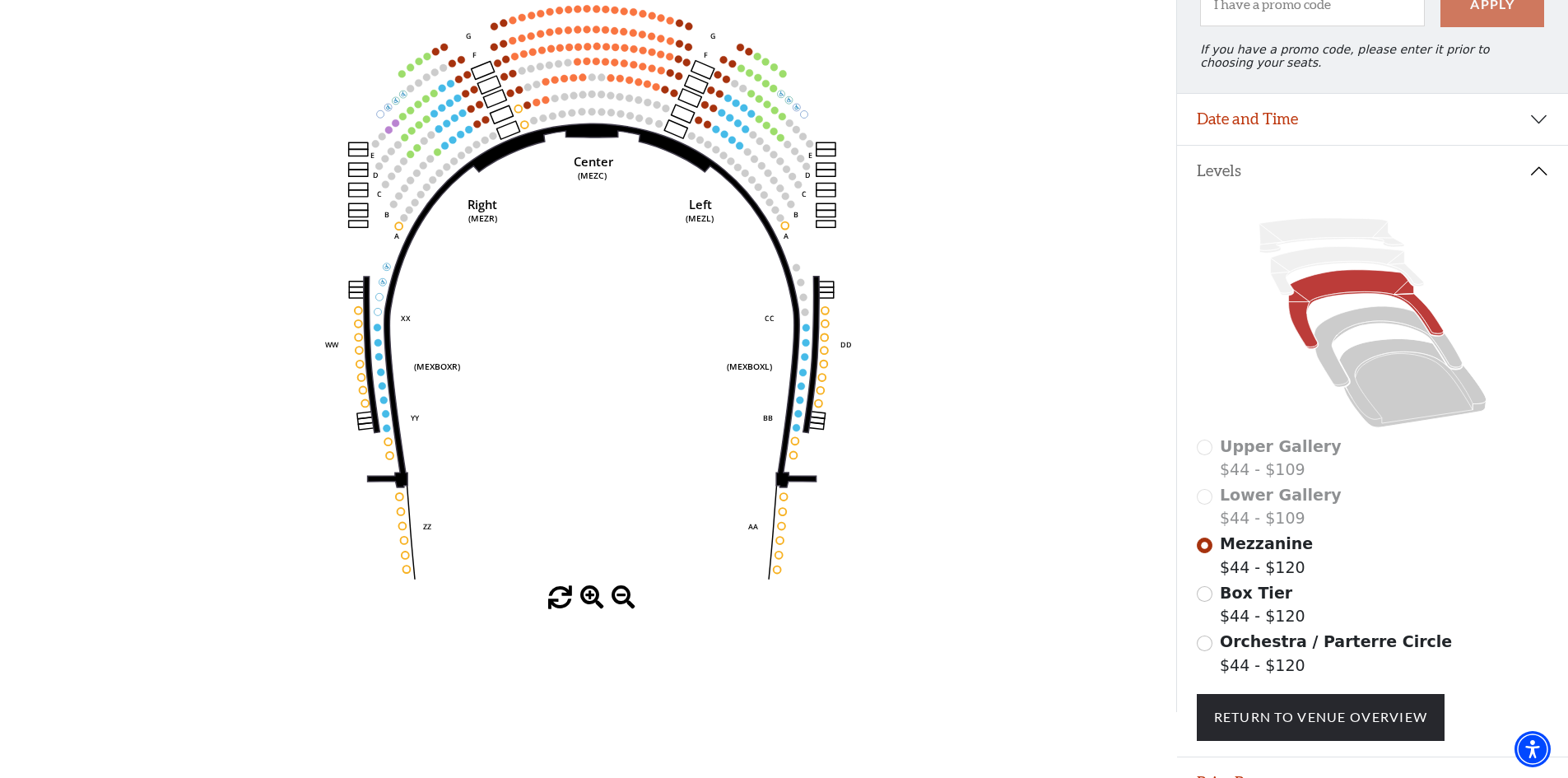
scroll to position [242, 0]
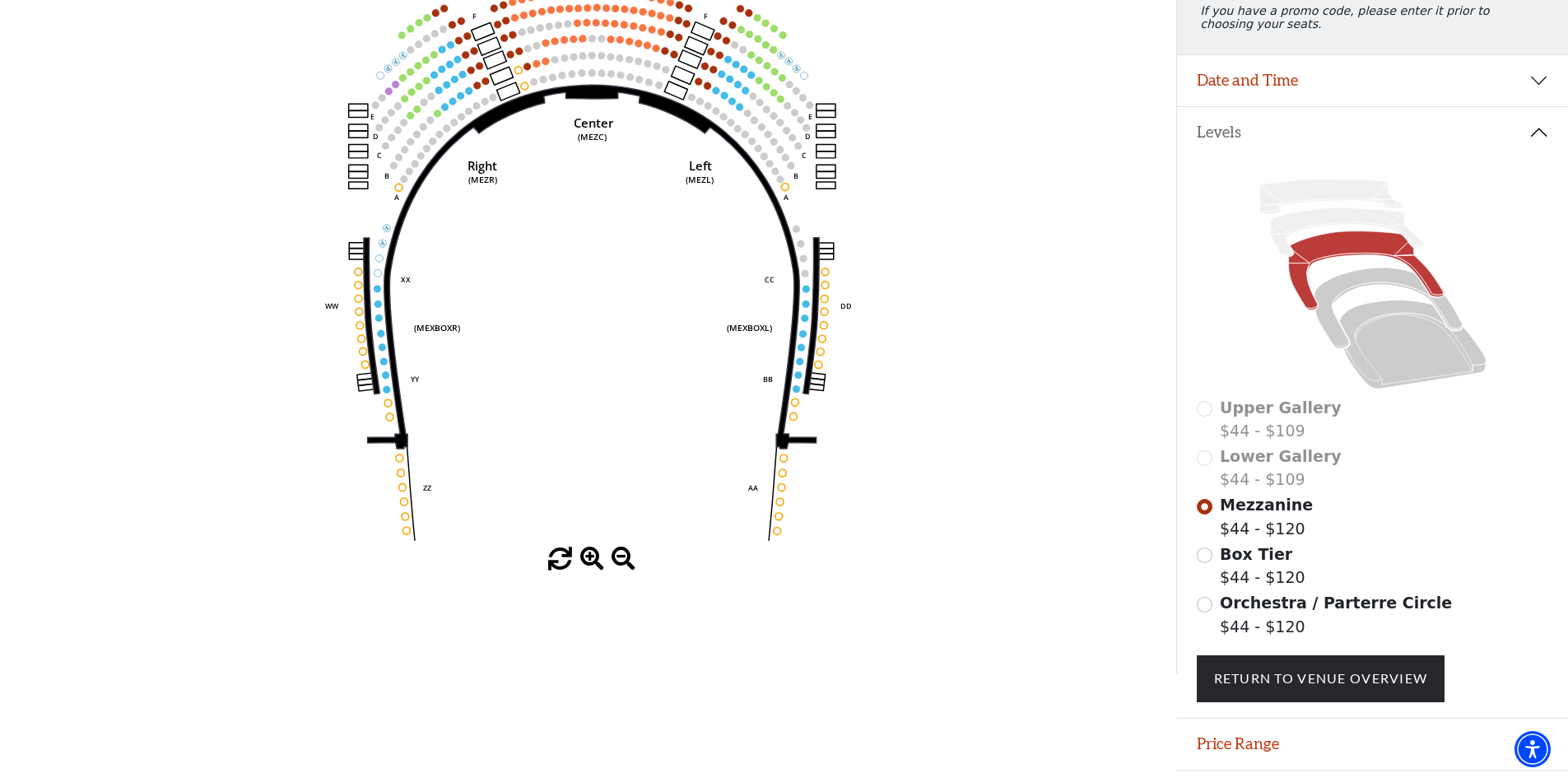
click at [1213, 619] on div "Orchestra / Parterre Circle $44 - $120" at bounding box center [1373, 614] width 352 height 47
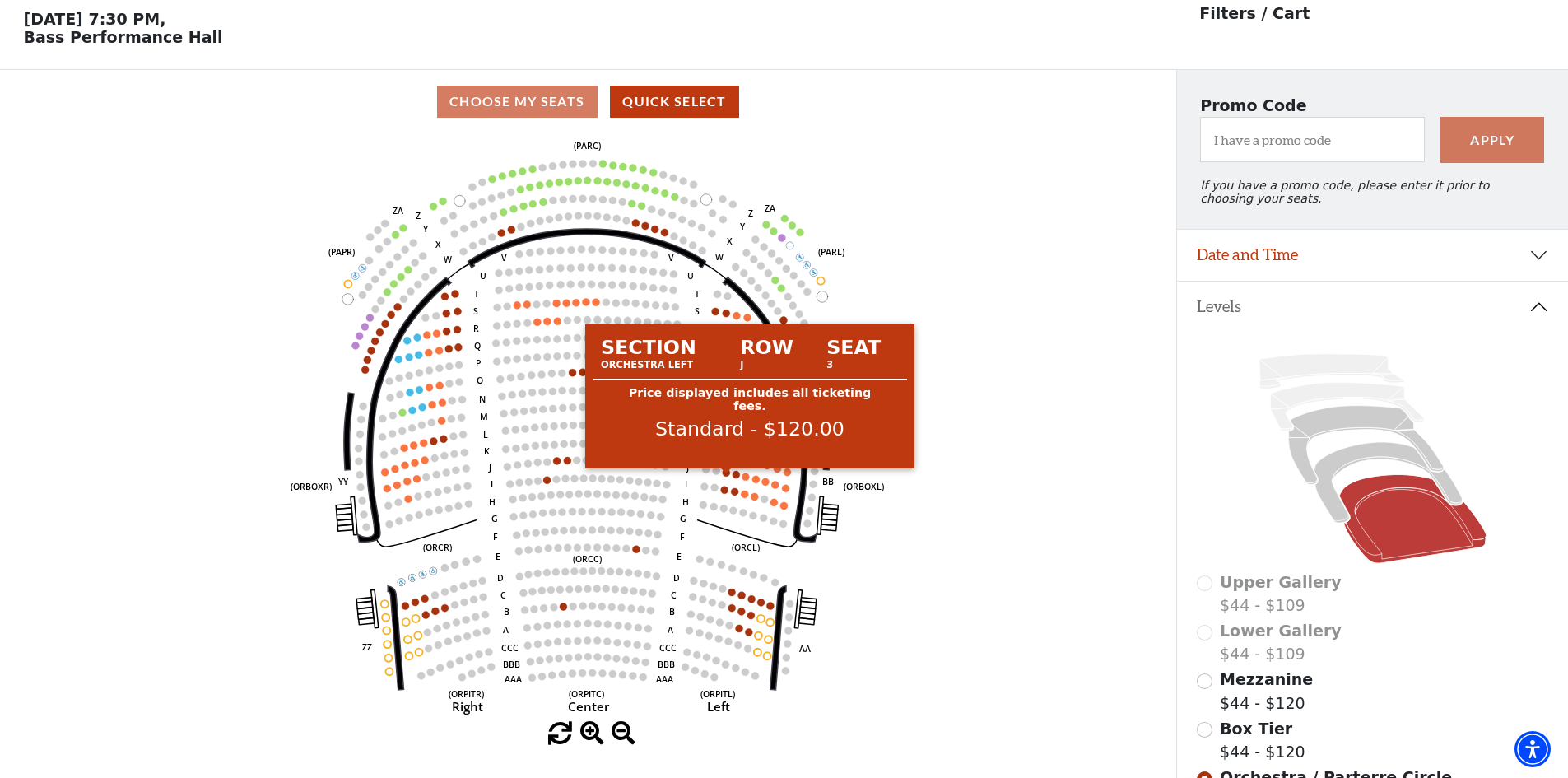
scroll to position [76, 0]
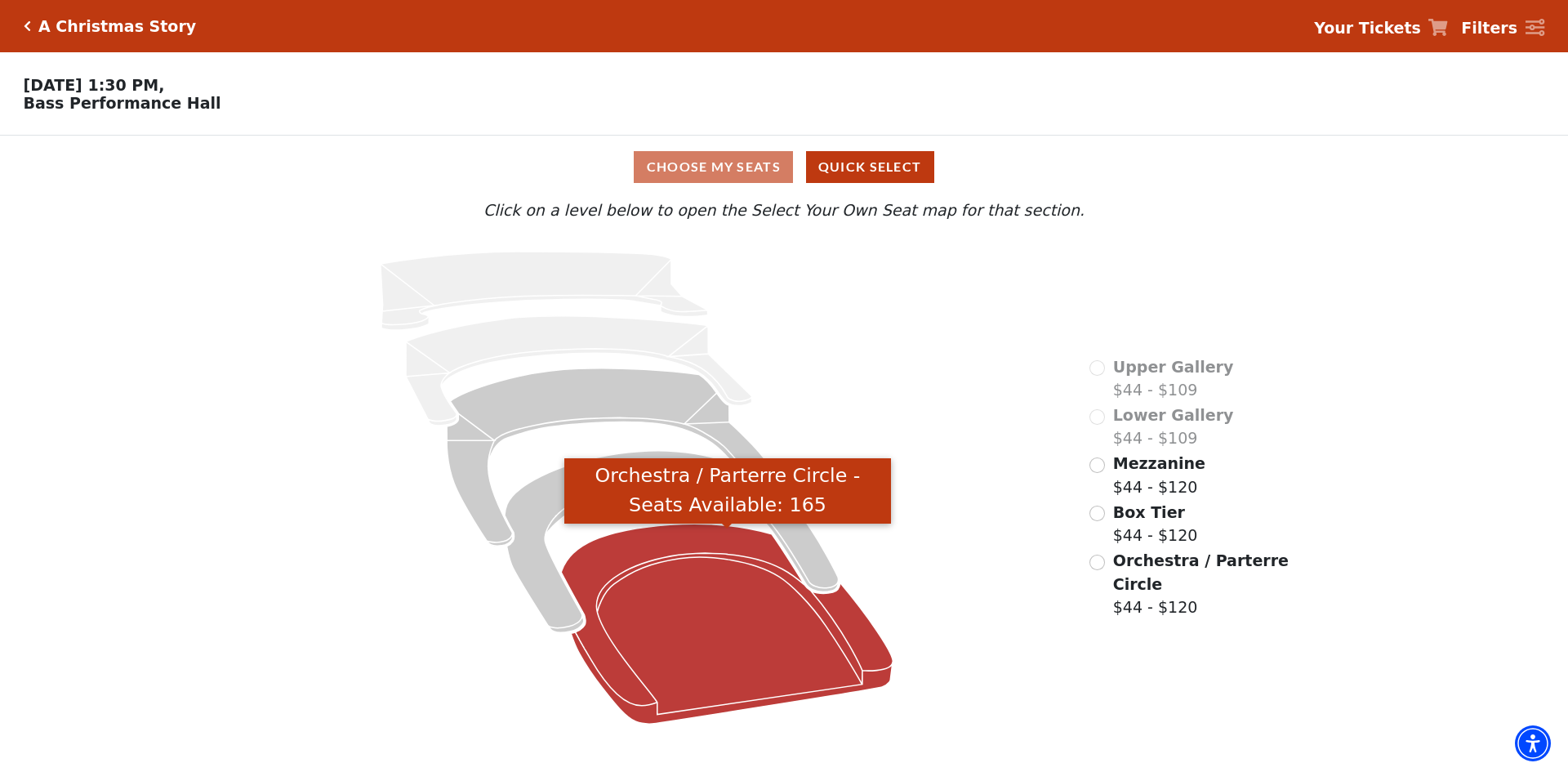
click at [737, 639] on icon "Orchestra / Parterre Circle - Seats Available: 165" at bounding box center [727, 624] width 331 height 200
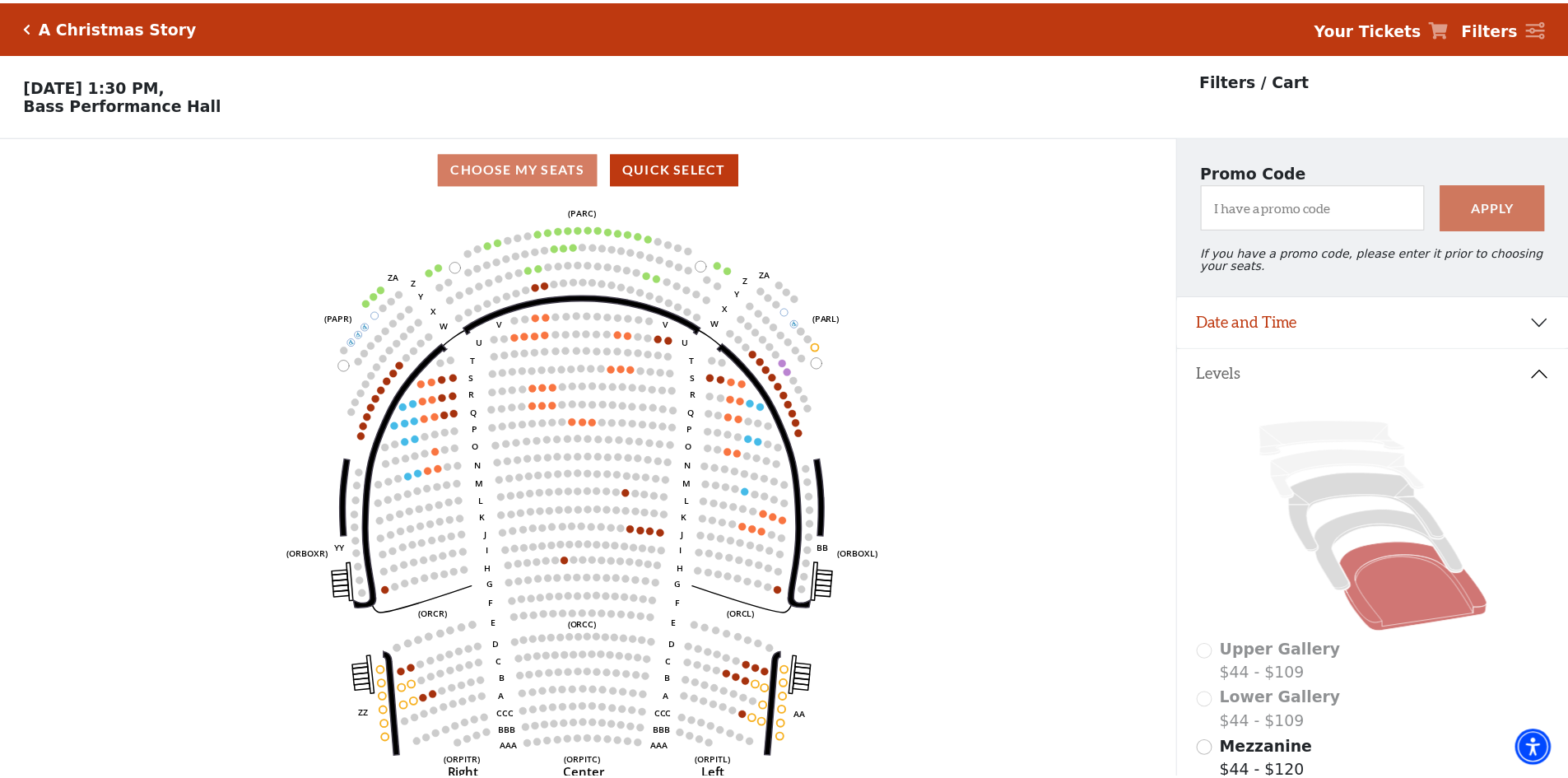
scroll to position [76, 0]
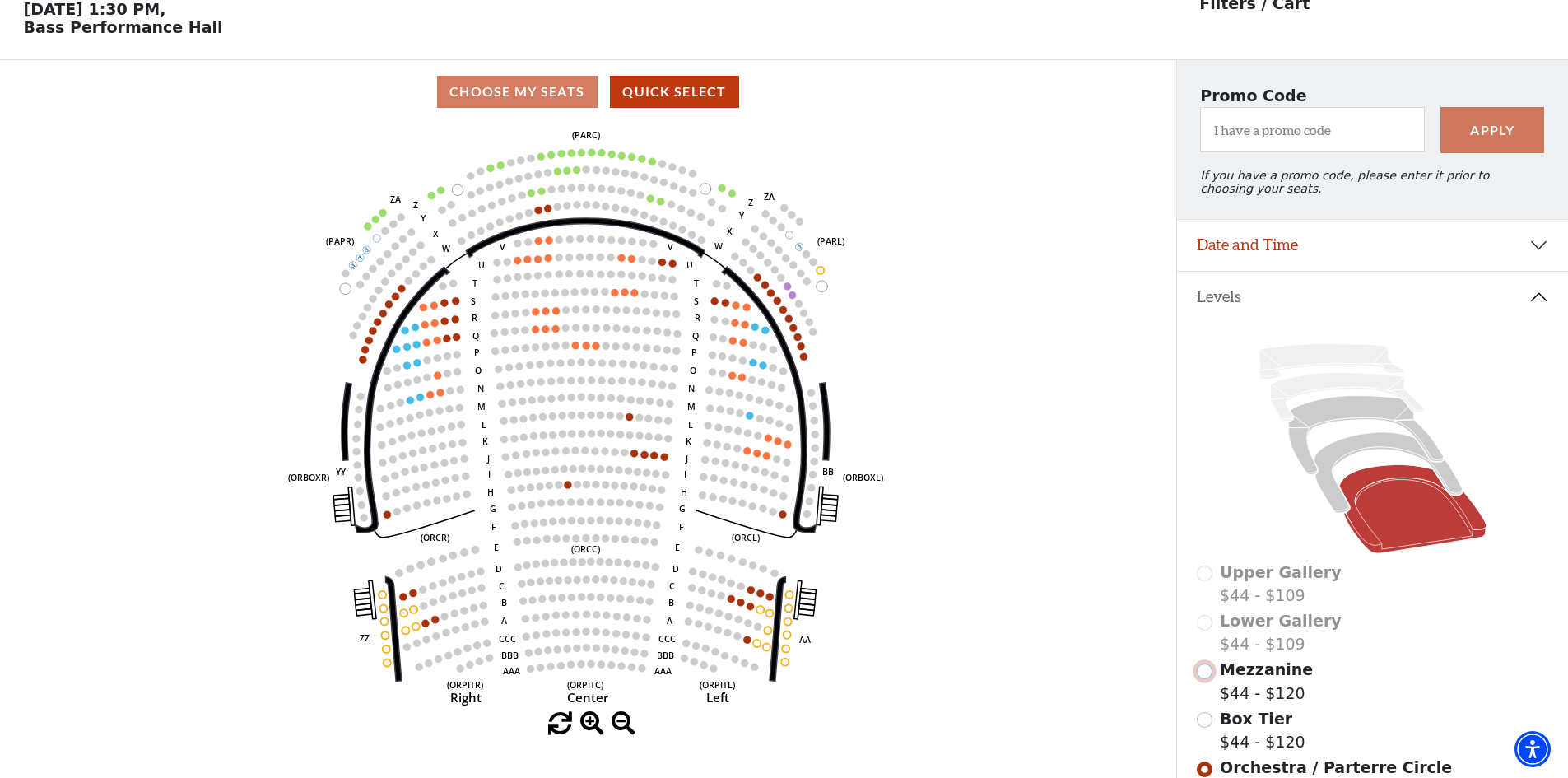
click at [1204, 680] on input "Mezzanine$44 - $120\a" at bounding box center [1205, 671] width 15 height 15
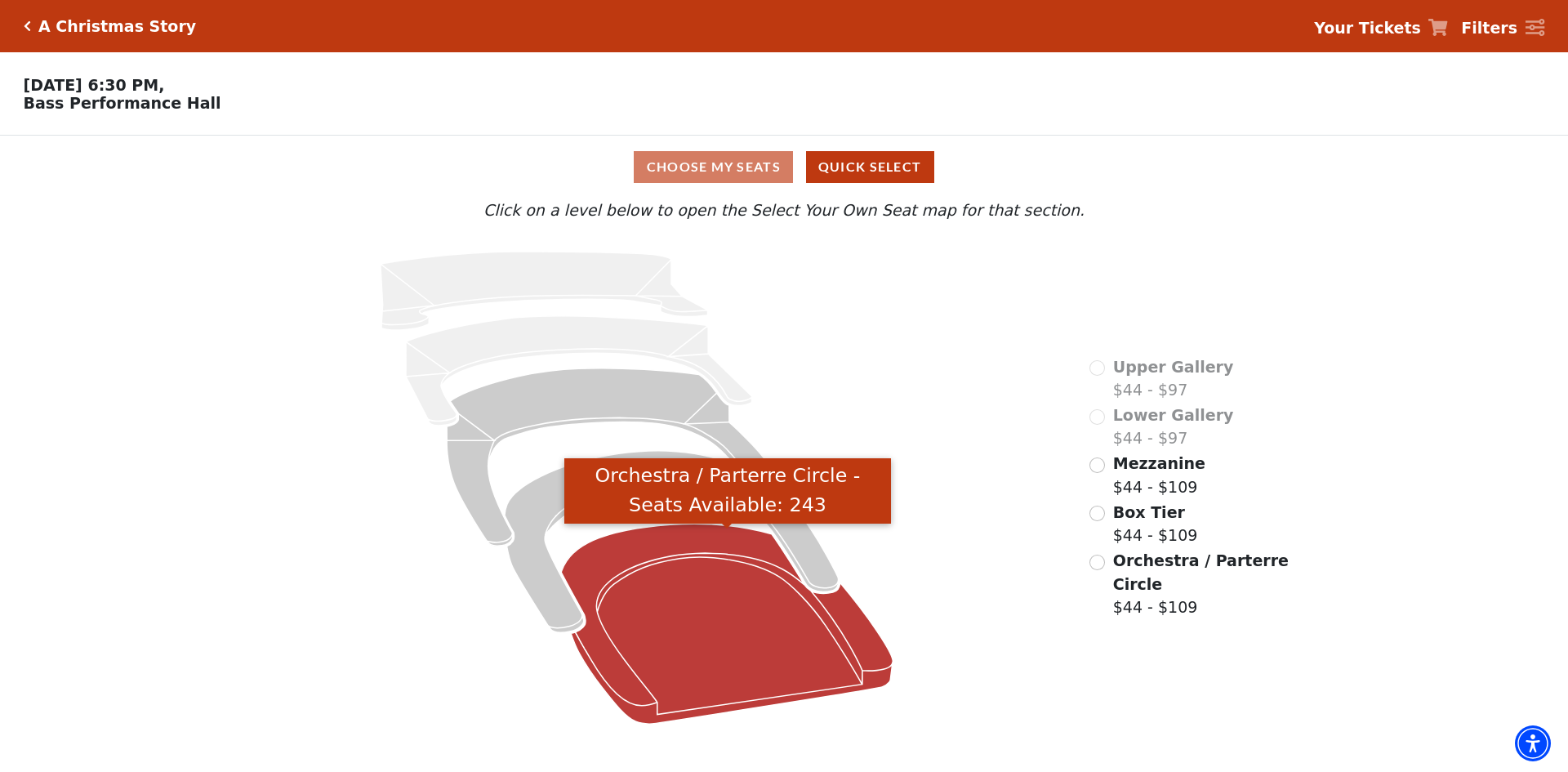
click at [599, 607] on icon "Orchestra / Parterre Circle - Seats Available: 243" at bounding box center [727, 624] width 331 height 200
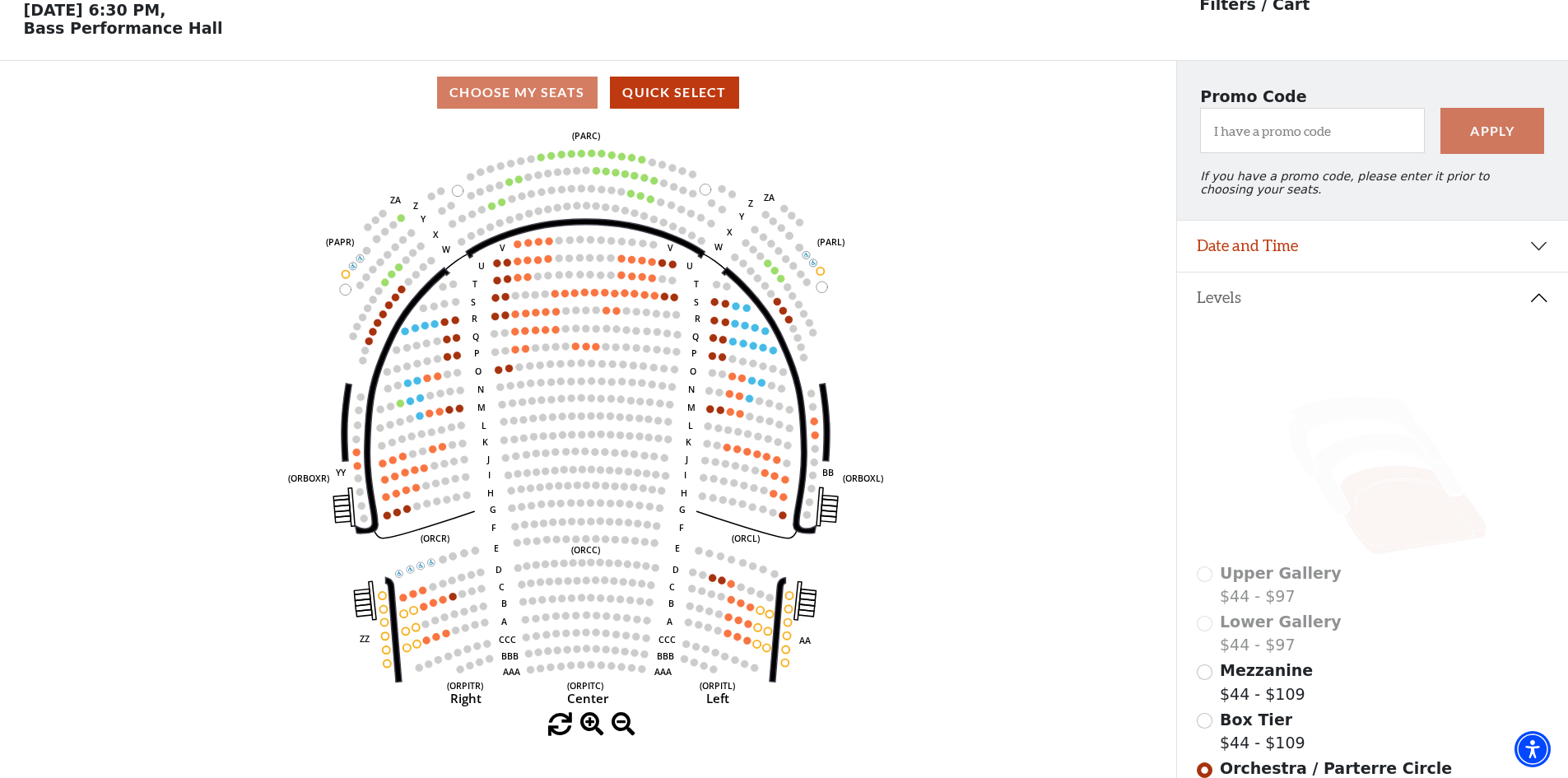
scroll to position [76, 0]
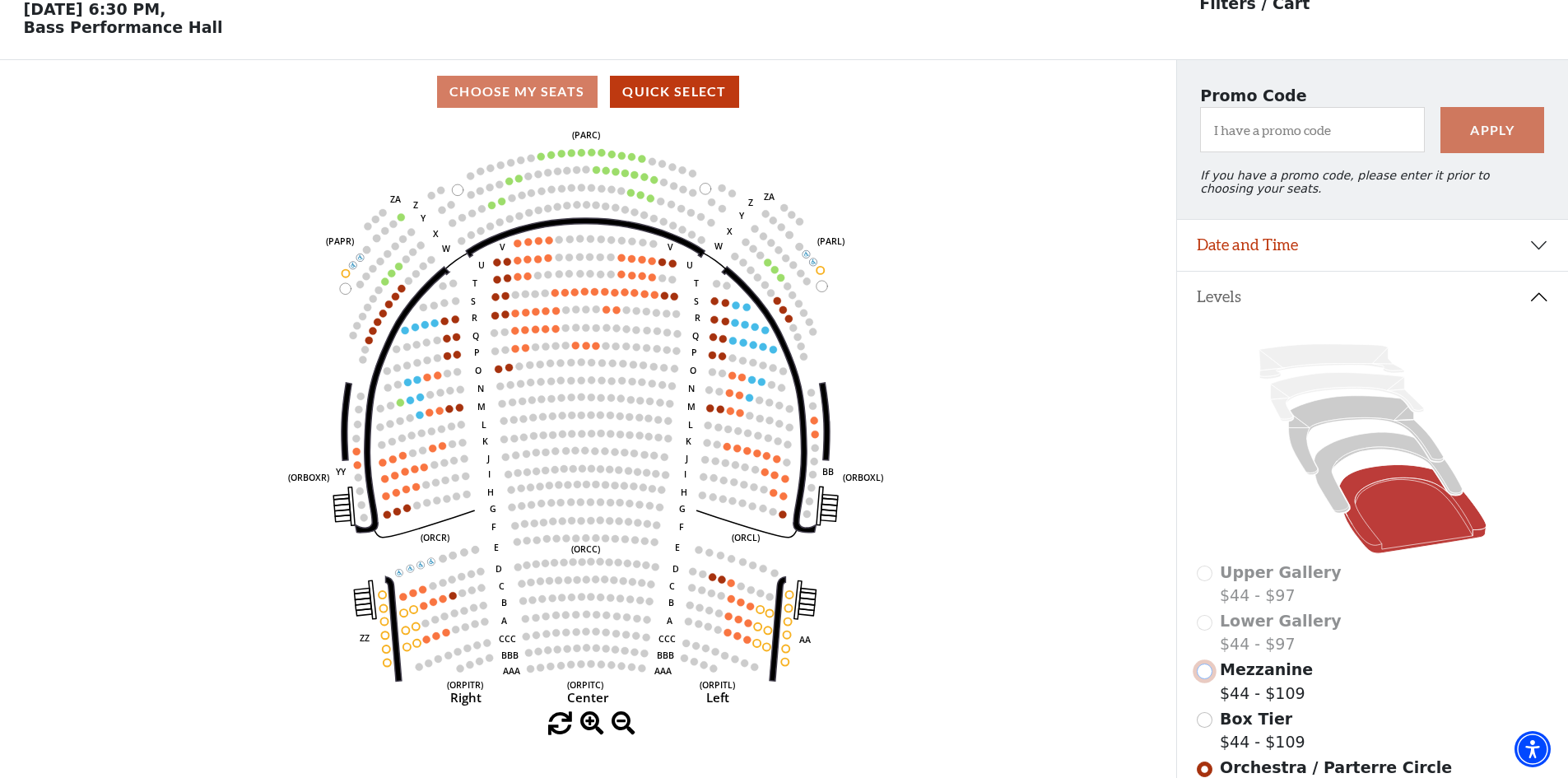
click at [1206, 680] on input "Mezzanine$44 - $109\a" at bounding box center [1205, 671] width 15 height 15
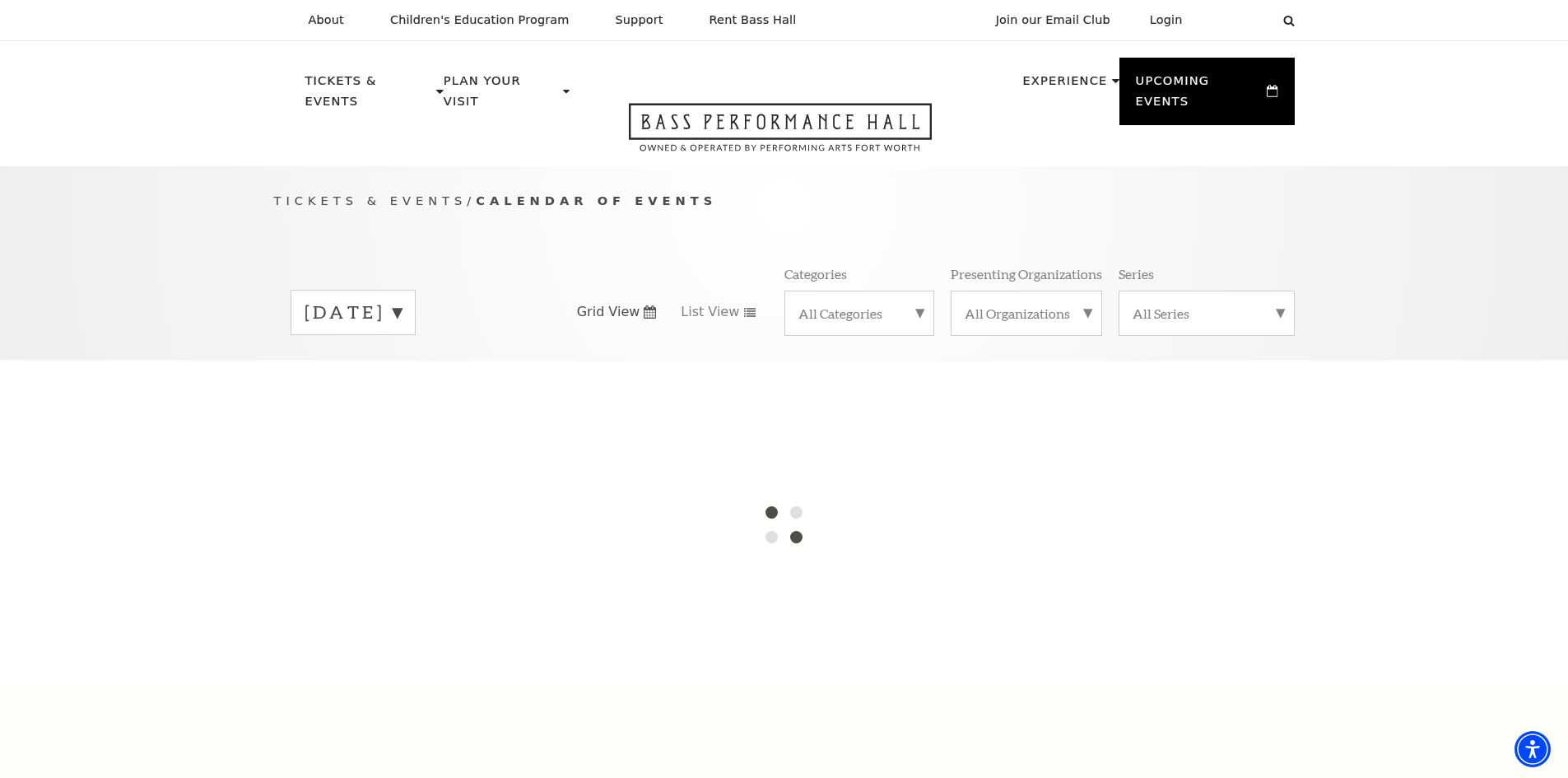
click at [402, 300] on label "[DATE]" at bounding box center [352, 313] width 97 height 25
click at [402, 300] on label "[DATE]" at bounding box center [352, 314] width 97 height 30
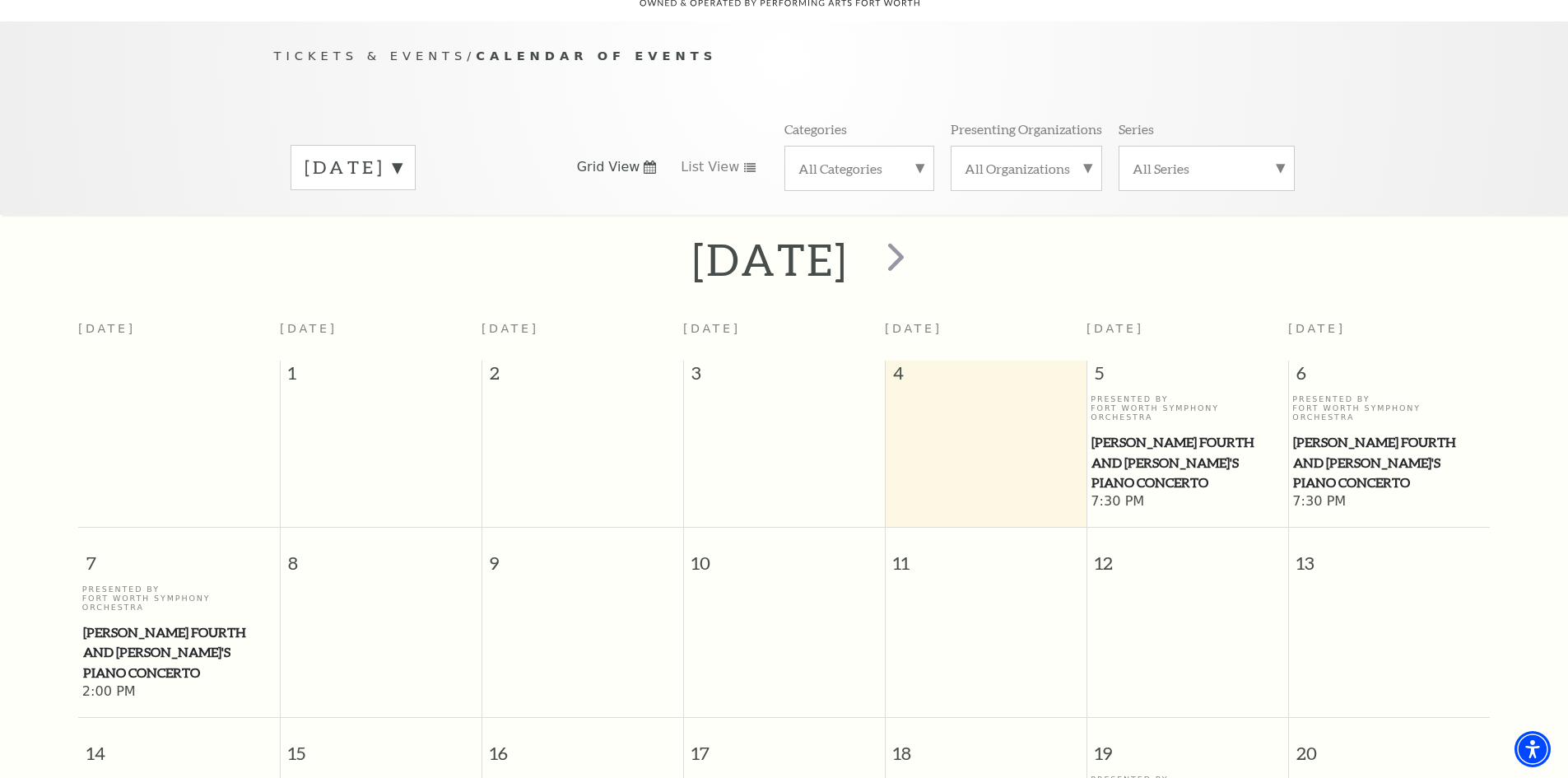
scroll to position [146, 0]
click at [919, 236] on span "next" at bounding box center [895, 255] width 47 height 47
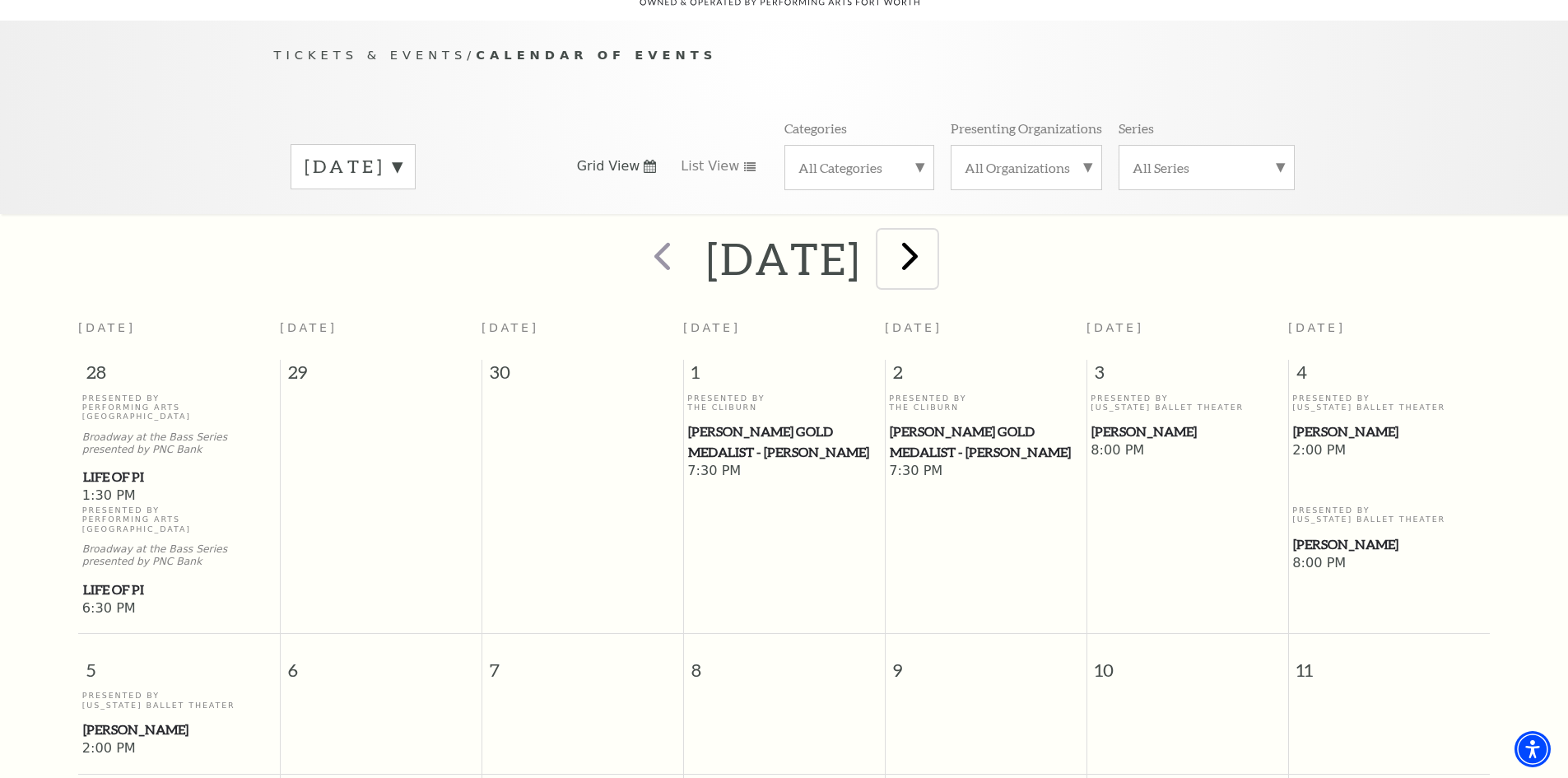
click at [934, 232] on span "next" at bounding box center [909, 255] width 47 height 47
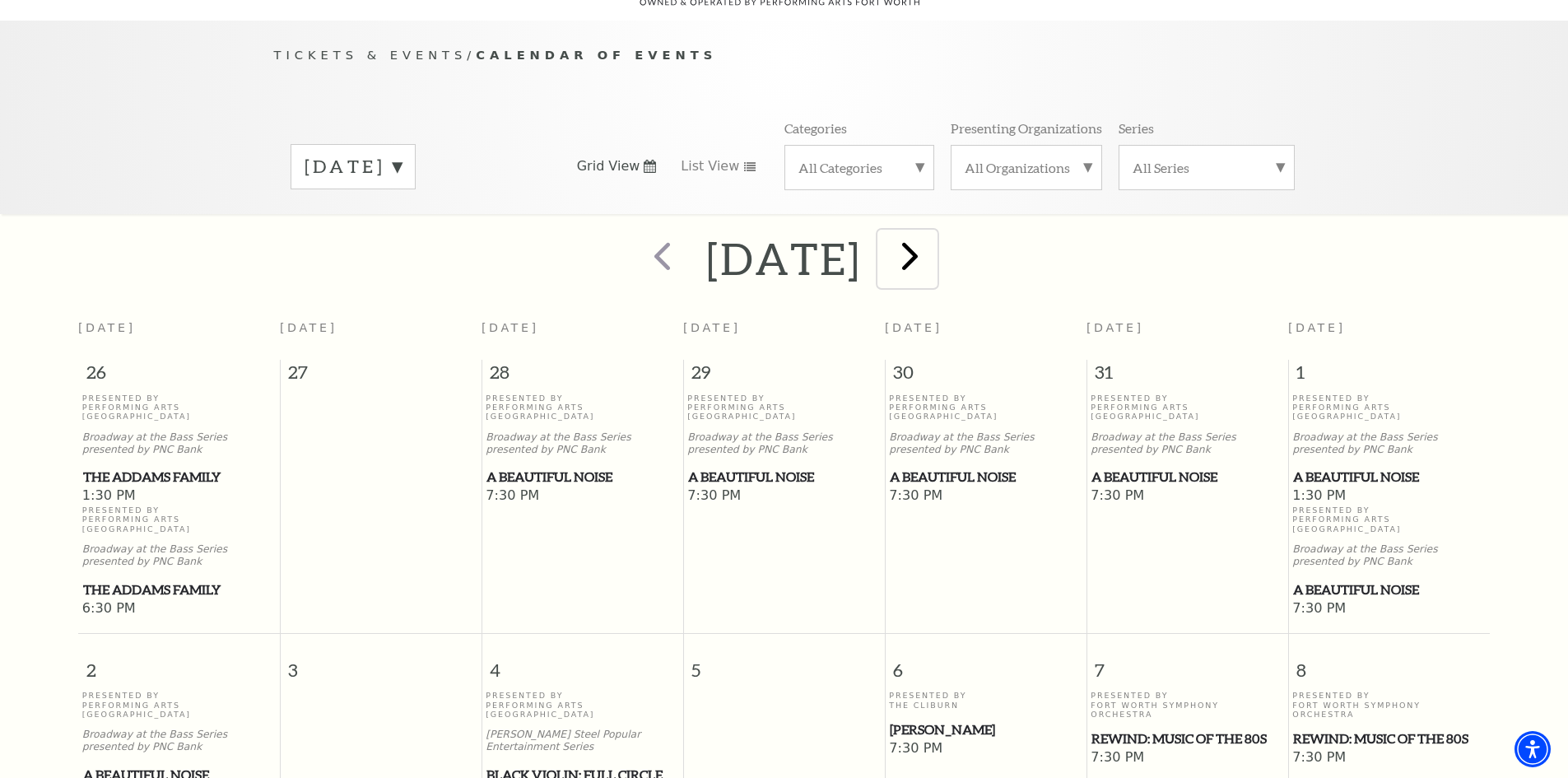
click at [934, 239] on span "next" at bounding box center [909, 255] width 47 height 47
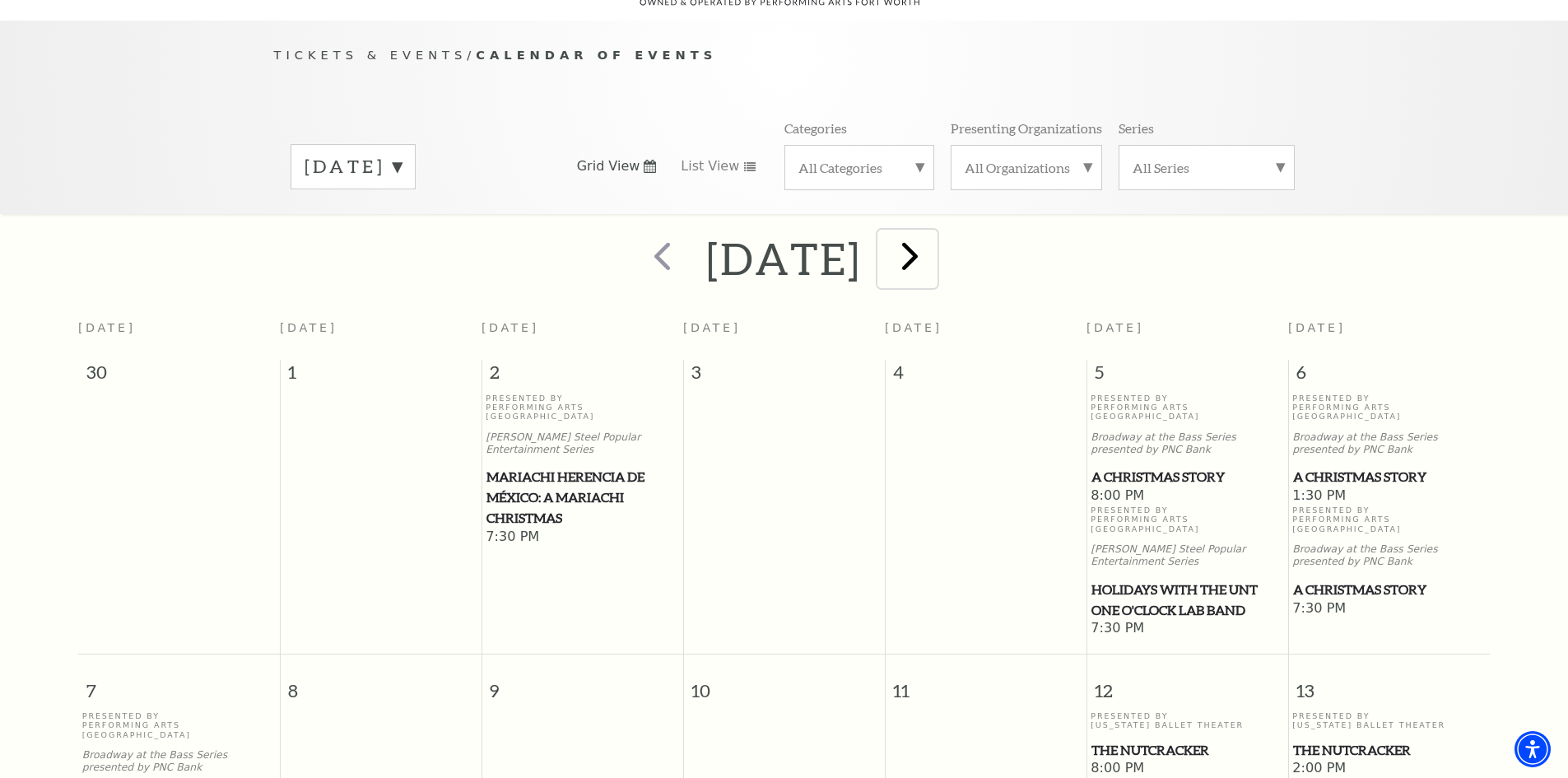
click at [934, 236] on span "next" at bounding box center [909, 255] width 47 height 47
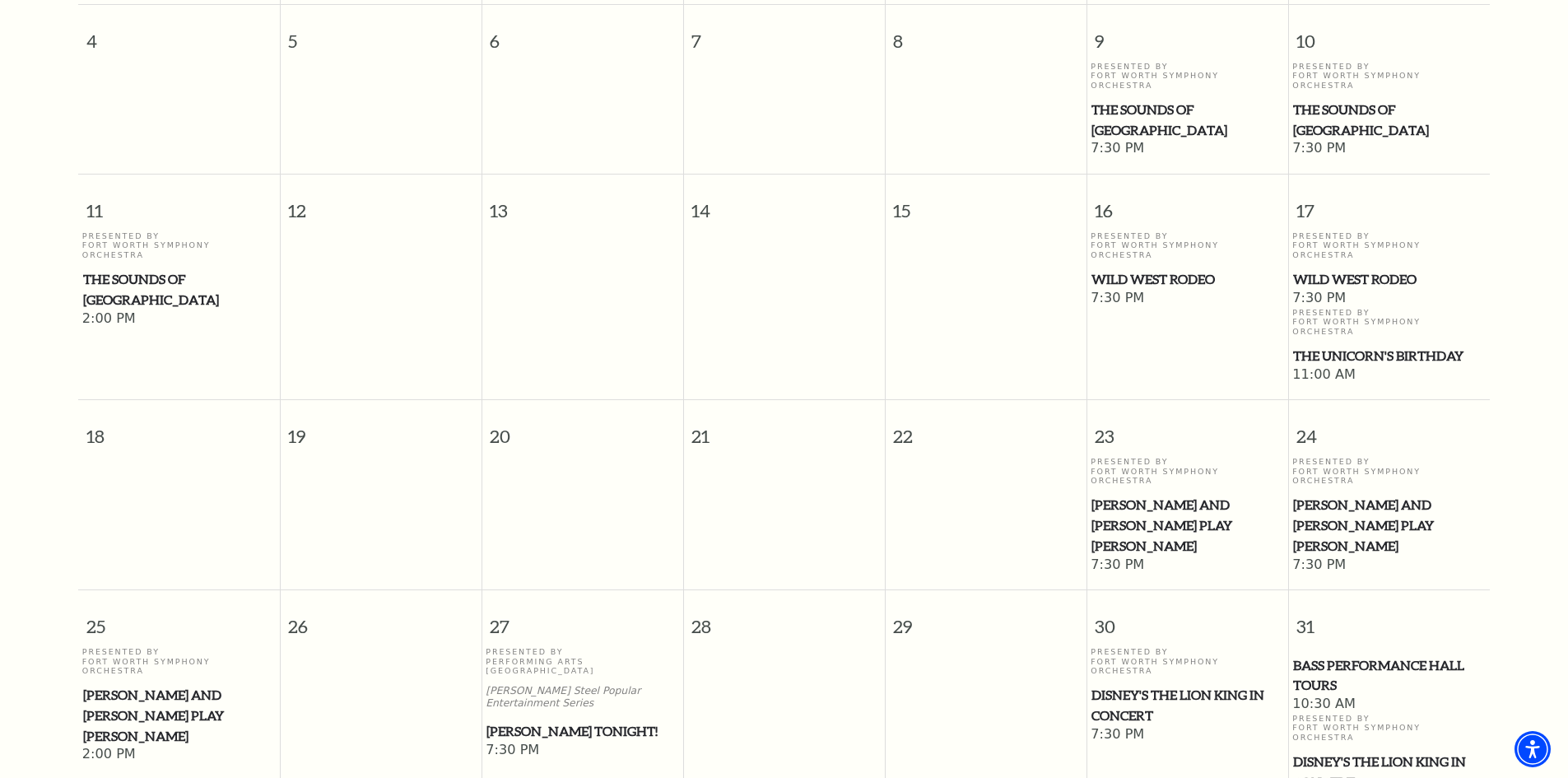
scroll to position [804, 0]
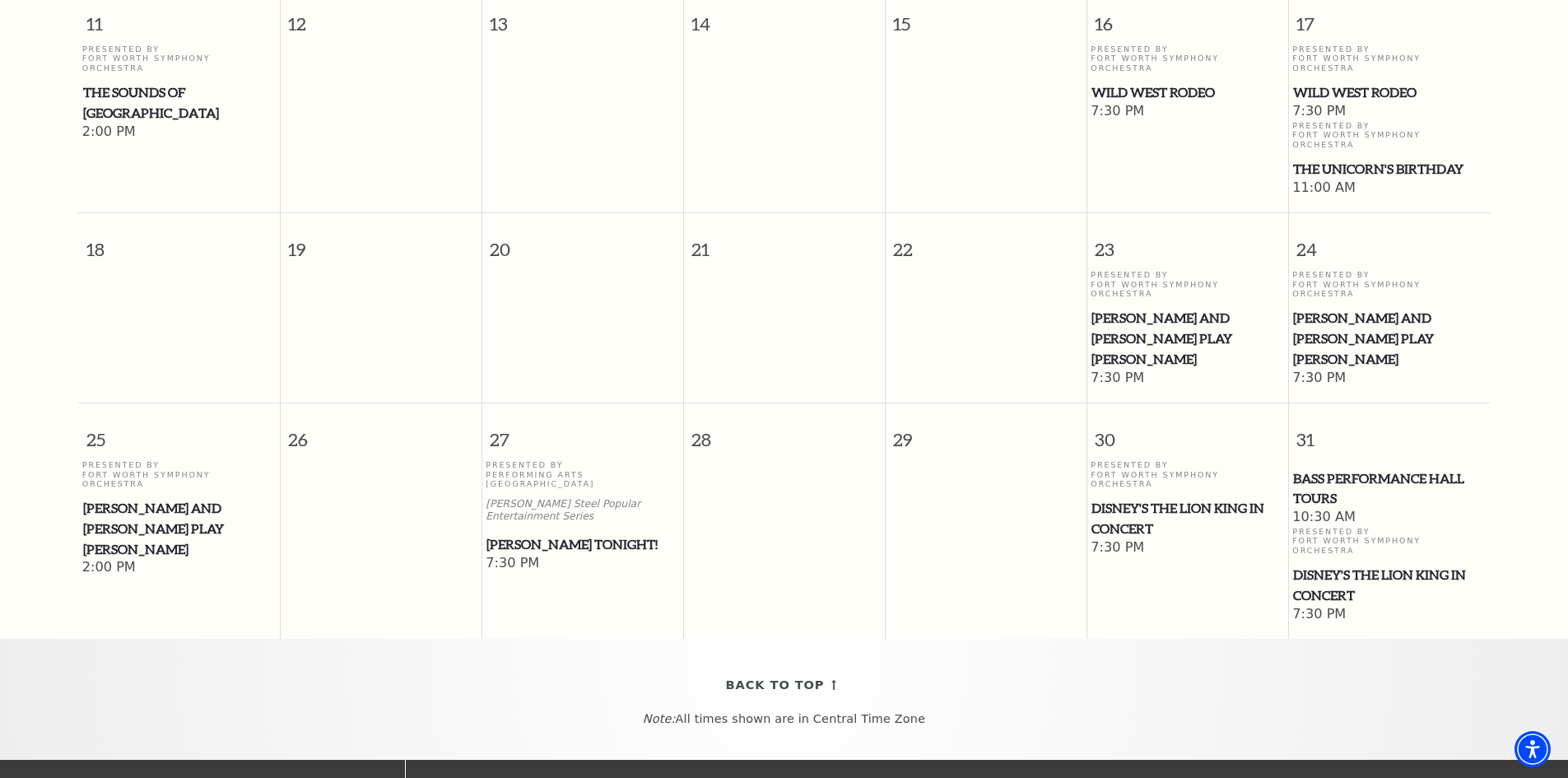
click at [558, 535] on span "Mark Twain Tonight!" at bounding box center [582, 545] width 191 height 20
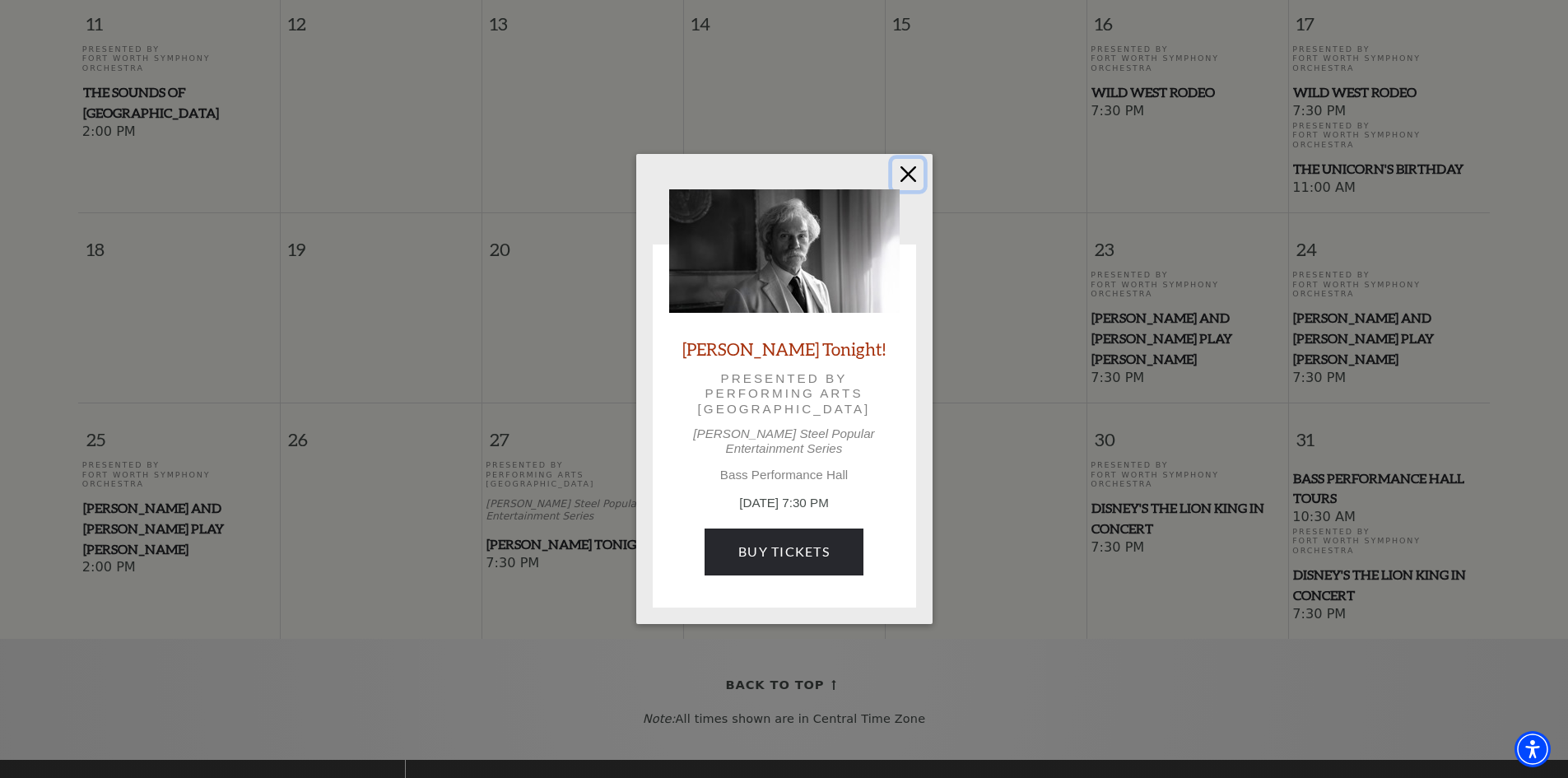
click at [900, 190] on button "Close" at bounding box center [907, 175] width 31 height 31
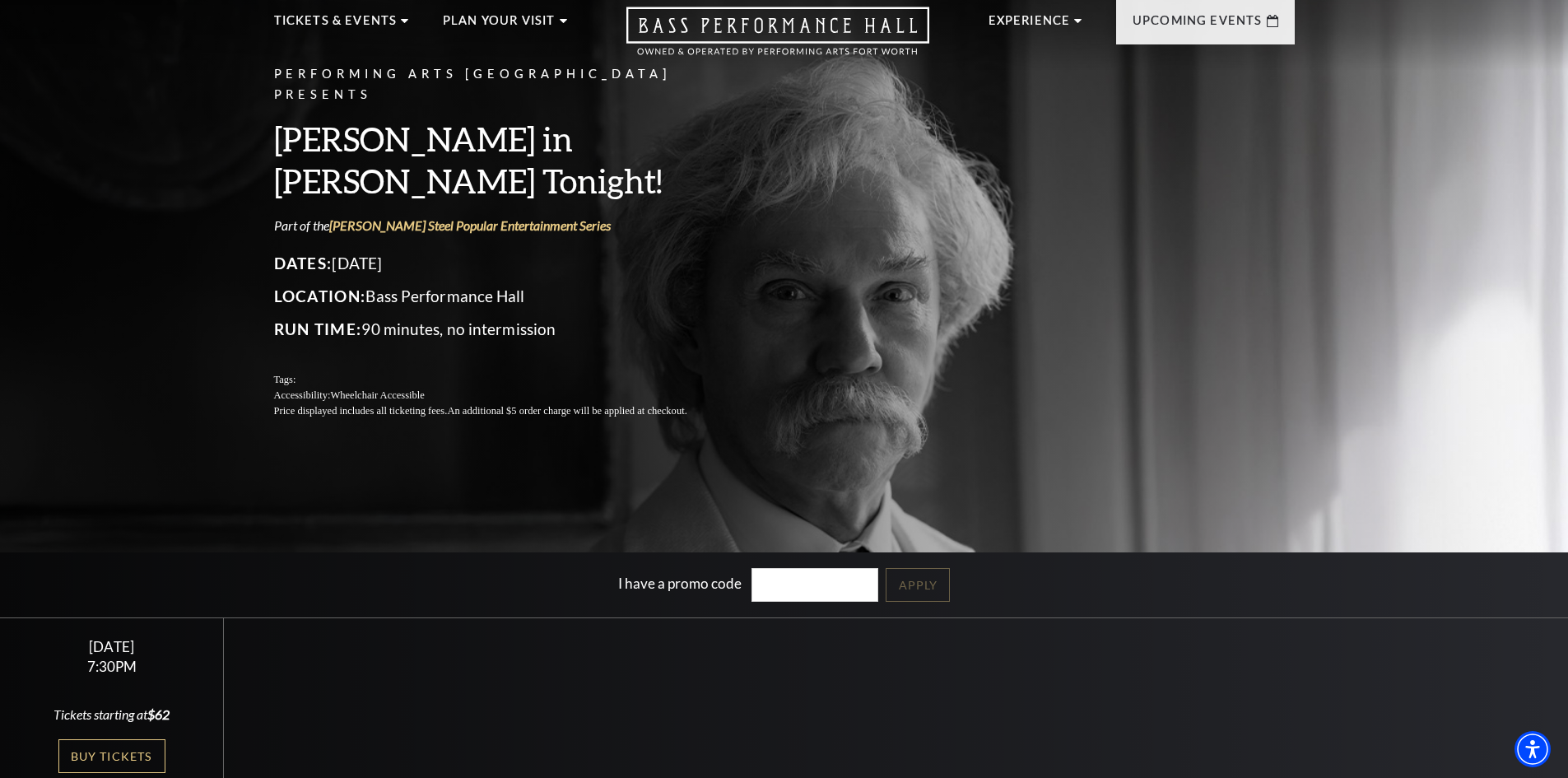
scroll to position [330, 0]
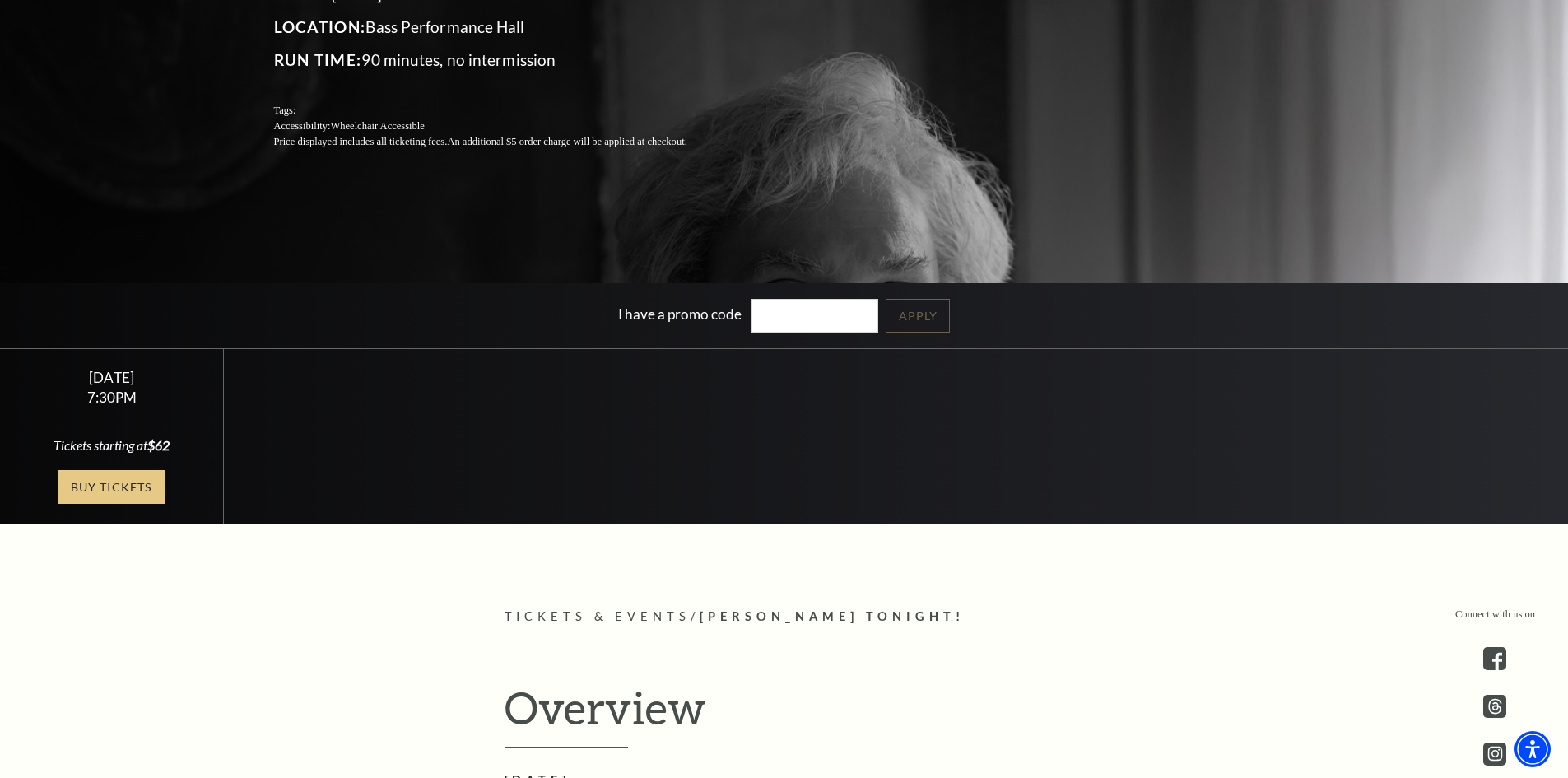
click at [130, 487] on link "Buy Tickets" at bounding box center [112, 487] width 107 height 34
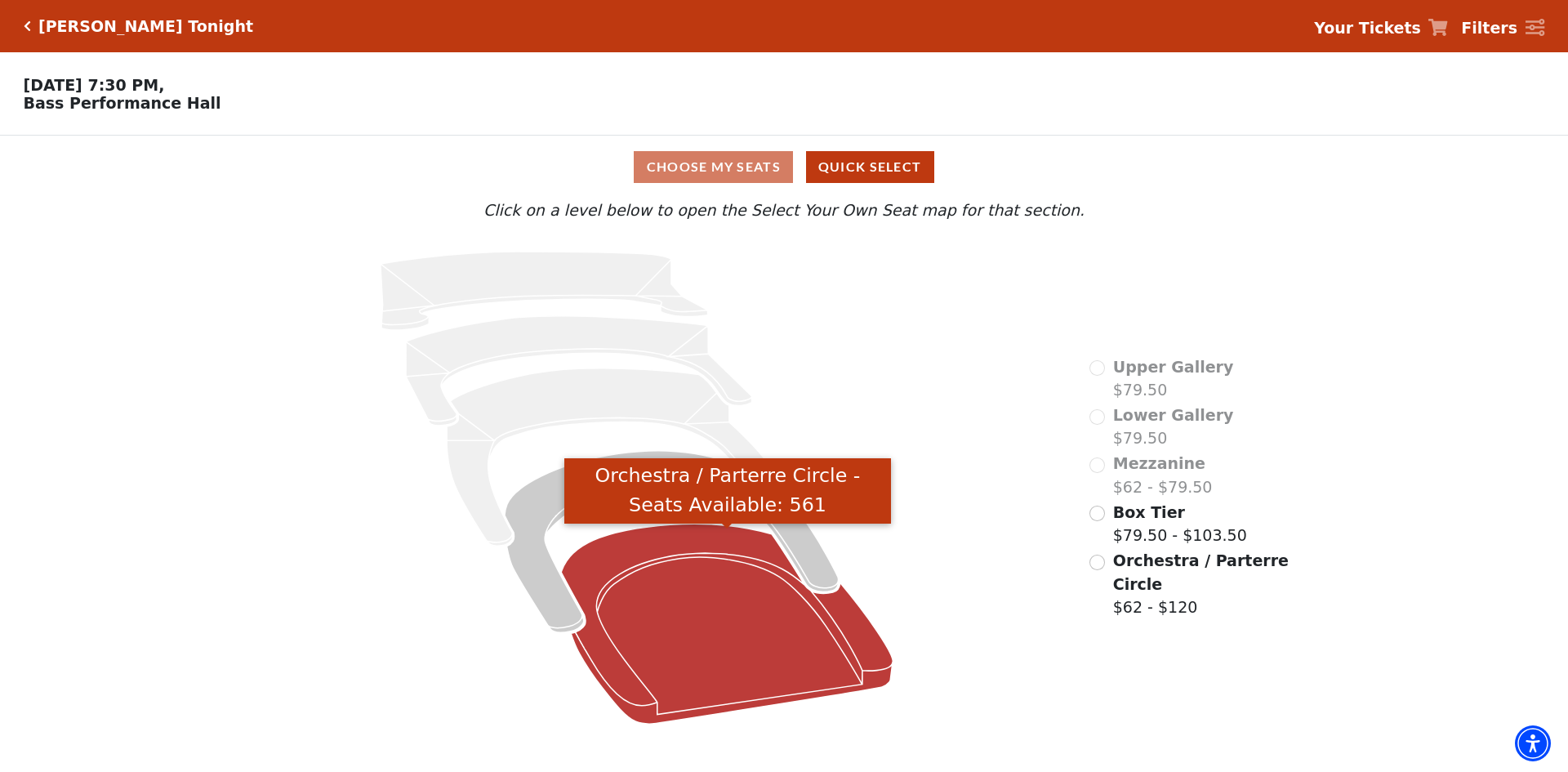
click at [724, 682] on icon "Orchestra / Parterre Circle - Seats Available: 561" at bounding box center [727, 624] width 331 height 200
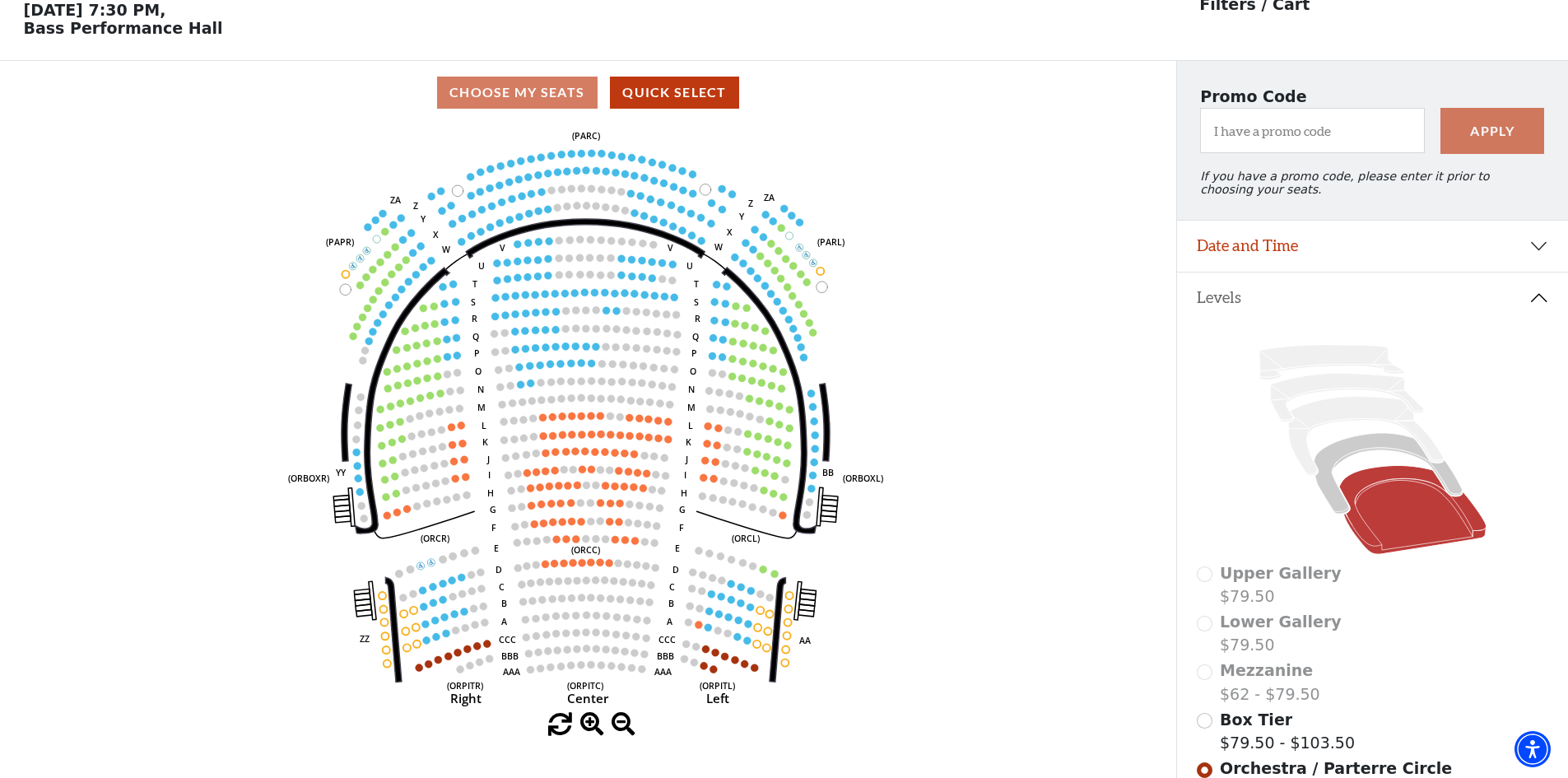
scroll to position [76, 0]
